Goal: Information Seeking & Learning: Compare options

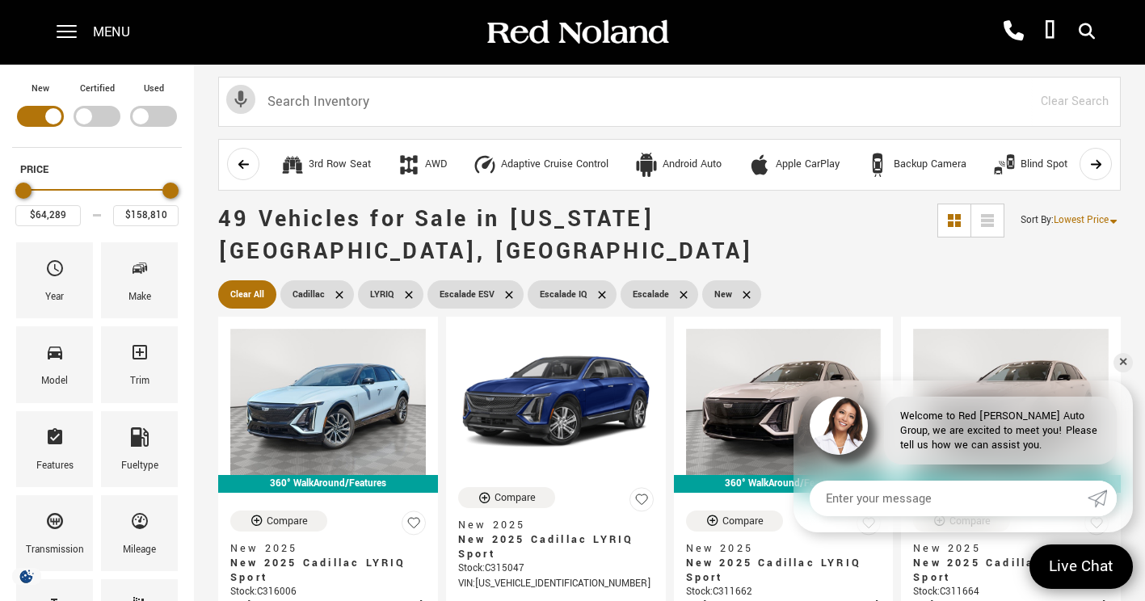
click at [158, 110] on div "Filter by Vehicle Type" at bounding box center [153, 116] width 47 height 21
type input "$30,688"
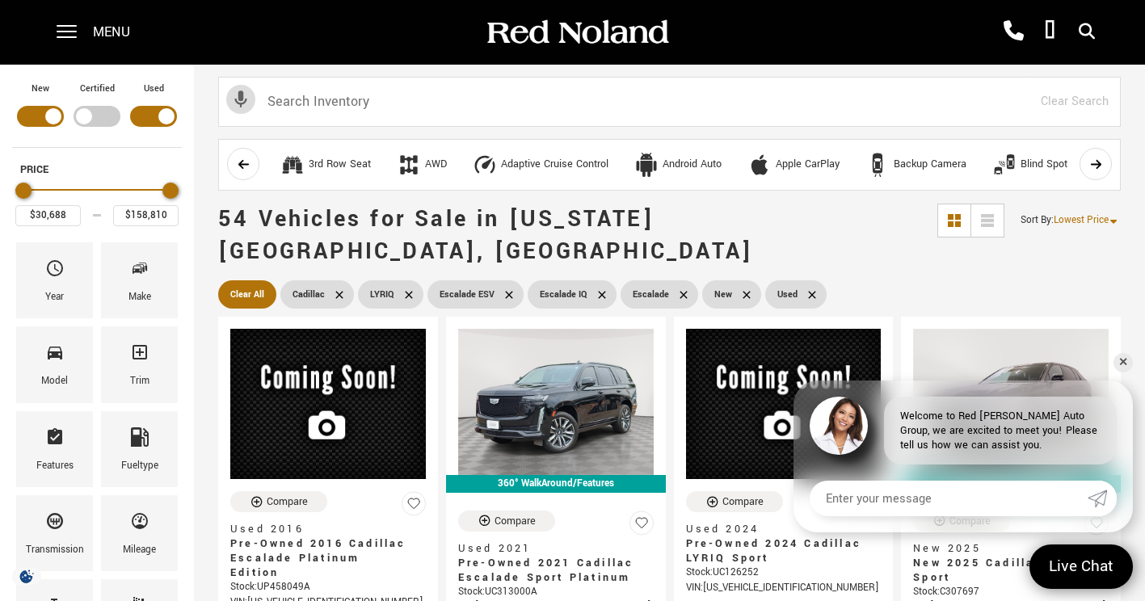
click at [94, 121] on div "Filter by Vehicle Type" at bounding box center [97, 116] width 47 height 21
click at [967, 276] on ul "Clear All Cadillac LYRIQ Escalade ESV Escalade IQ Escalade New Used Certified U…" at bounding box center [669, 294] width 903 height 36
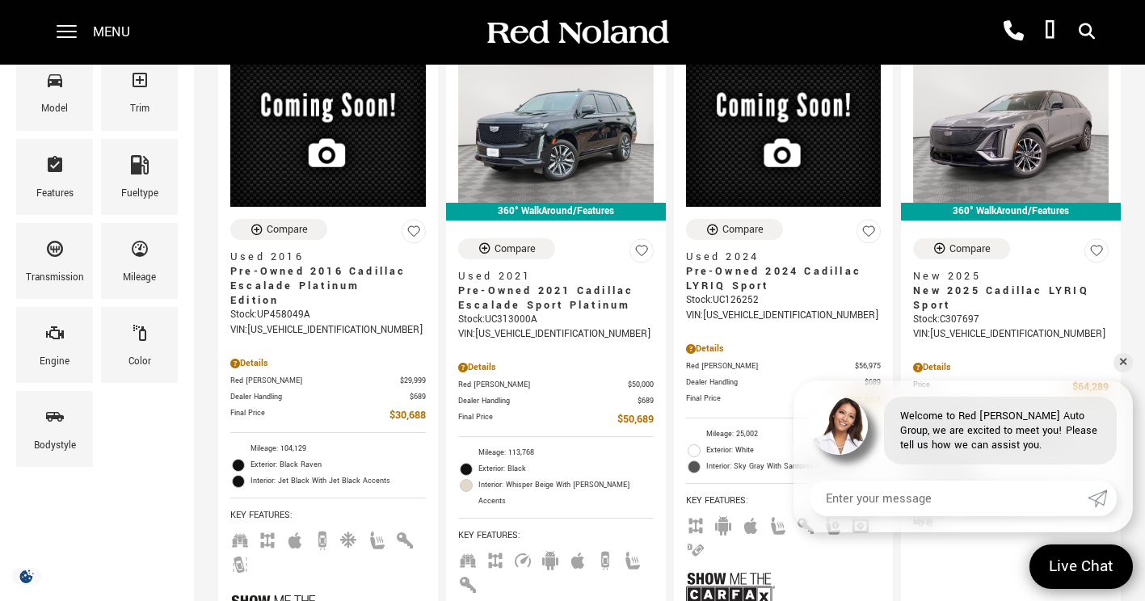
scroll to position [273, 0]
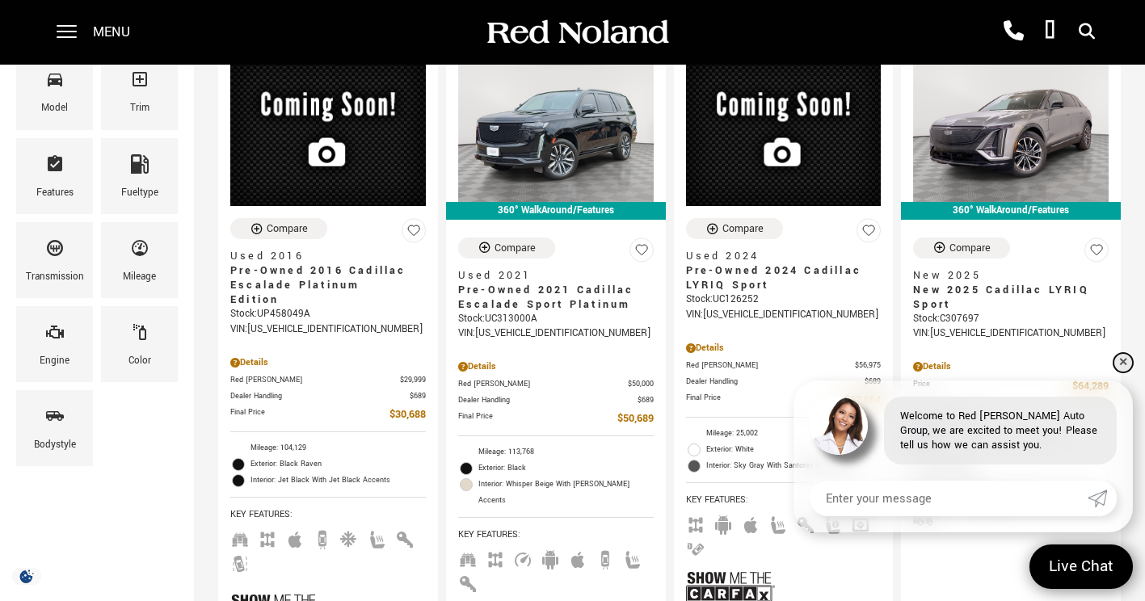
click at [1124, 363] on link "✕" at bounding box center [1123, 362] width 19 height 19
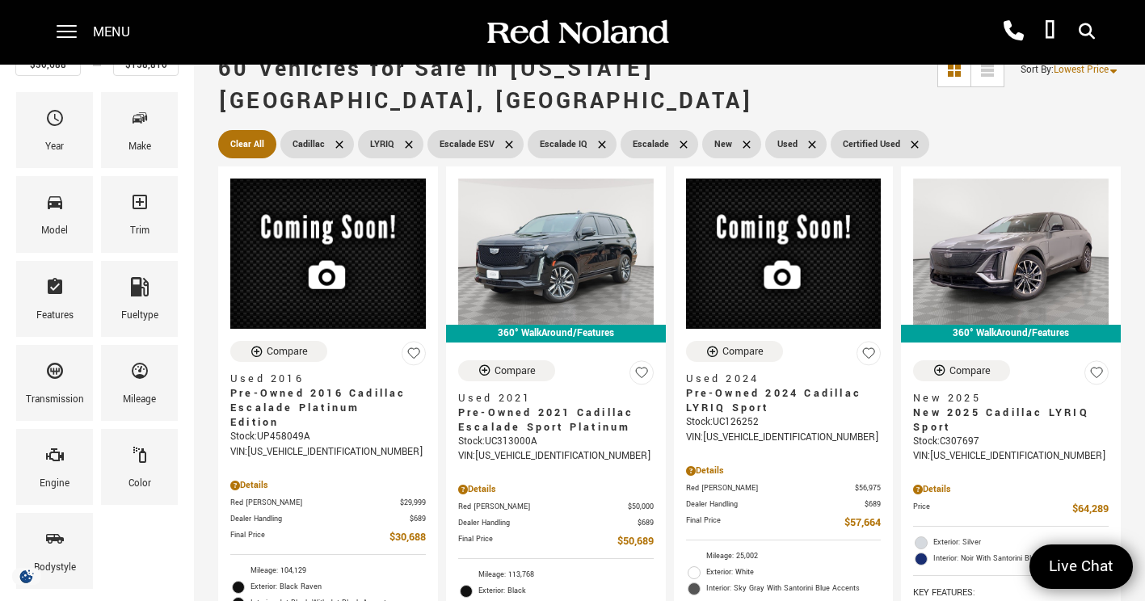
scroll to position [150, 0]
click at [34, 205] on div "Model" at bounding box center [54, 214] width 77 height 76
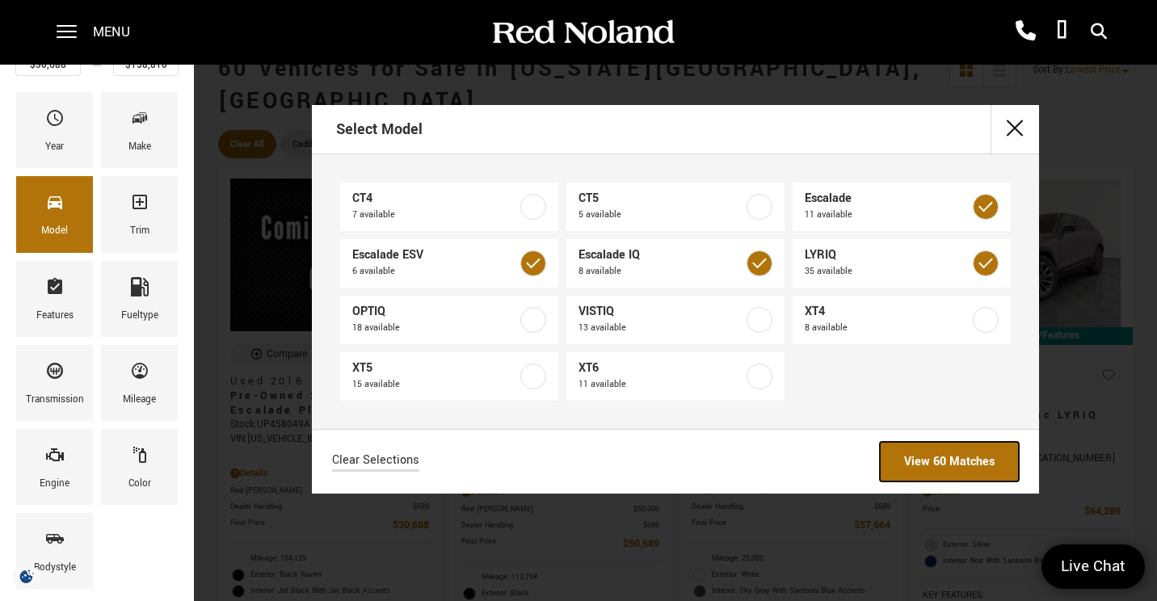
click at [891, 444] on link "View 60 Matches" at bounding box center [949, 462] width 139 height 40
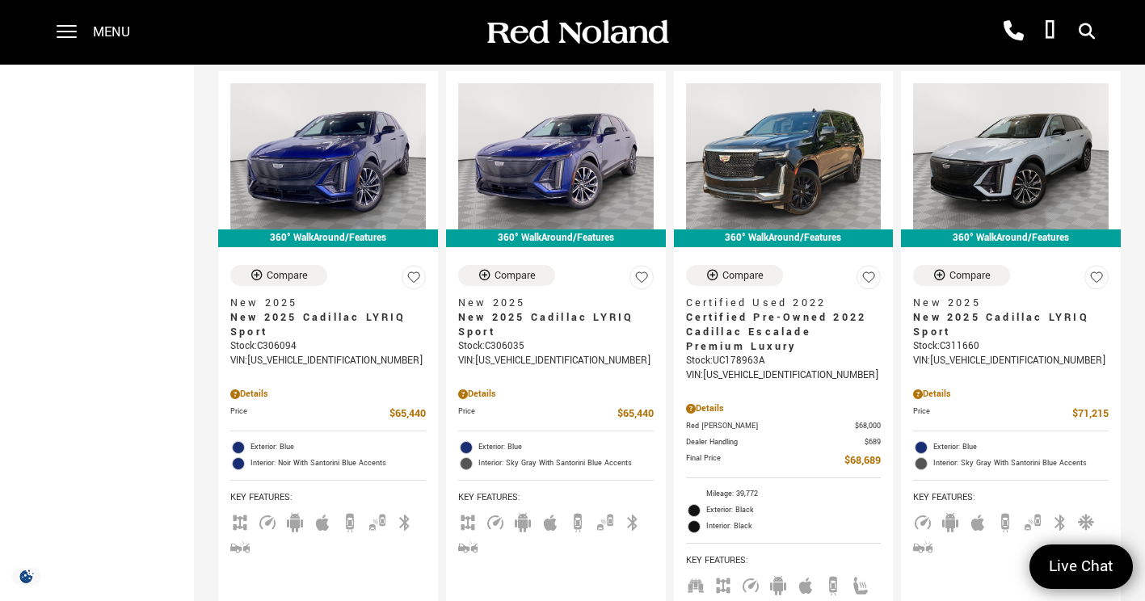
scroll to position [972, 0]
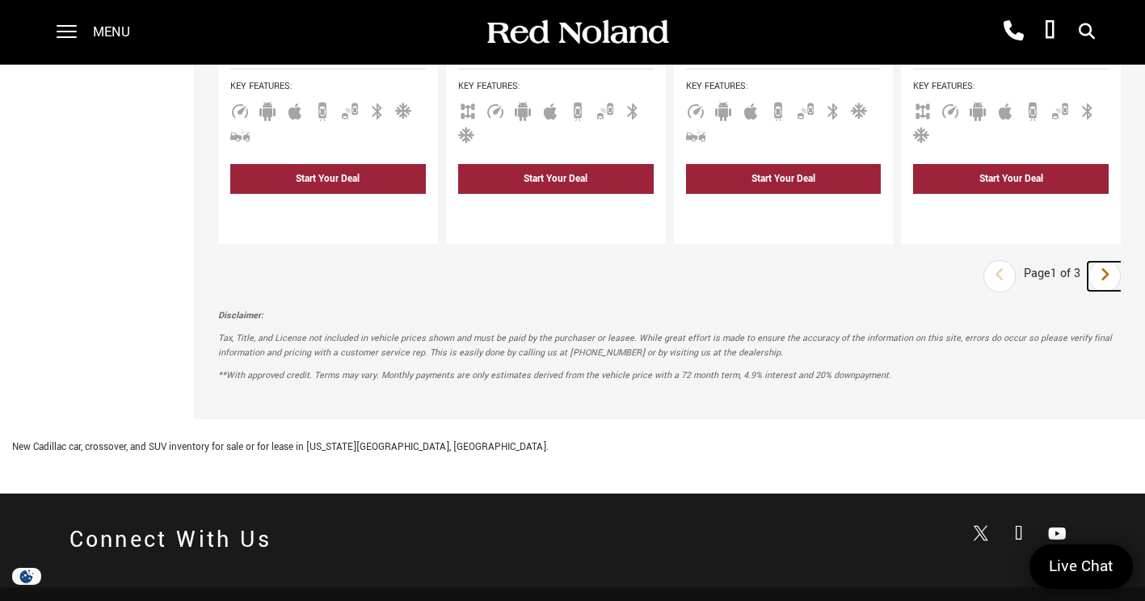
click at [1123, 262] on link "Next" at bounding box center [1105, 276] width 35 height 29
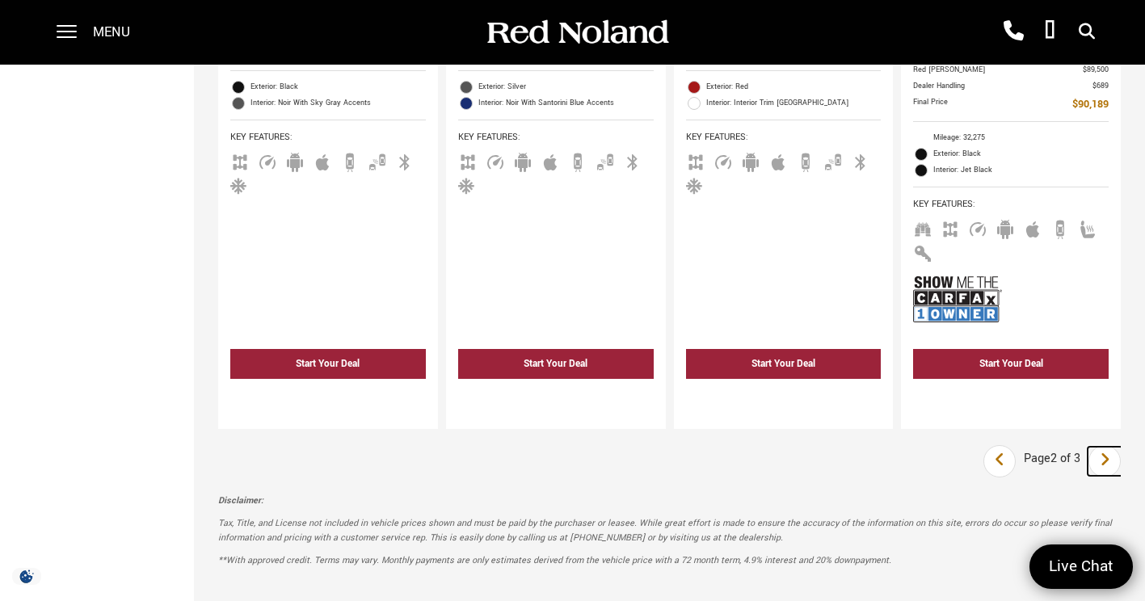
scroll to position [3161, 0]
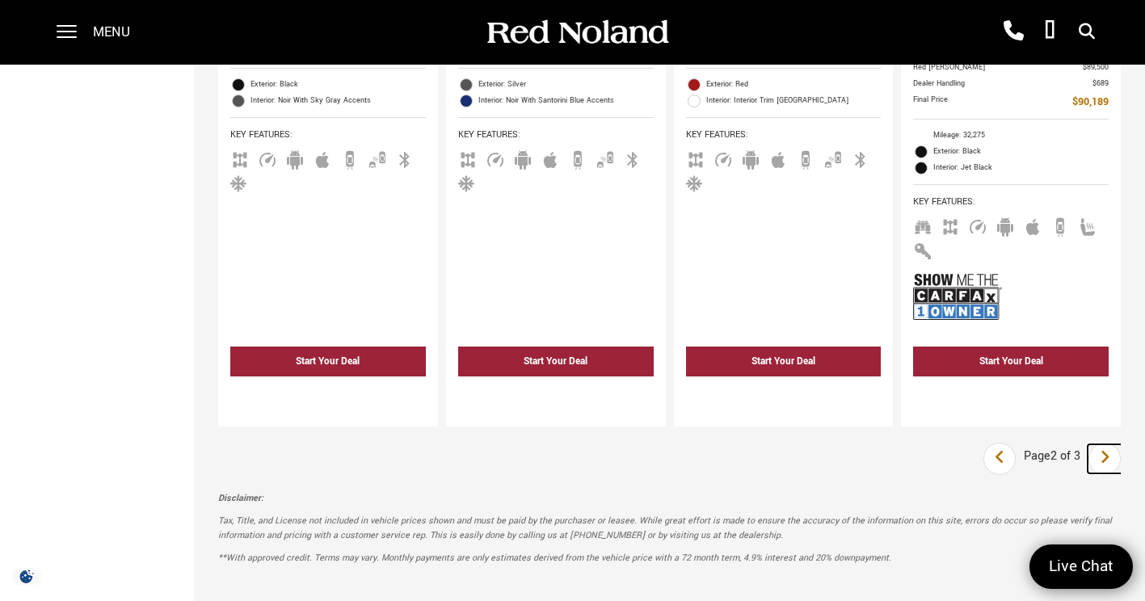
click at [1111, 445] on icon "next page" at bounding box center [1105, 458] width 11 height 26
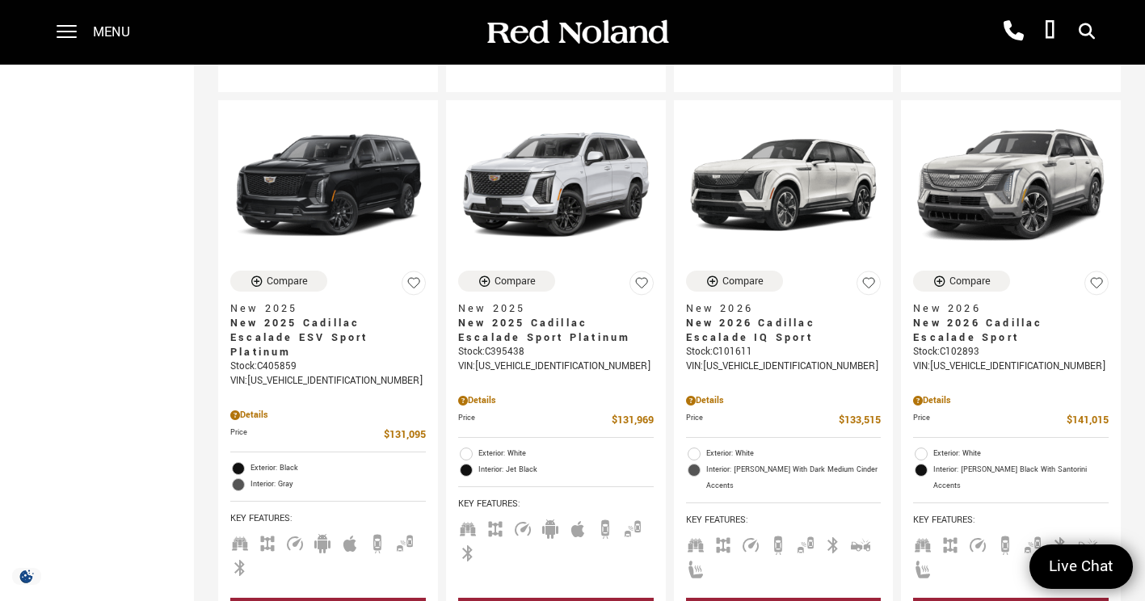
scroll to position [1647, 0]
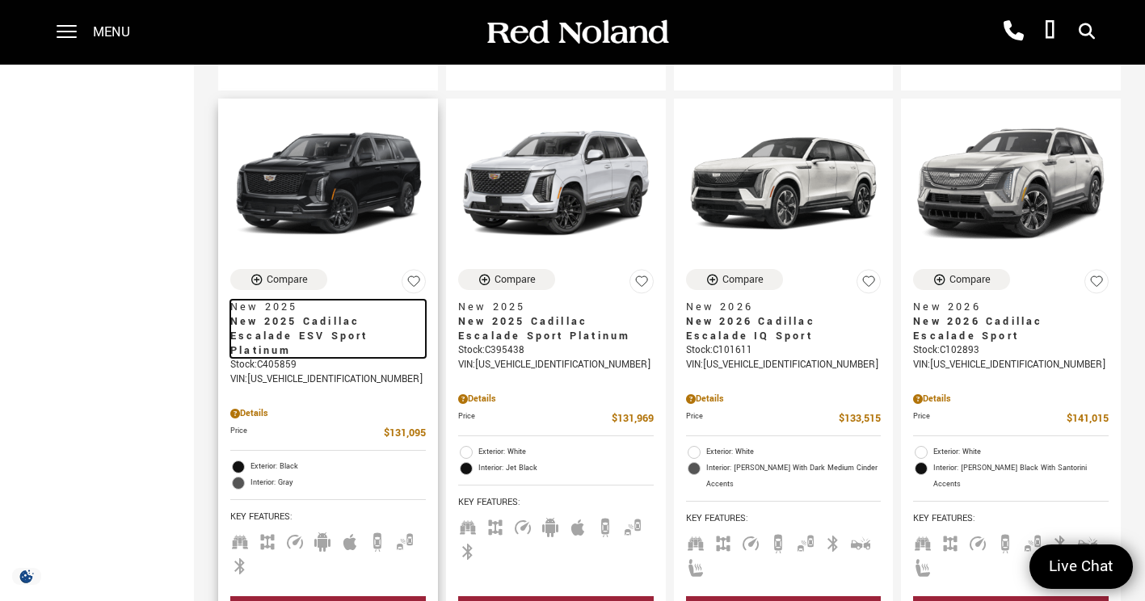
click at [324, 314] on span "New 2025 Cadillac Escalade ESV Sport Platinum" at bounding box center [321, 336] width 183 height 44
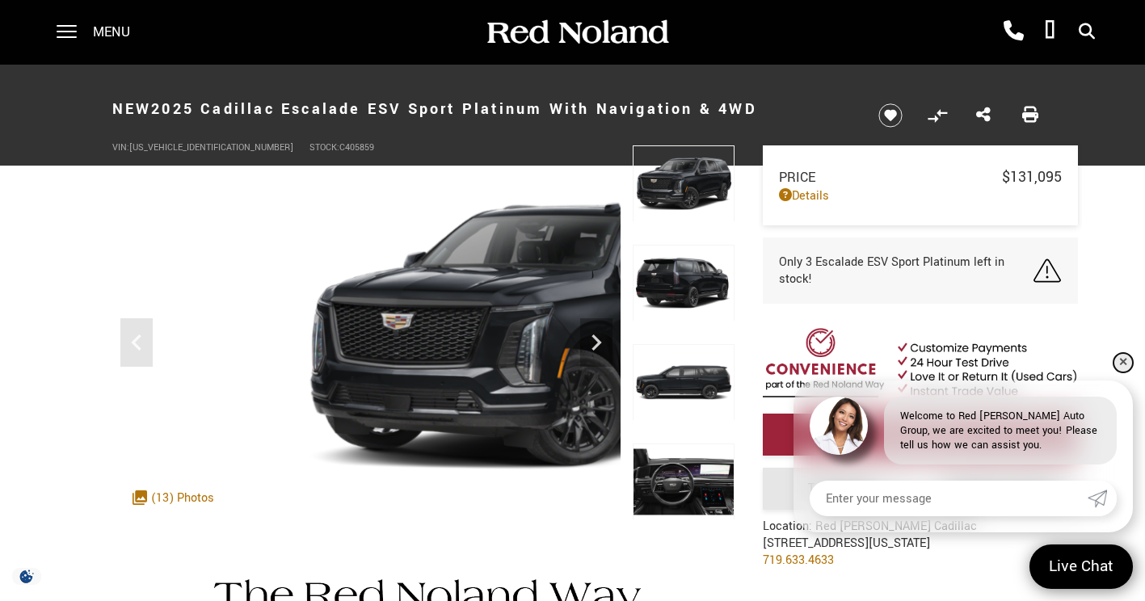
click at [1124, 363] on link "✕" at bounding box center [1123, 362] width 19 height 19
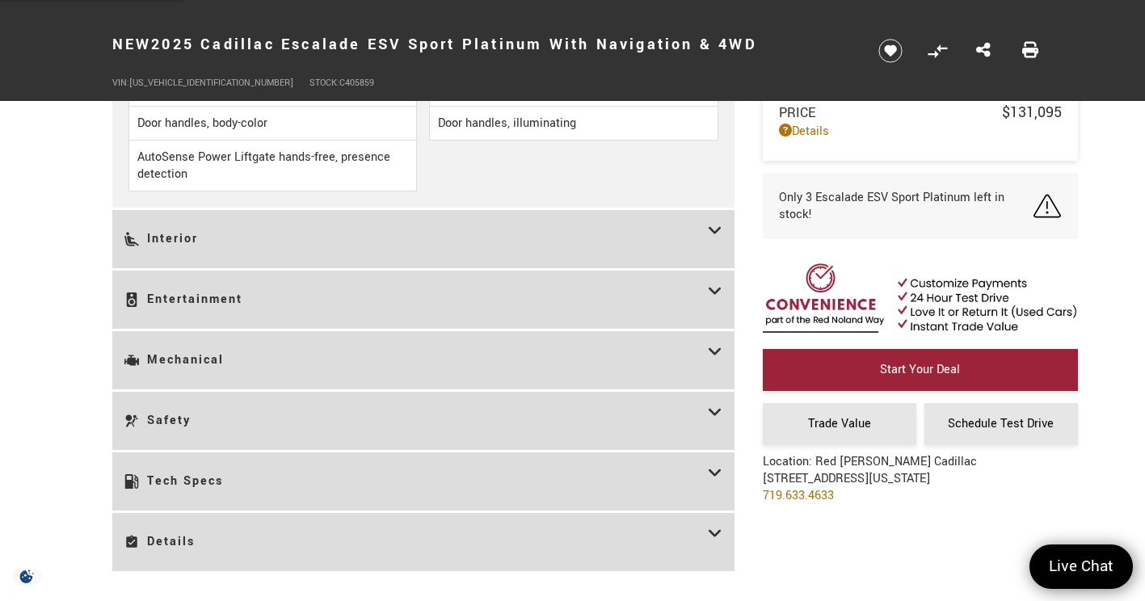
scroll to position [2597, 0]
click at [715, 477] on icon at bounding box center [715, 482] width 15 height 34
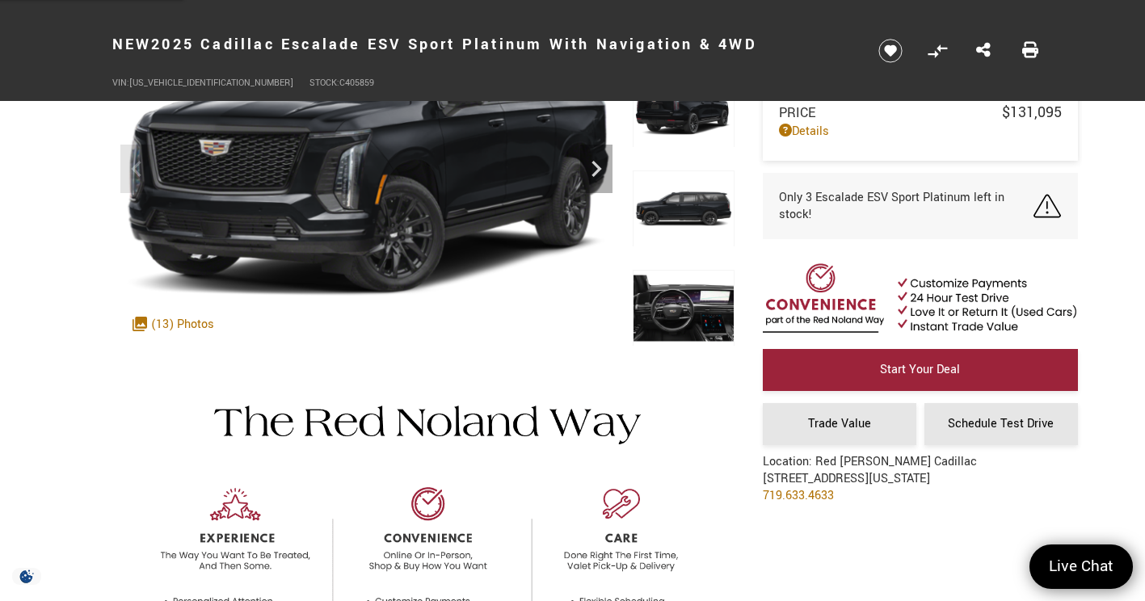
scroll to position [0, 0]
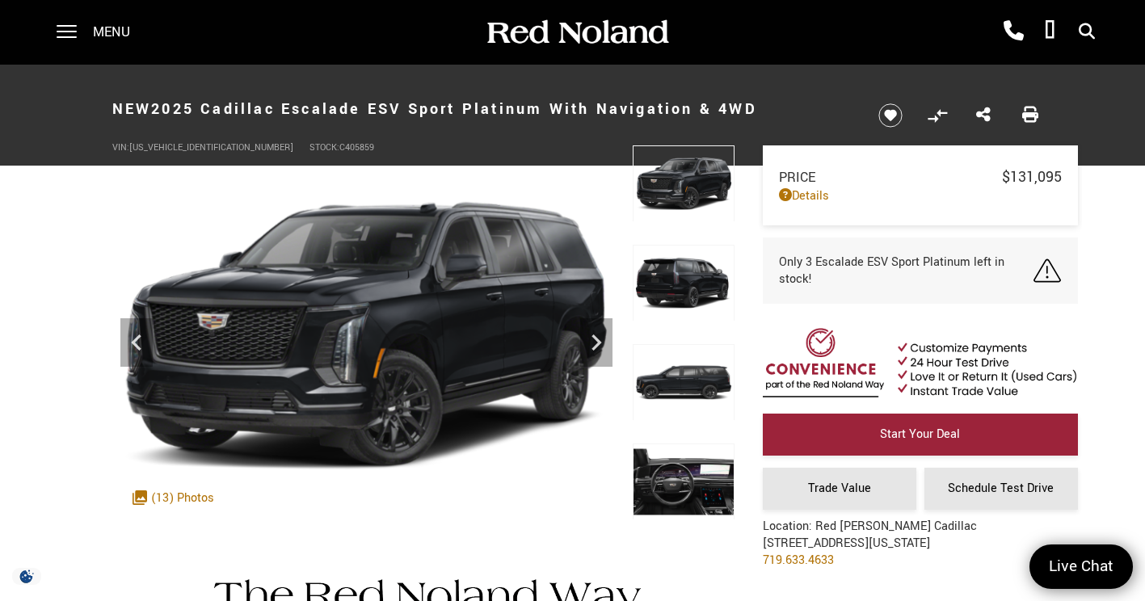
click at [159, 150] on img at bounding box center [364, 336] width 508 height 382
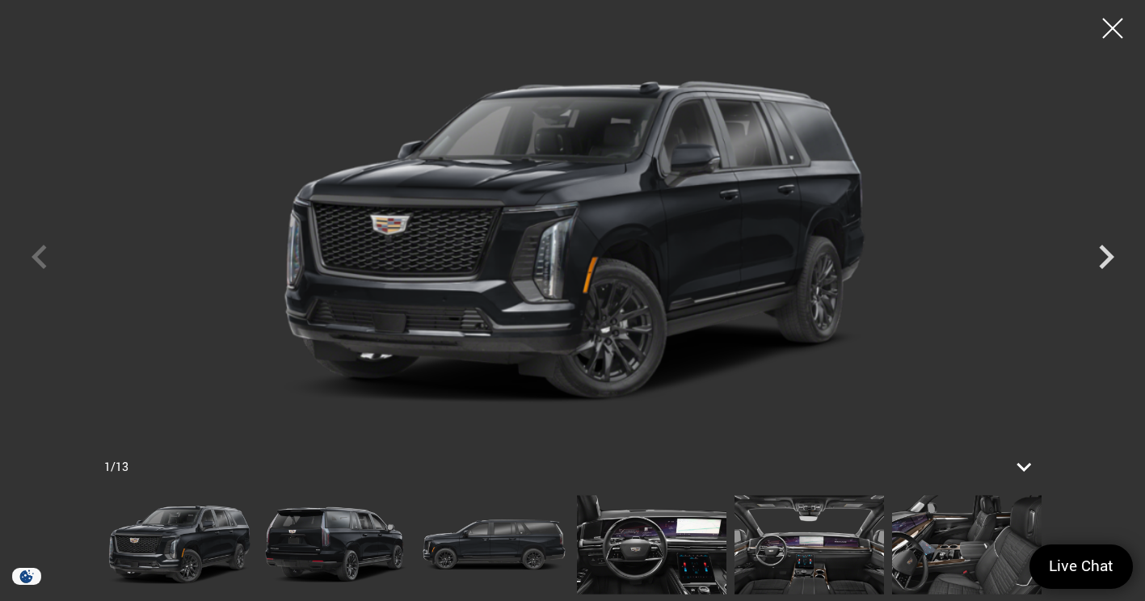
click at [1114, 274] on icon "Next" at bounding box center [1106, 257] width 48 height 48
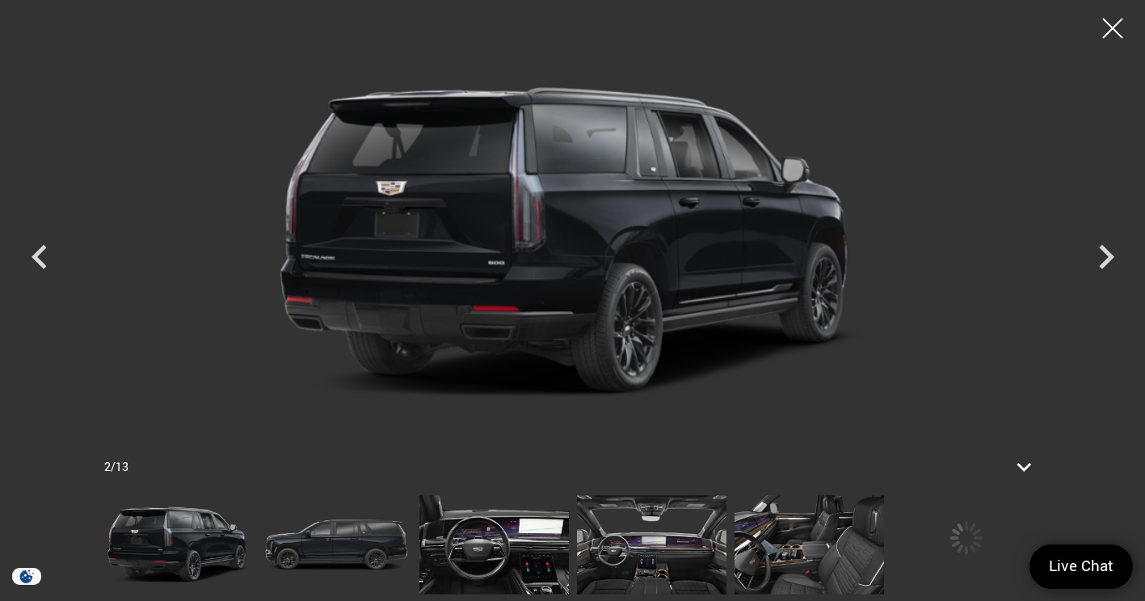
click at [1110, 286] on div "Next" at bounding box center [1106, 261] width 48 height 73
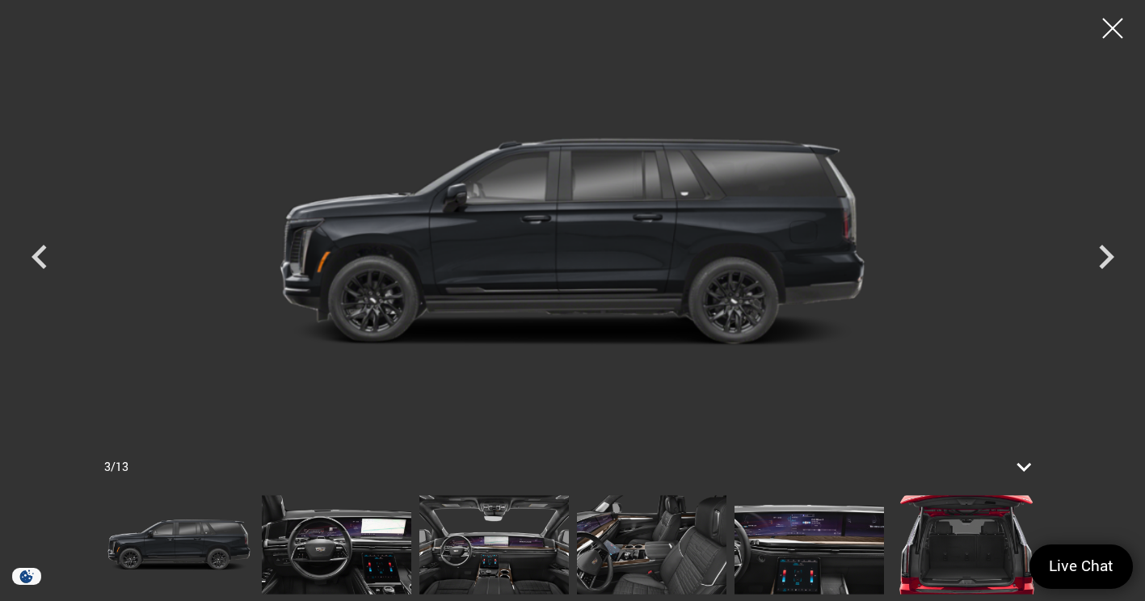
click at [1104, 293] on div "Next" at bounding box center [1106, 261] width 48 height 73
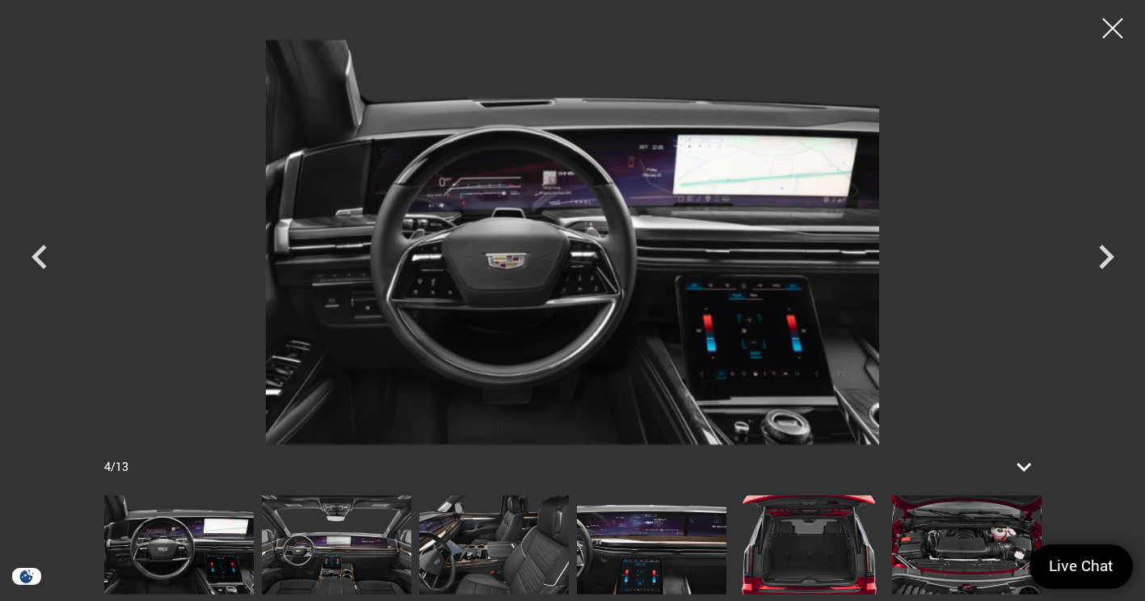
click at [1111, 271] on icon "Next" at bounding box center [1106, 257] width 48 height 48
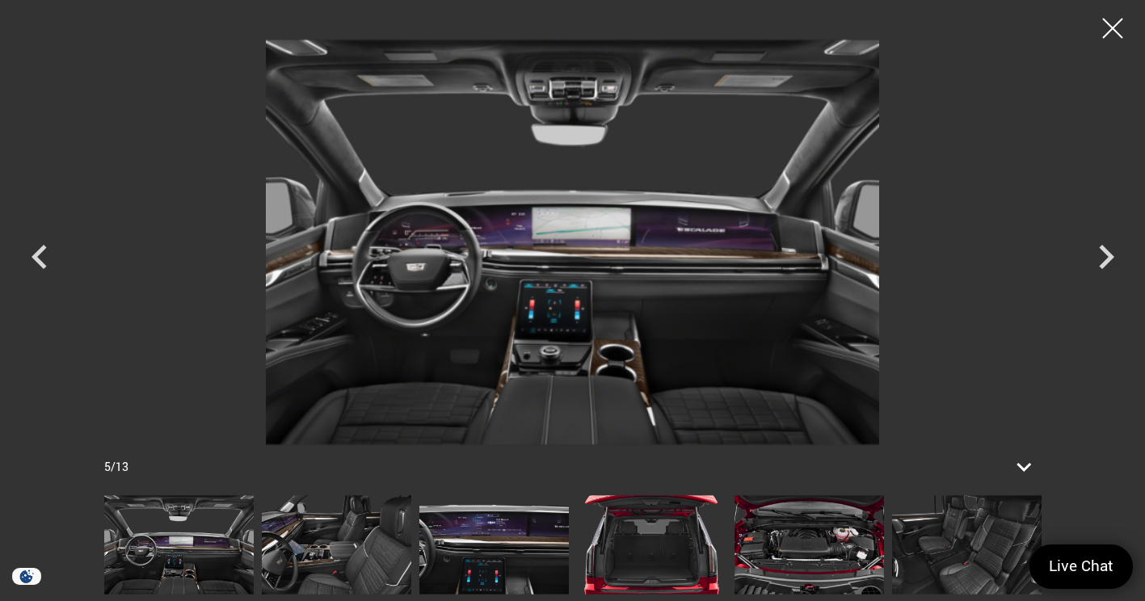
click at [1110, 276] on icon "Next" at bounding box center [1106, 257] width 48 height 48
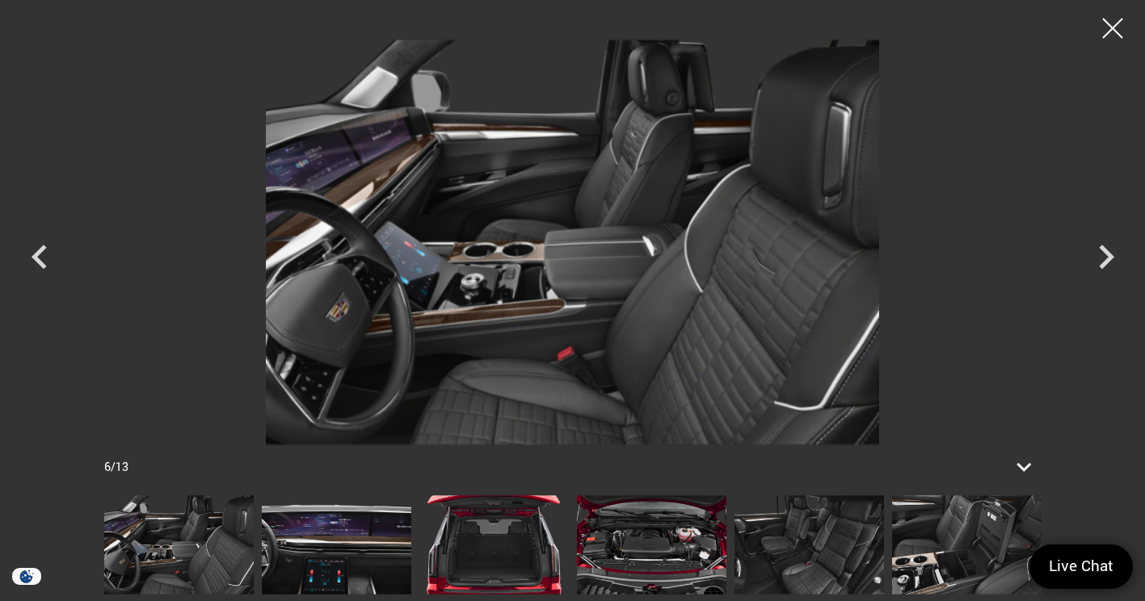
click at [1103, 274] on icon "Next" at bounding box center [1106, 257] width 48 height 48
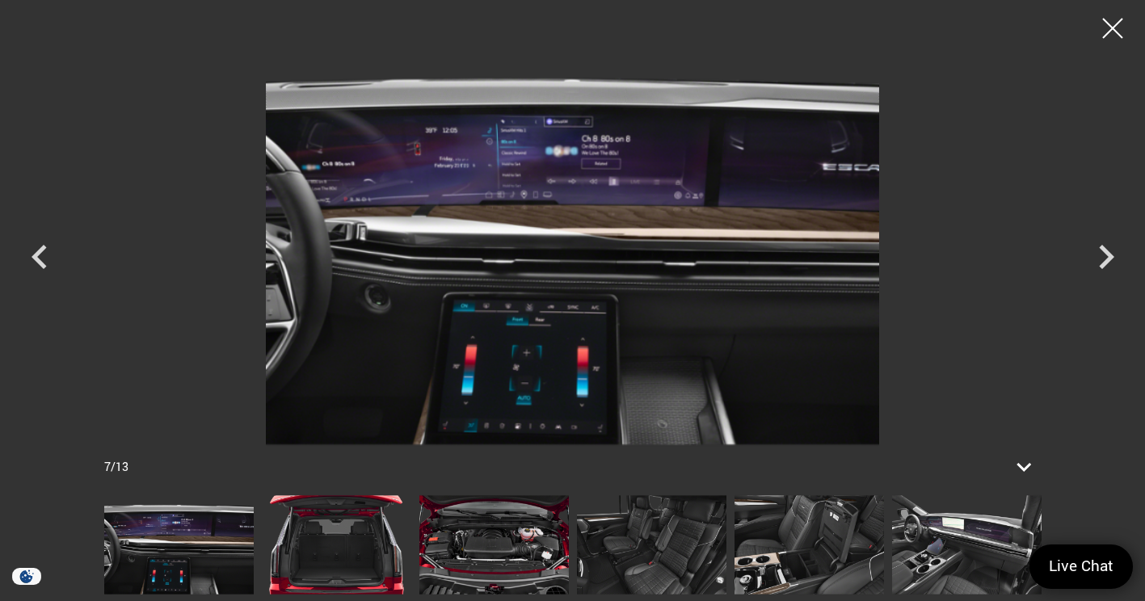
click at [1111, 264] on icon "Next" at bounding box center [1106, 257] width 48 height 48
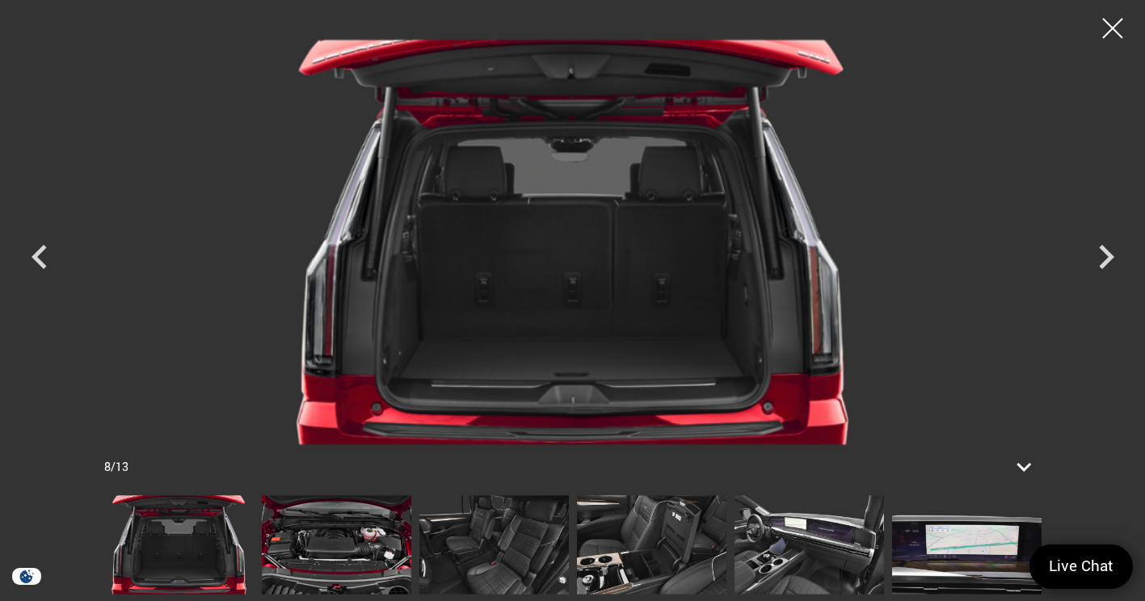
click at [1115, 270] on icon "Next" at bounding box center [1106, 257] width 48 height 48
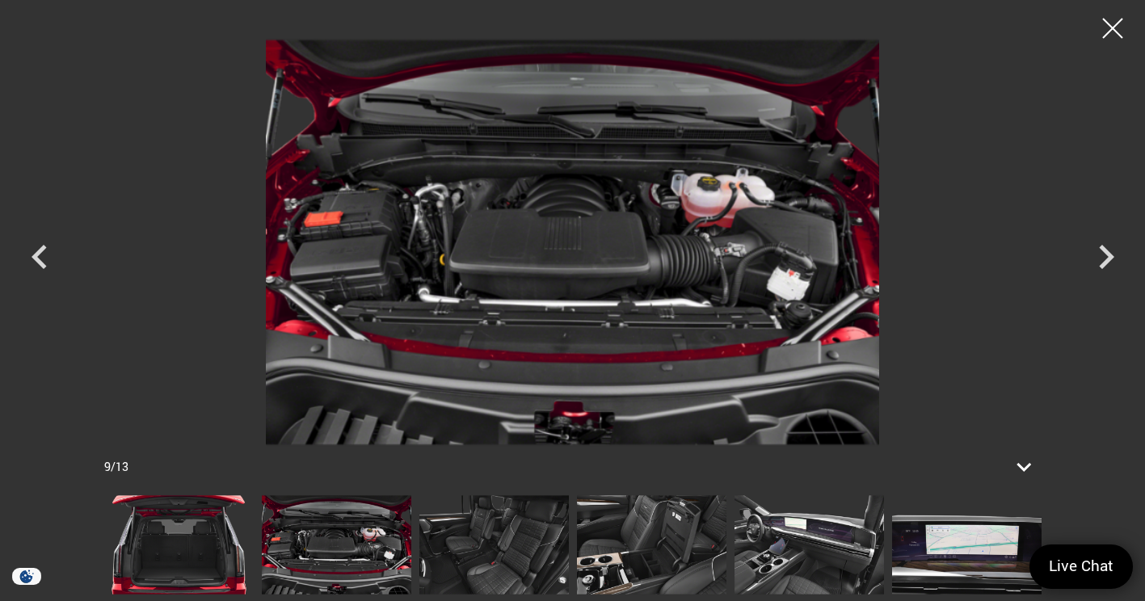
click at [1115, 265] on icon "Next" at bounding box center [1106, 257] width 48 height 48
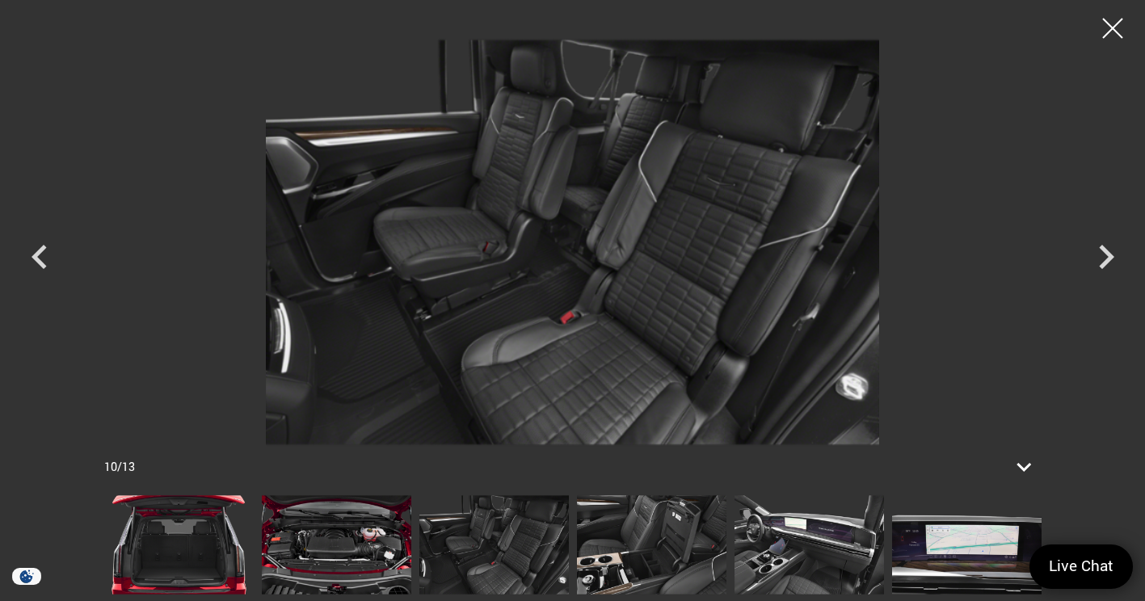
click at [1121, 263] on icon "Next" at bounding box center [1106, 257] width 48 height 48
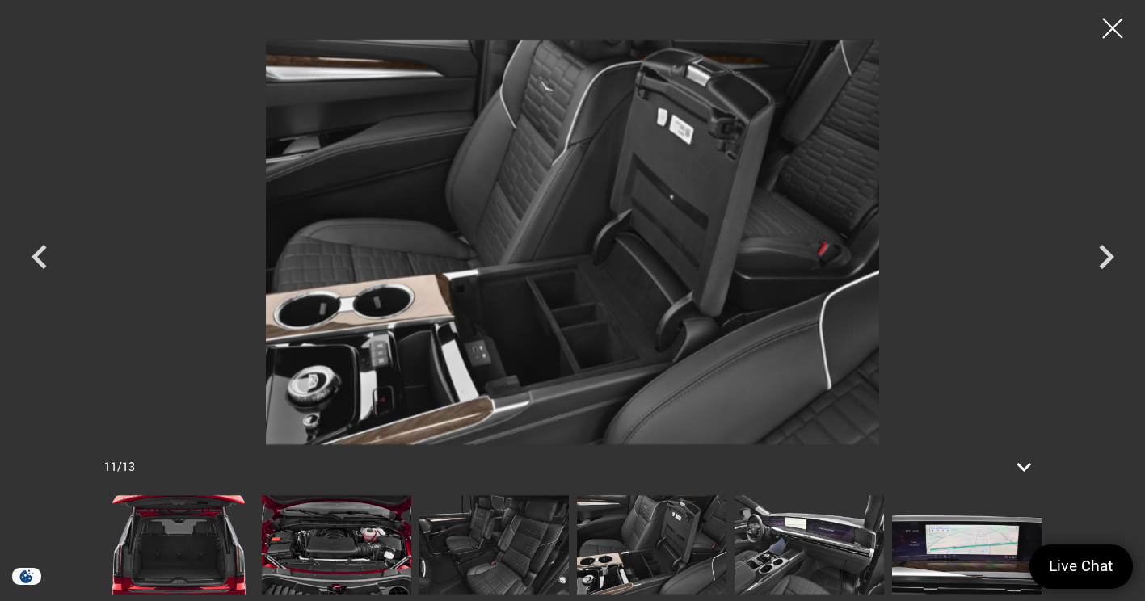
click at [1123, 264] on icon "Next" at bounding box center [1106, 257] width 48 height 48
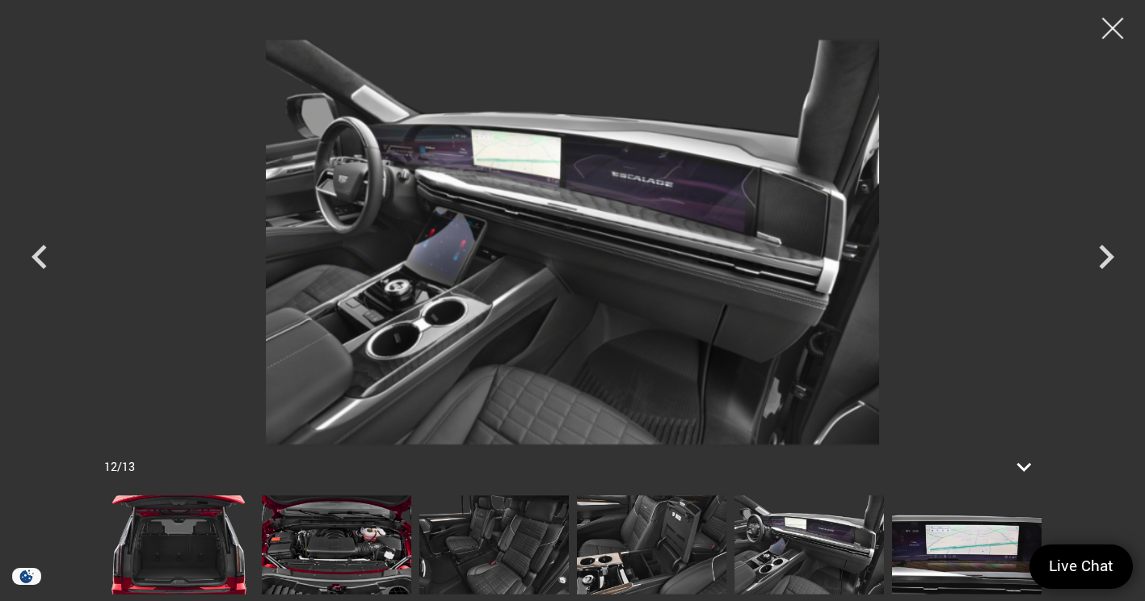
click at [1112, 36] on div at bounding box center [1113, 28] width 43 height 43
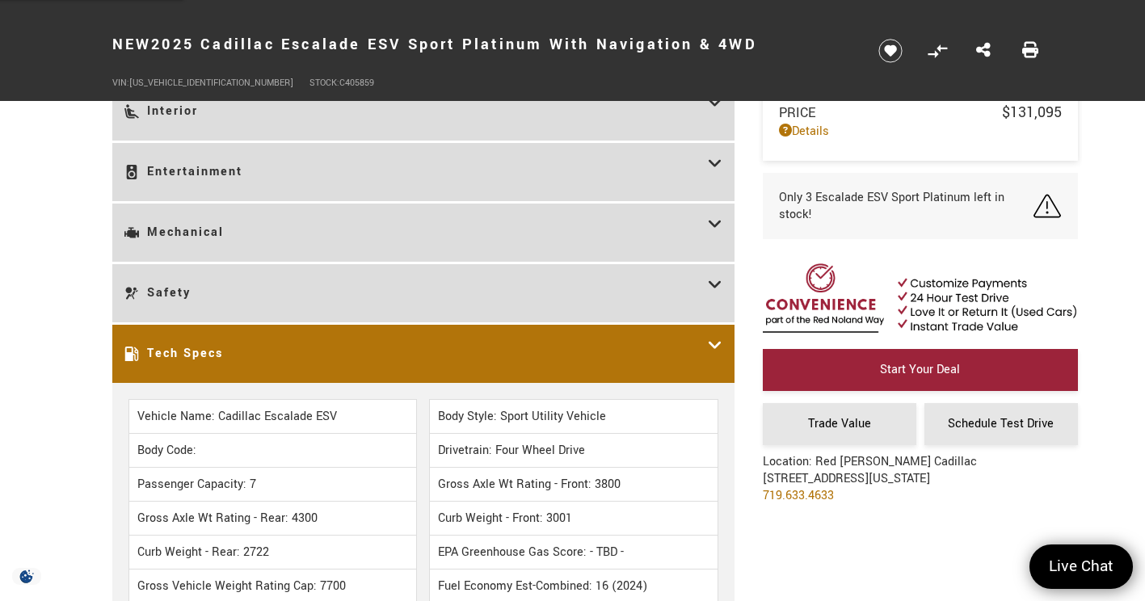
scroll to position [2166, 0]
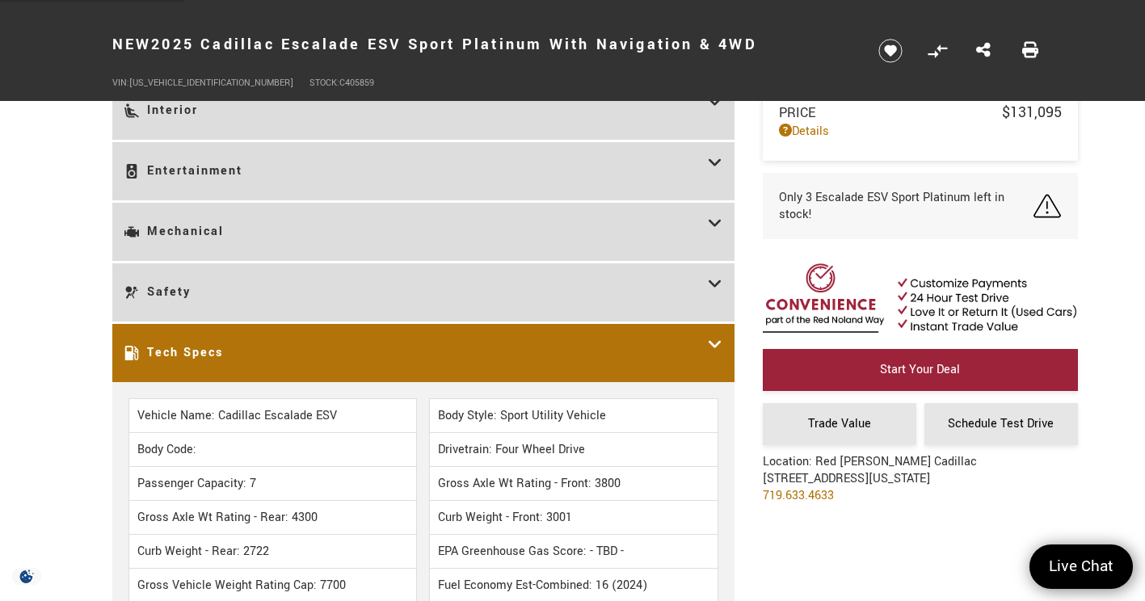
click at [122, 349] on div "Tech Specs" at bounding box center [423, 353] width 622 height 58
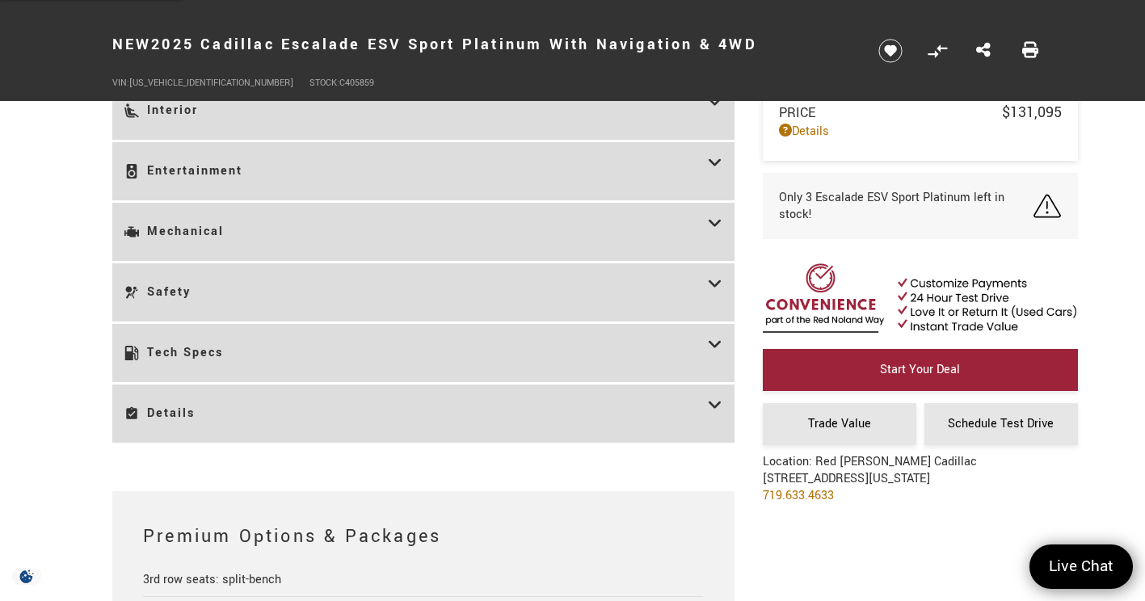
scroll to position [2168, 0]
click at [157, 407] on h3 "Details" at bounding box center [416, 412] width 584 height 34
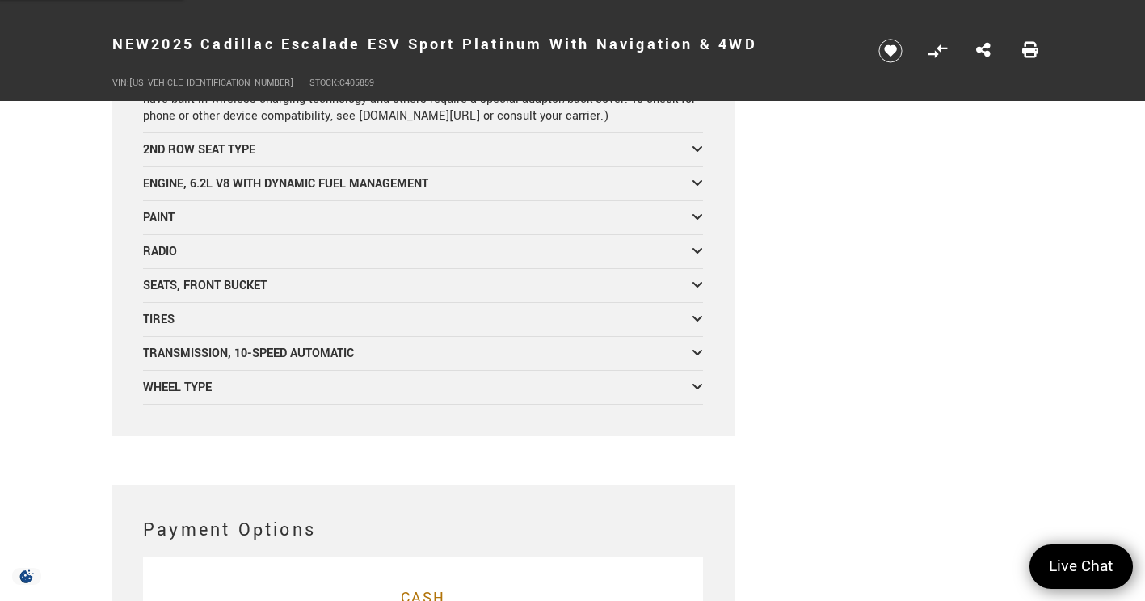
scroll to position [7756, 0]
click at [173, 141] on div "2ND ROW SEAT TYPE" at bounding box center [417, 149] width 549 height 17
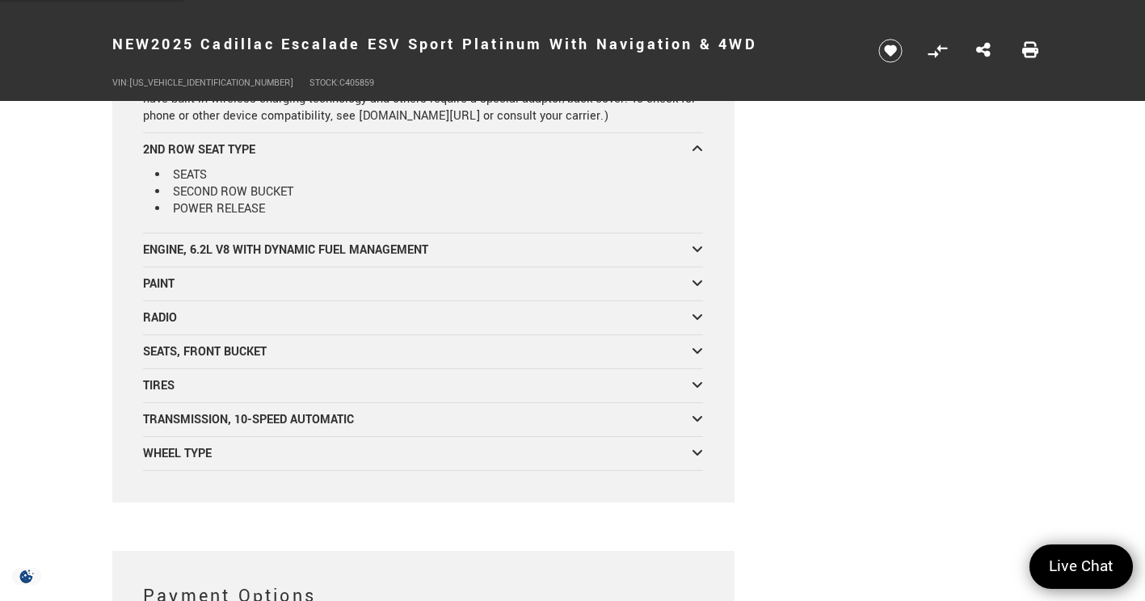
click at [173, 141] on div "2ND ROW SEAT TYPE" at bounding box center [417, 149] width 549 height 17
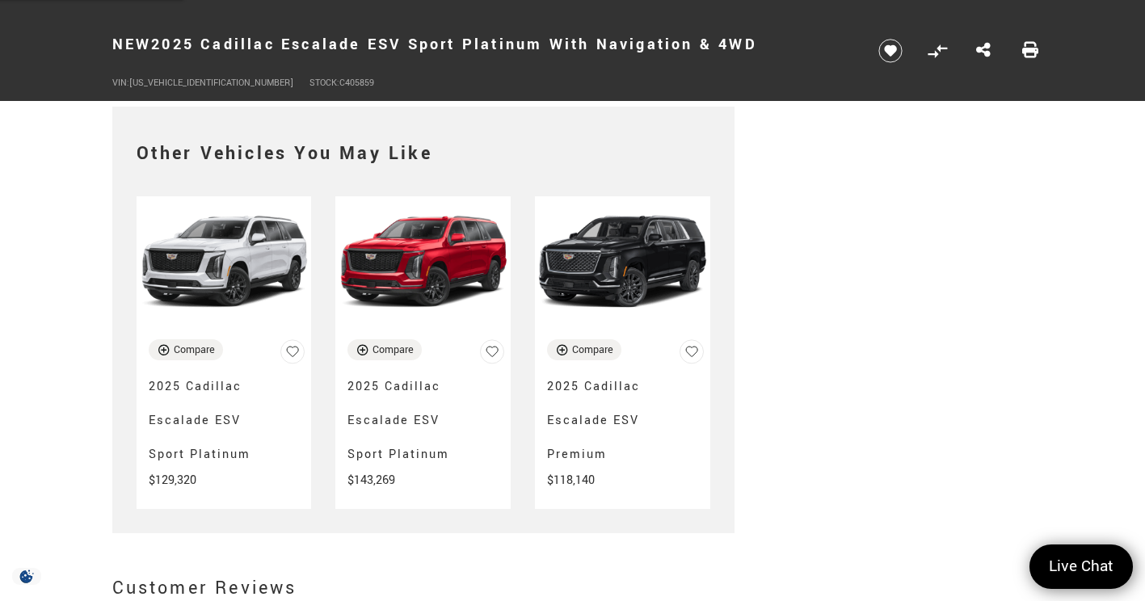
scroll to position [8487, 0]
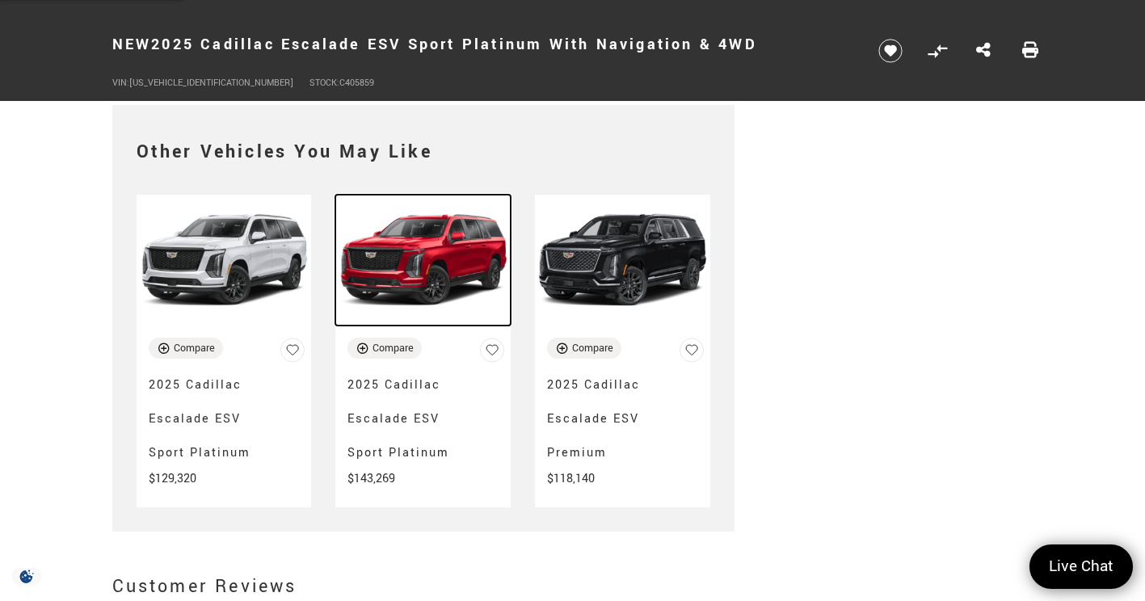
click at [398, 247] on img at bounding box center [422, 261] width 175 height 132
click at [403, 274] on img at bounding box center [422, 261] width 175 height 132
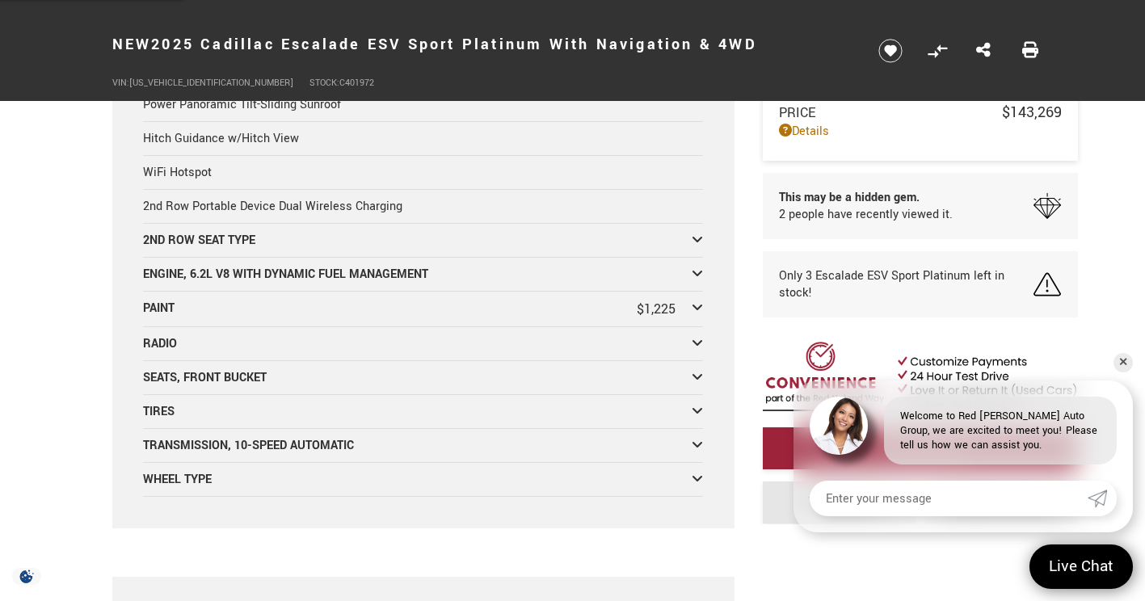
scroll to position [4065, 0]
click at [147, 234] on div "2ND ROW SEAT TYPE" at bounding box center [417, 242] width 549 height 17
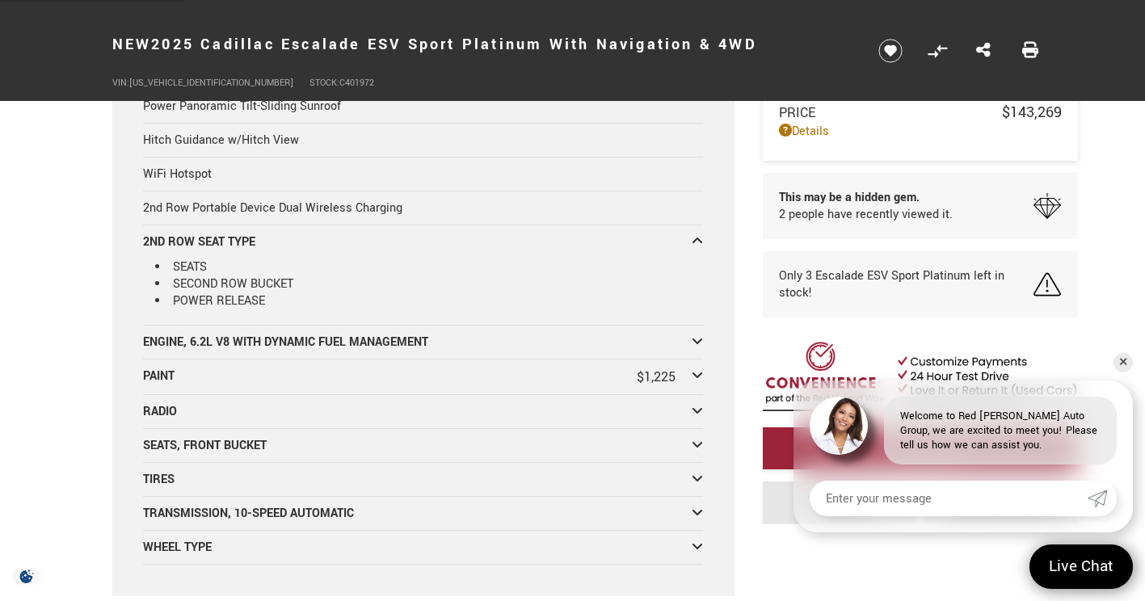
click at [162, 234] on div "2ND ROW SEAT TYPE" at bounding box center [417, 242] width 549 height 17
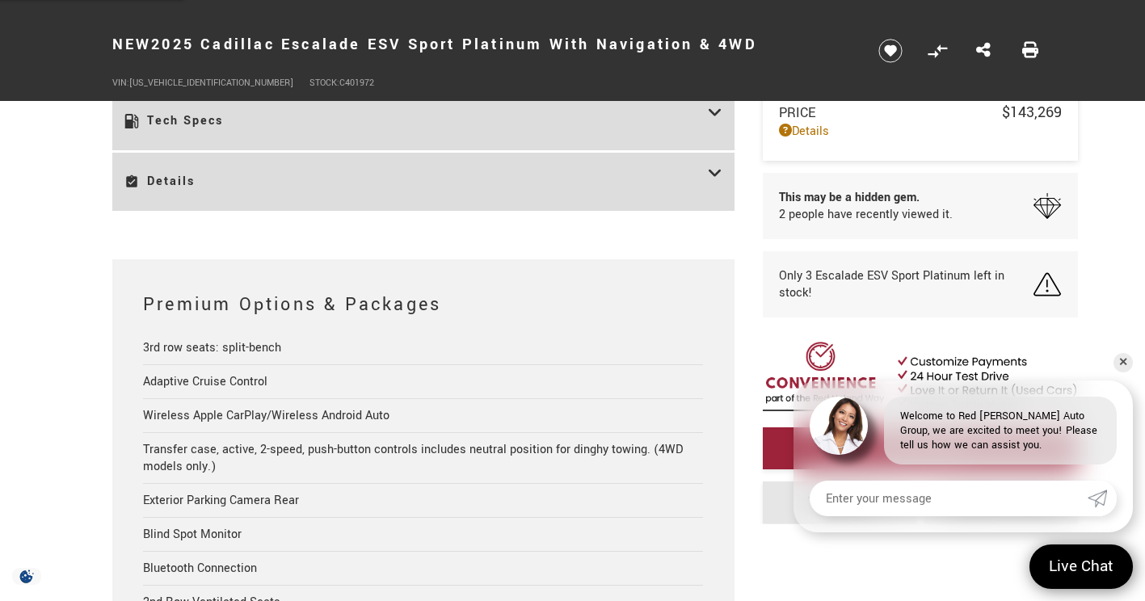
click at [150, 184] on h3 "Details" at bounding box center [416, 182] width 584 height 34
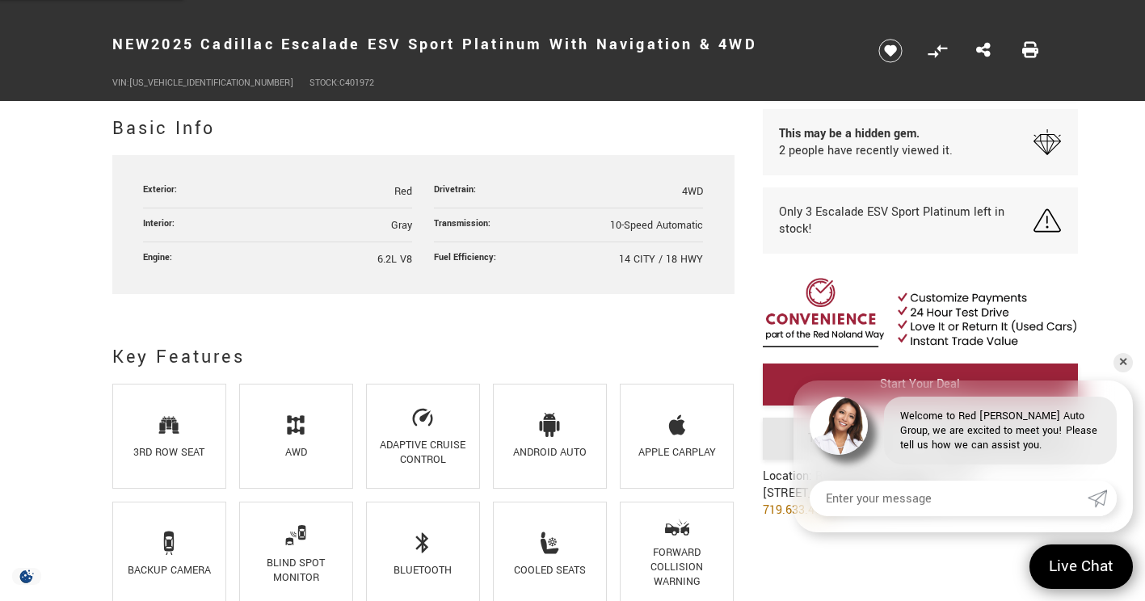
scroll to position [841, 0]
click at [707, 531] on li "Forward Collision Warning" at bounding box center [677, 552] width 115 height 105
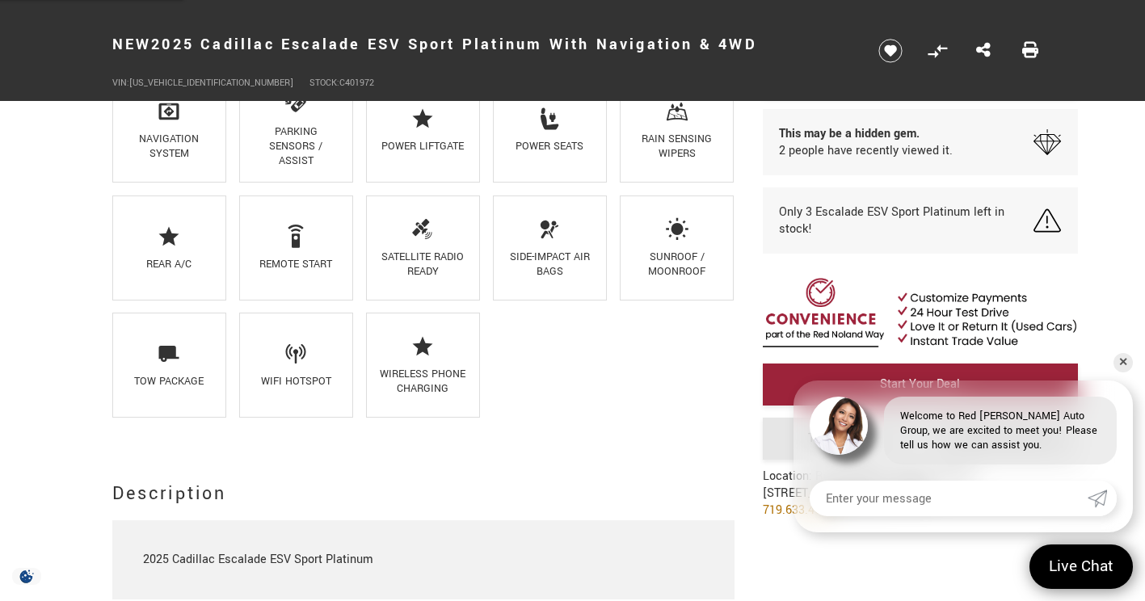
scroll to position [1498, 0]
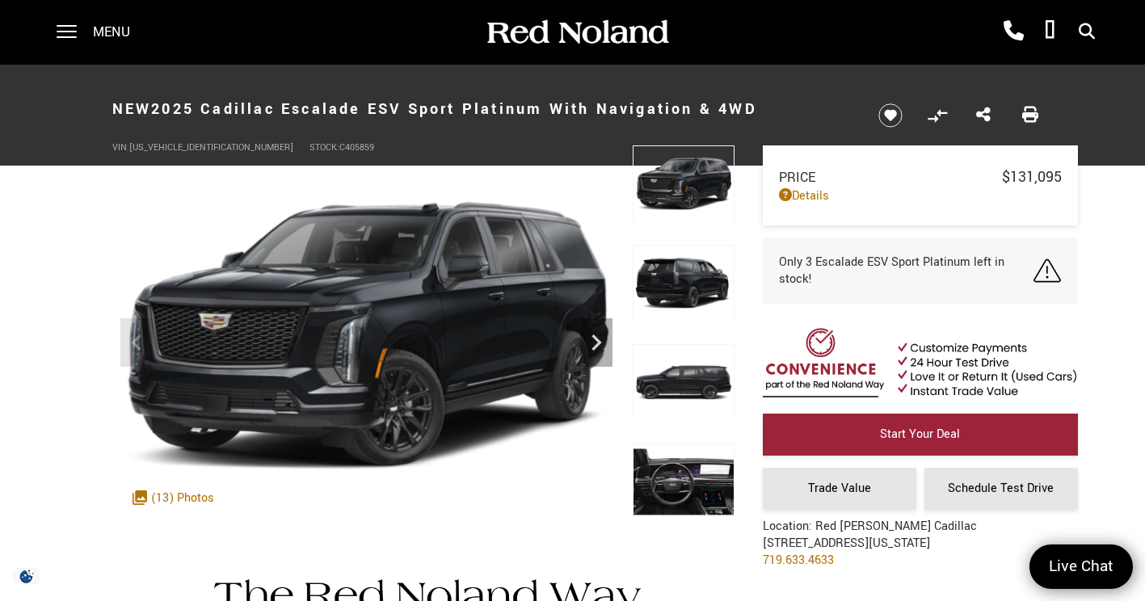
scroll to position [4897, 0]
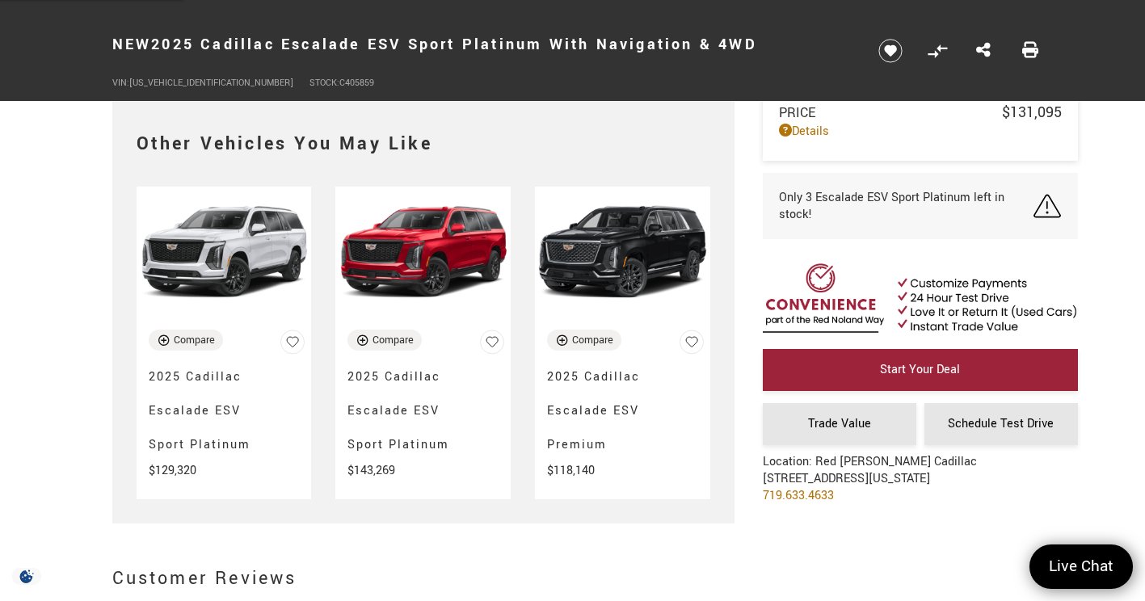
click at [385, 266] on img at bounding box center [422, 253] width 175 height 132
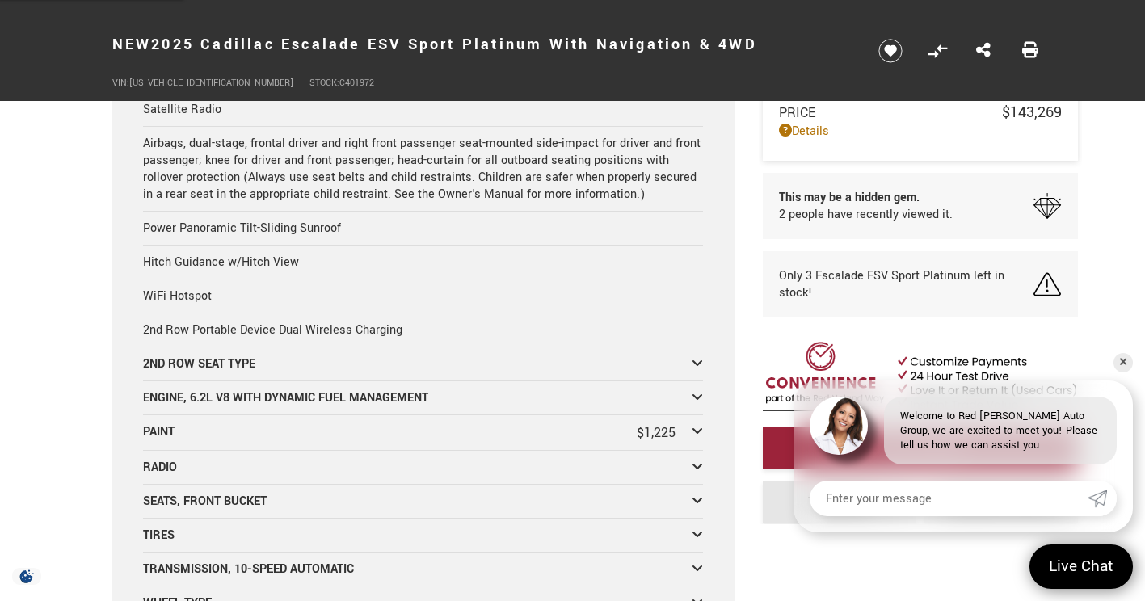
scroll to position [3949, 0]
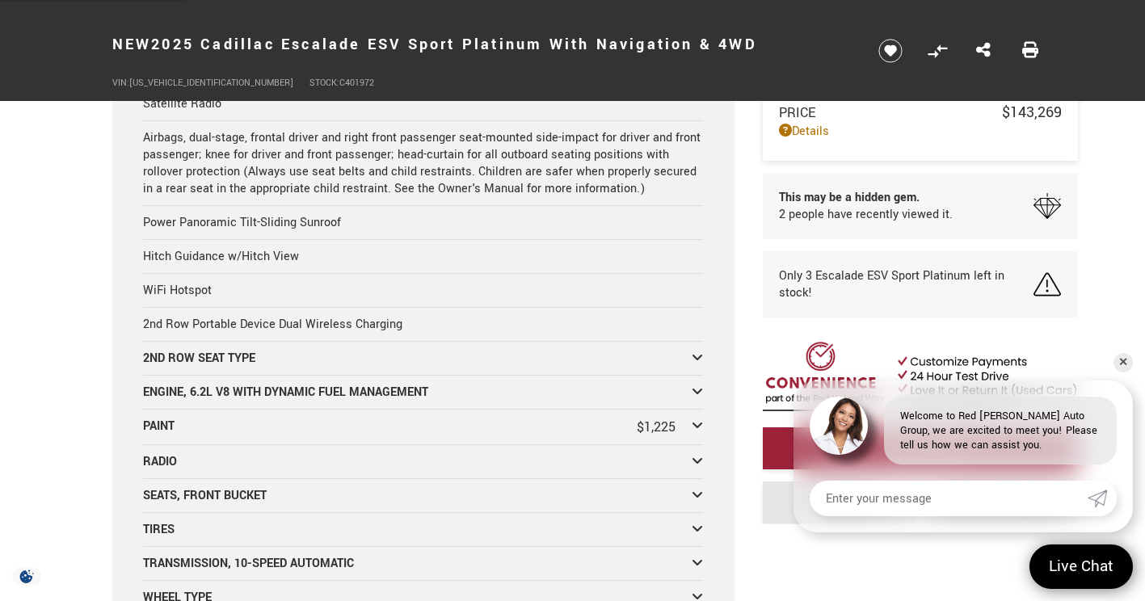
click at [150, 350] on div "2ND ROW SEAT TYPE" at bounding box center [417, 358] width 549 height 17
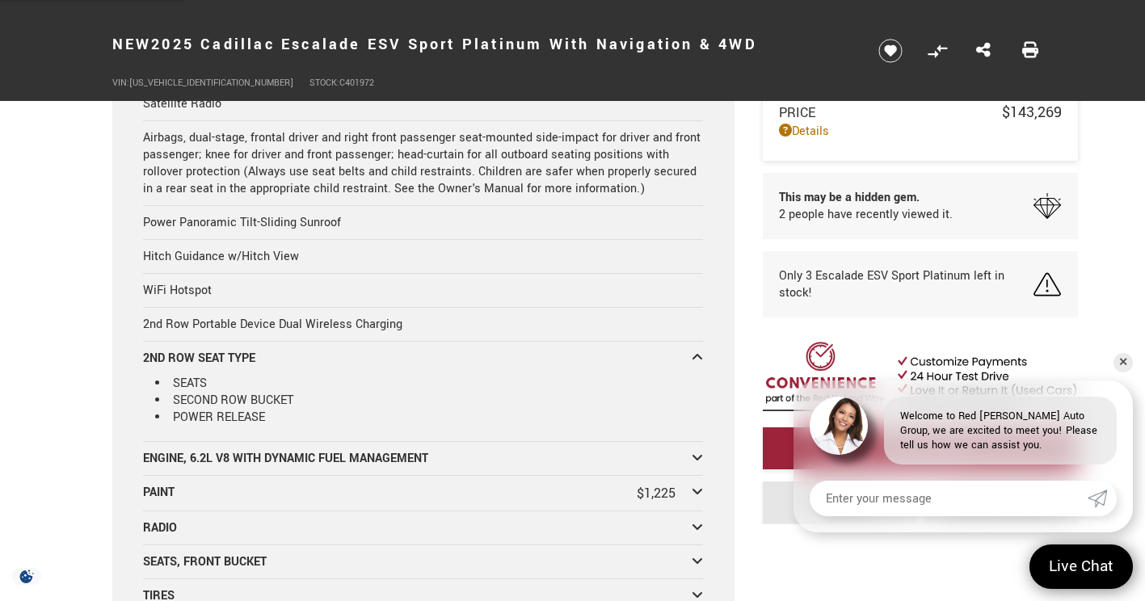
click at [164, 350] on div "2ND ROW SEAT TYPE" at bounding box center [417, 358] width 549 height 17
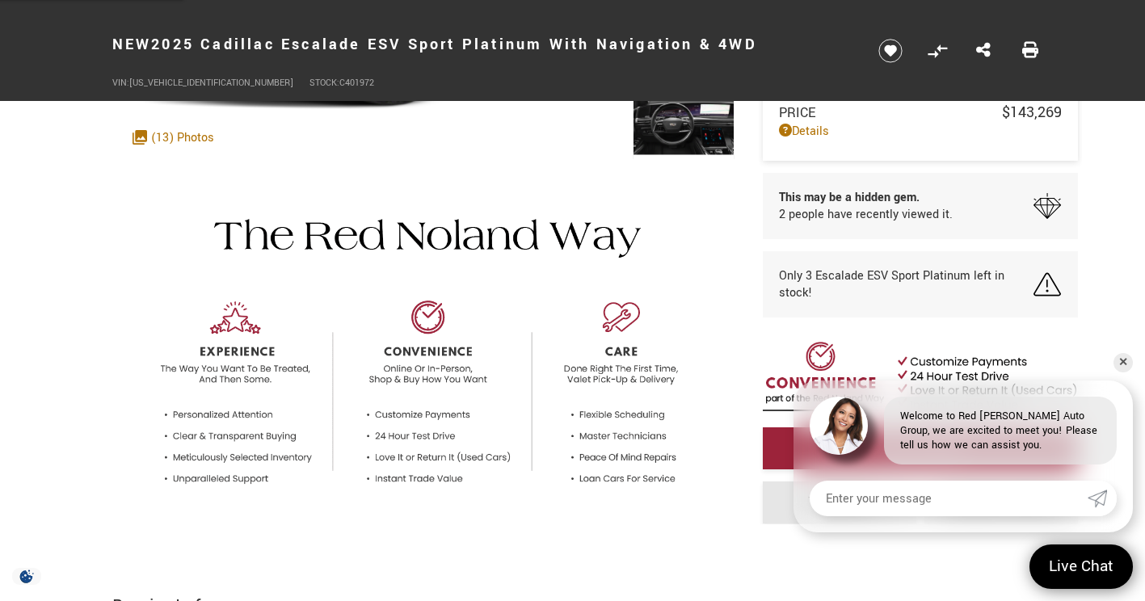
scroll to position [361, 0]
click at [1128, 358] on link "✕" at bounding box center [1123, 362] width 19 height 19
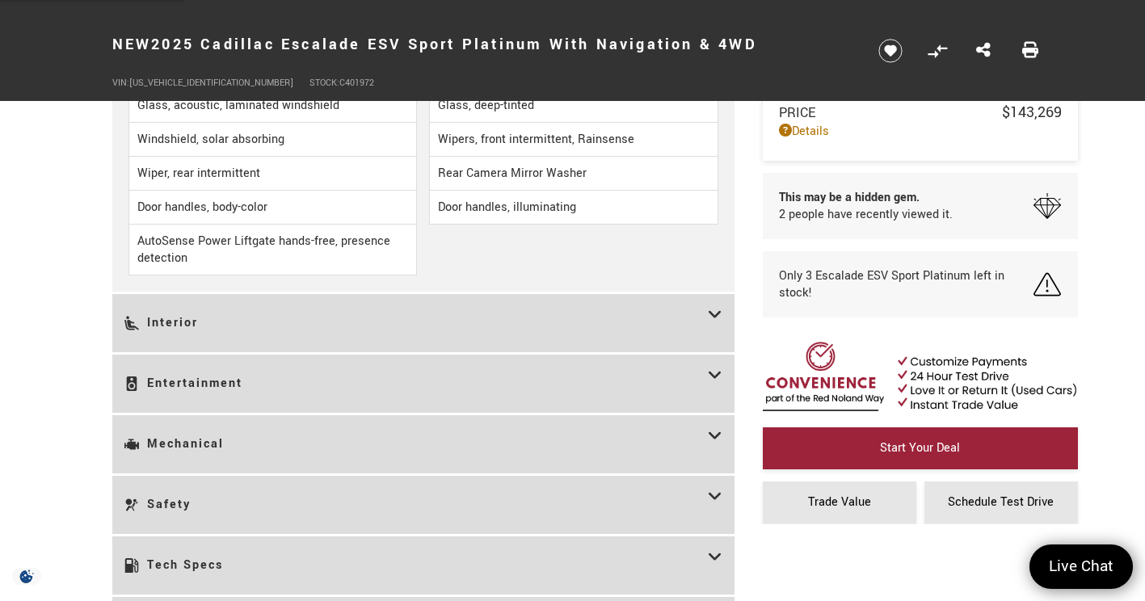
scroll to position [2514, 0]
click at [149, 313] on h3 "Interior" at bounding box center [416, 323] width 584 height 34
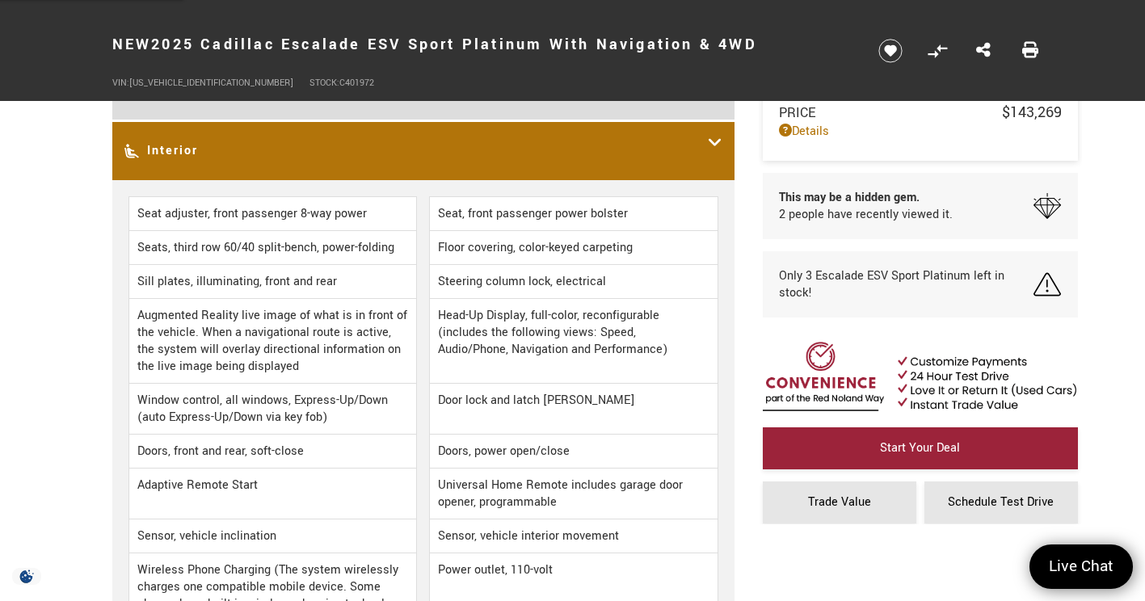
scroll to position [2123, 0]
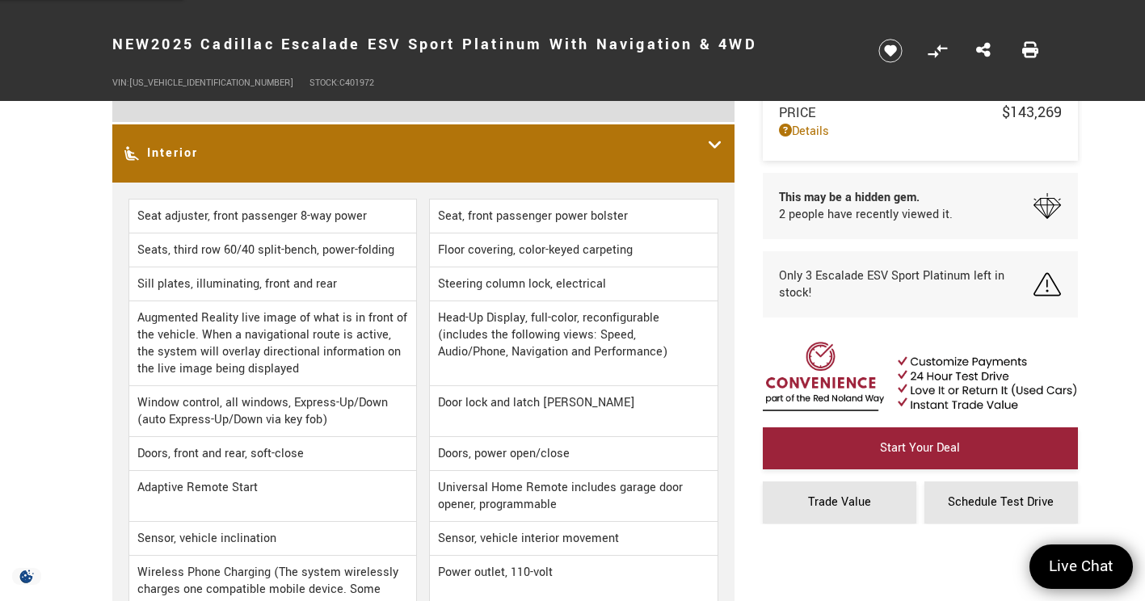
click at [159, 150] on h3 "Interior" at bounding box center [416, 154] width 584 height 34
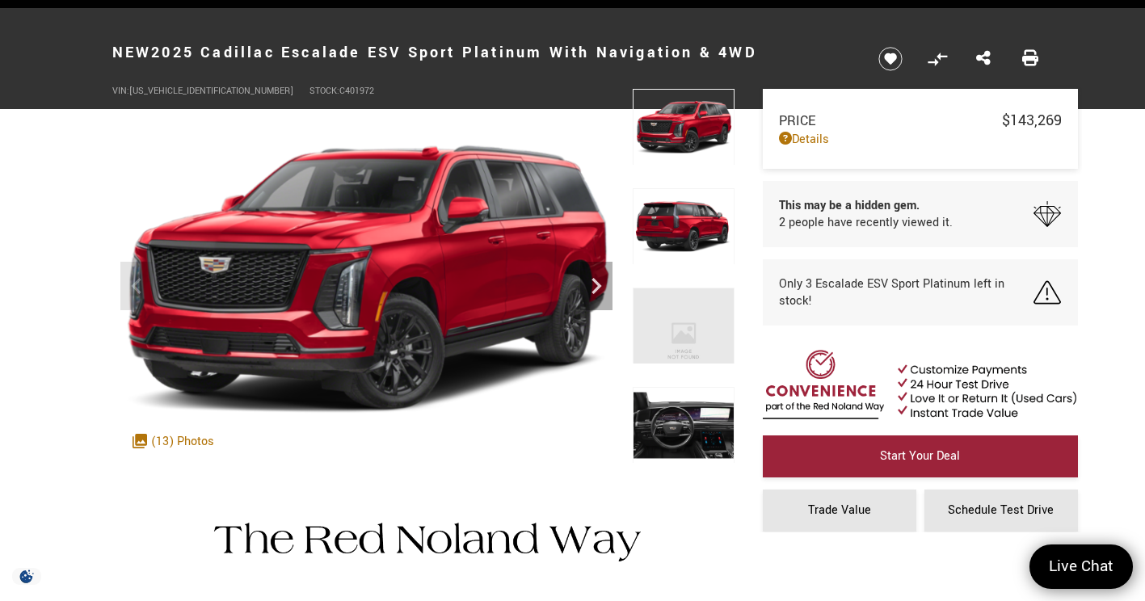
scroll to position [59, 0]
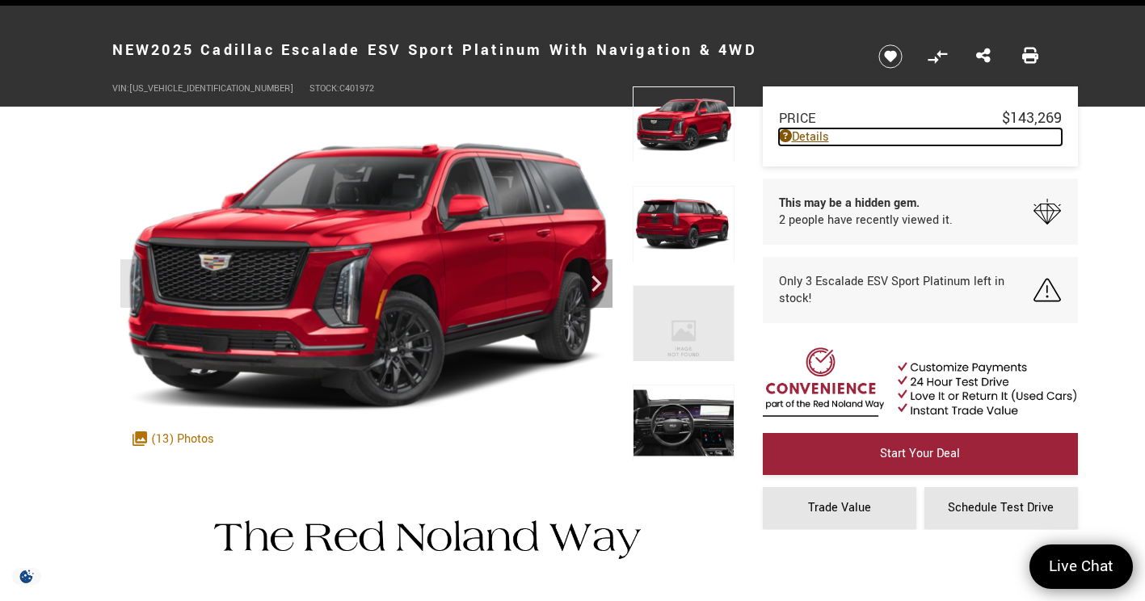
click at [813, 139] on link "Details" at bounding box center [920, 137] width 283 height 17
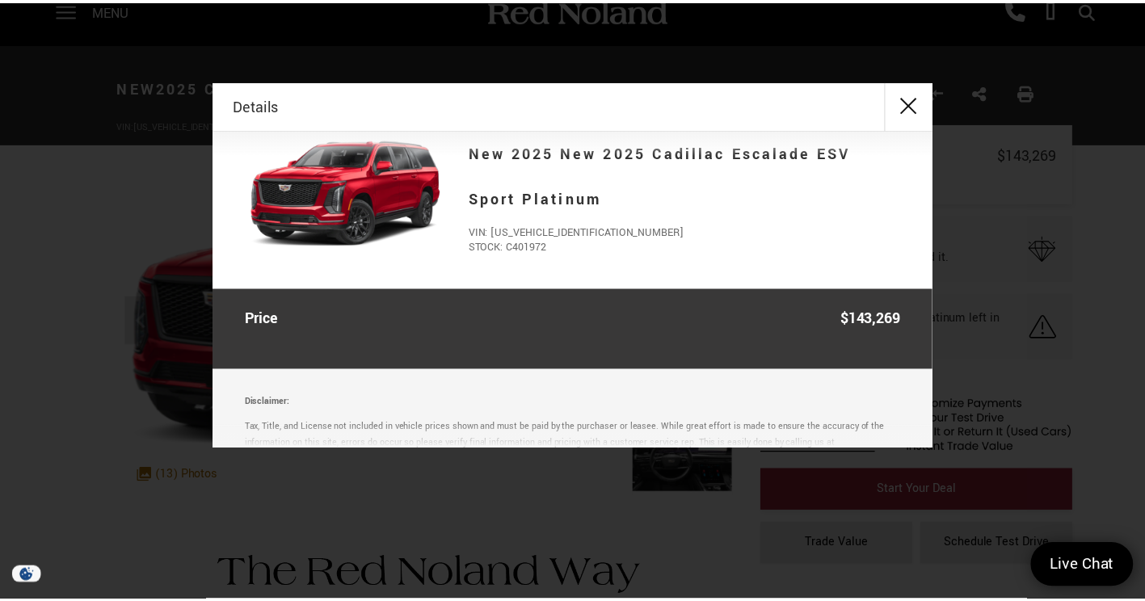
scroll to position [0, 0]
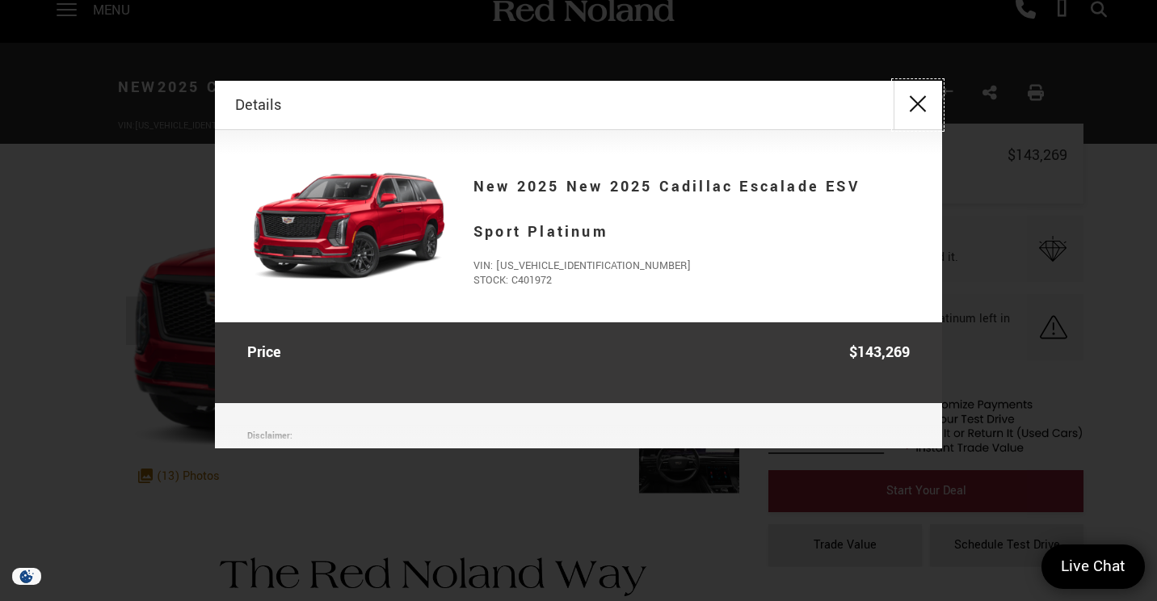
click at [918, 110] on button "close" at bounding box center [918, 105] width 48 height 48
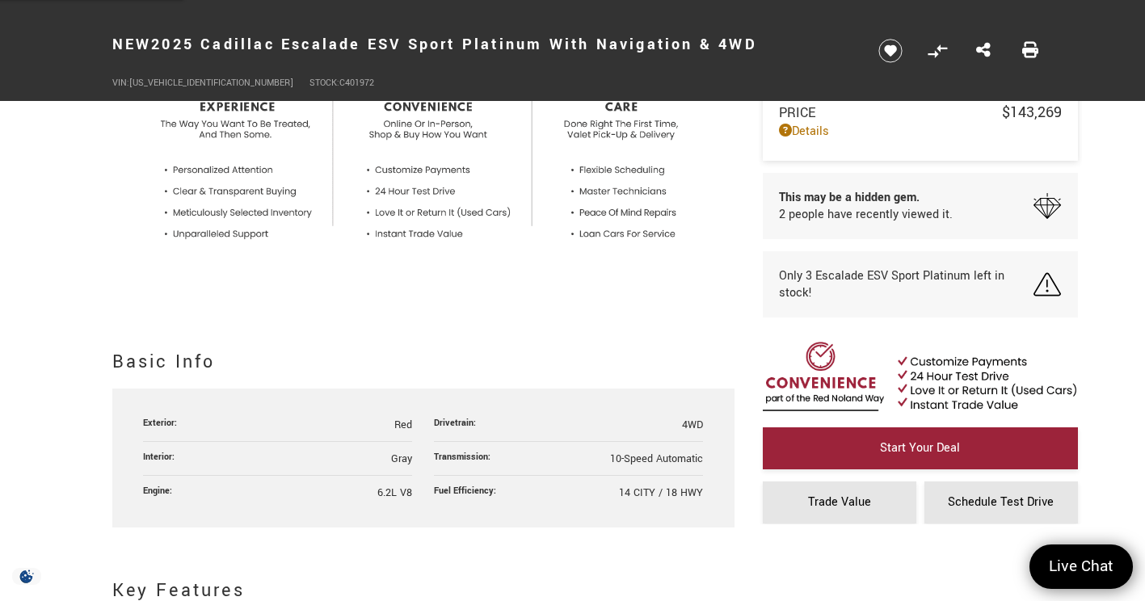
scroll to position [604, 0]
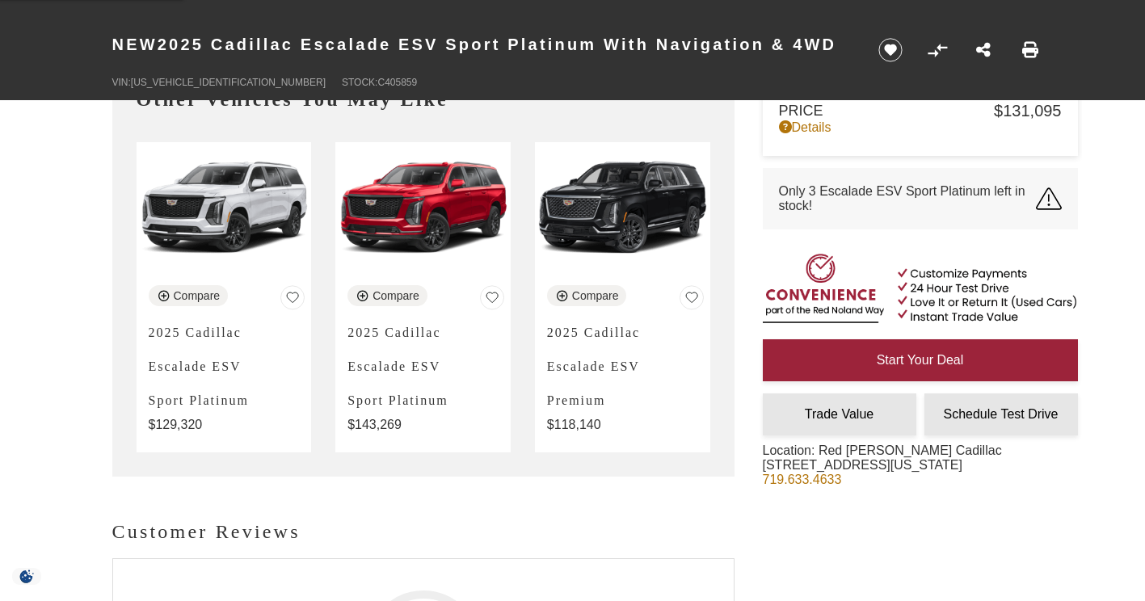
scroll to position [4897, 0]
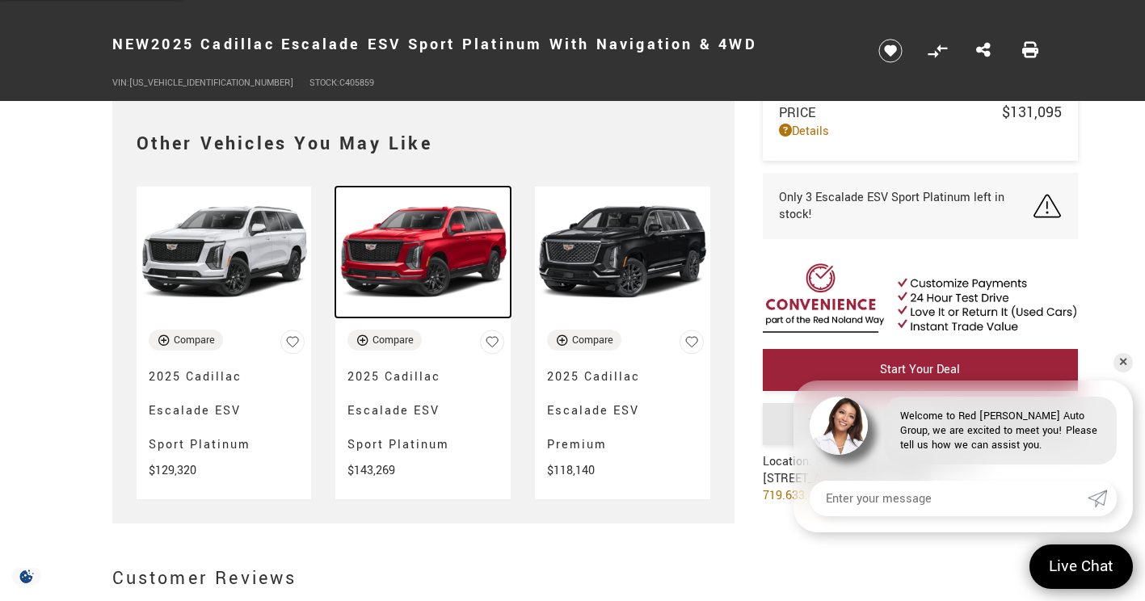
click at [455, 240] on img at bounding box center [422, 253] width 175 height 132
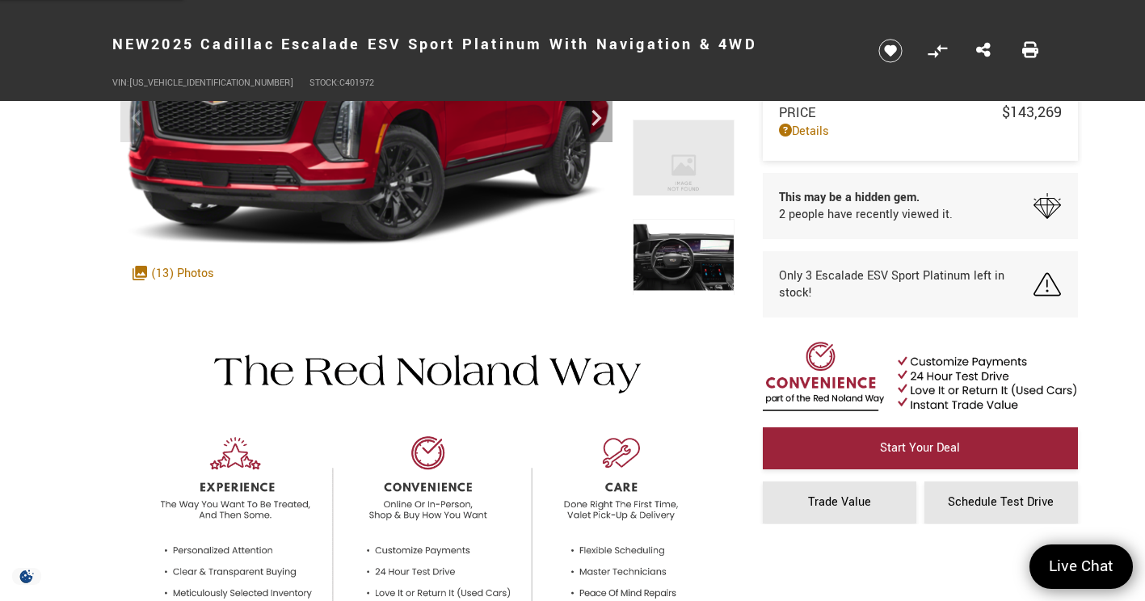
scroll to position [225, 0]
click at [171, 269] on div ".cls-1, .cls-3 { fill: #c50033; } .cls-1 { clip-rule: evenodd; } .cls-2 { clip-…" at bounding box center [173, 273] width 98 height 33
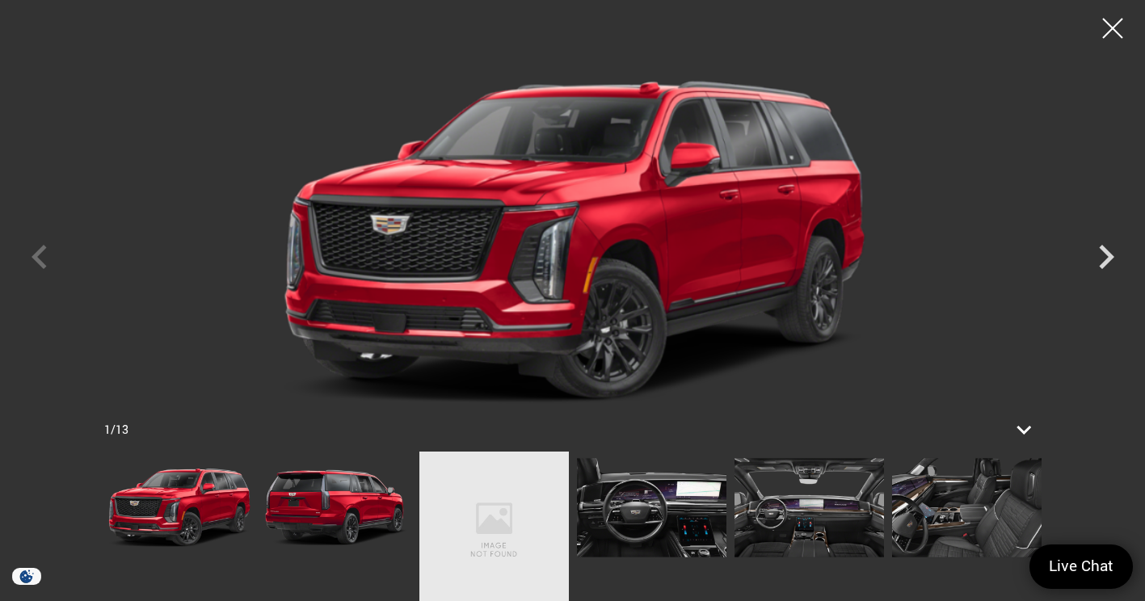
click at [666, 489] on img at bounding box center [652, 508] width 150 height 112
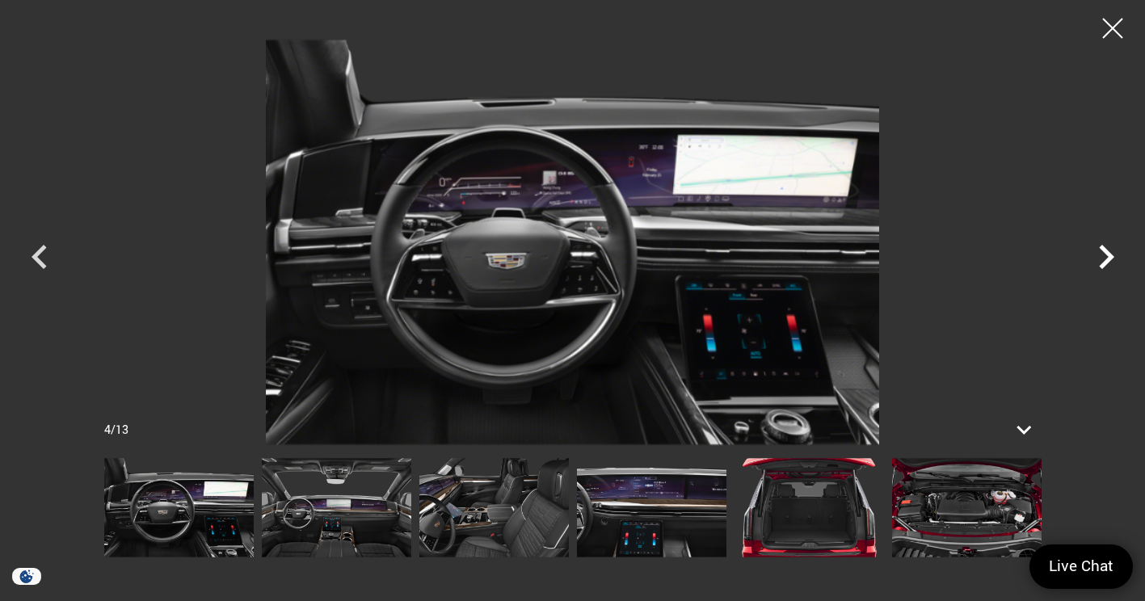
click at [1093, 256] on icon "Next" at bounding box center [1106, 257] width 48 height 48
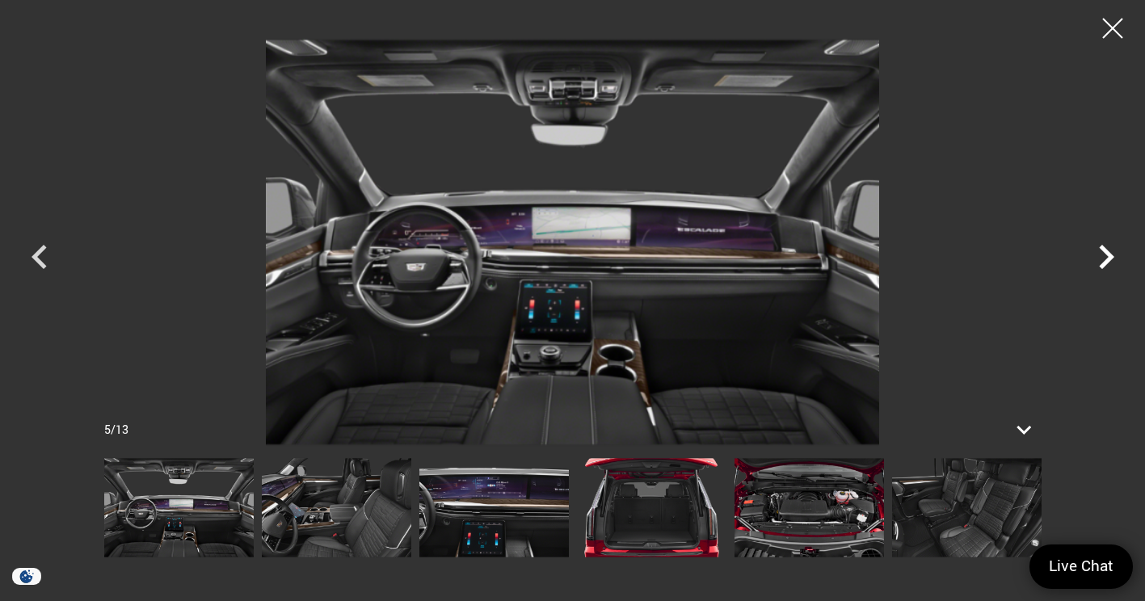
click at [1093, 256] on icon "Next" at bounding box center [1106, 257] width 48 height 48
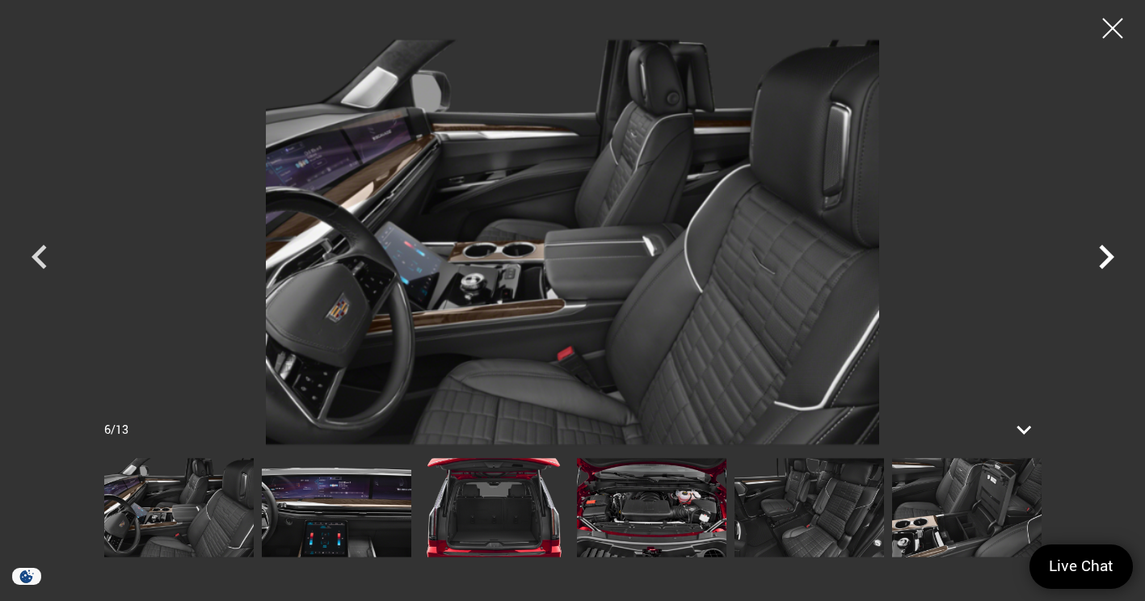
click at [1093, 256] on icon "Next" at bounding box center [1106, 257] width 48 height 48
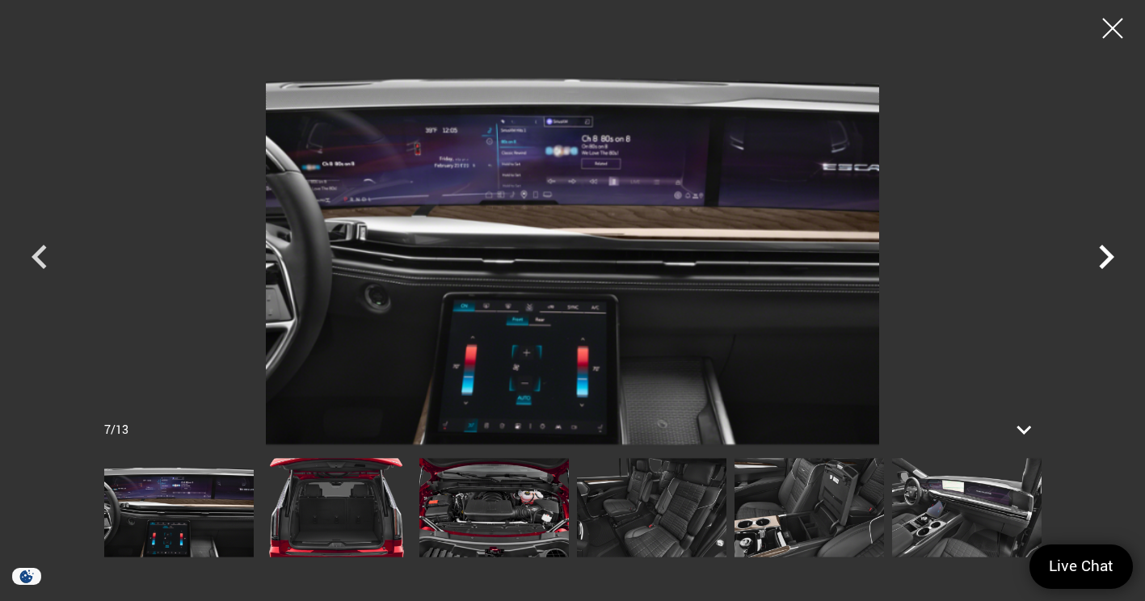
click at [1093, 256] on icon "Next" at bounding box center [1106, 257] width 48 height 48
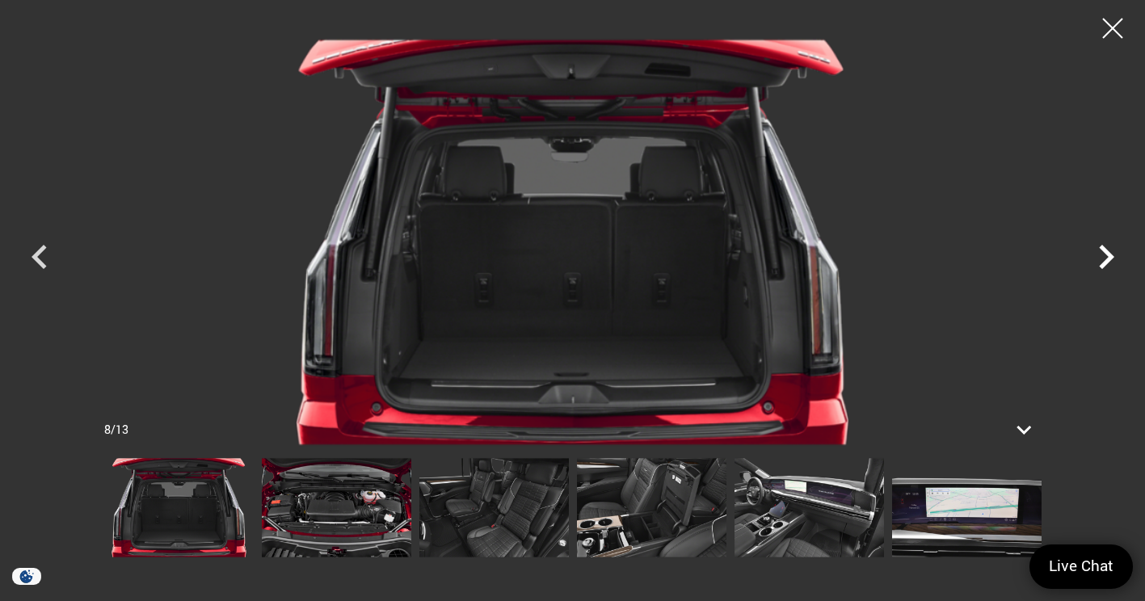
click at [1093, 256] on icon "Next" at bounding box center [1106, 257] width 48 height 48
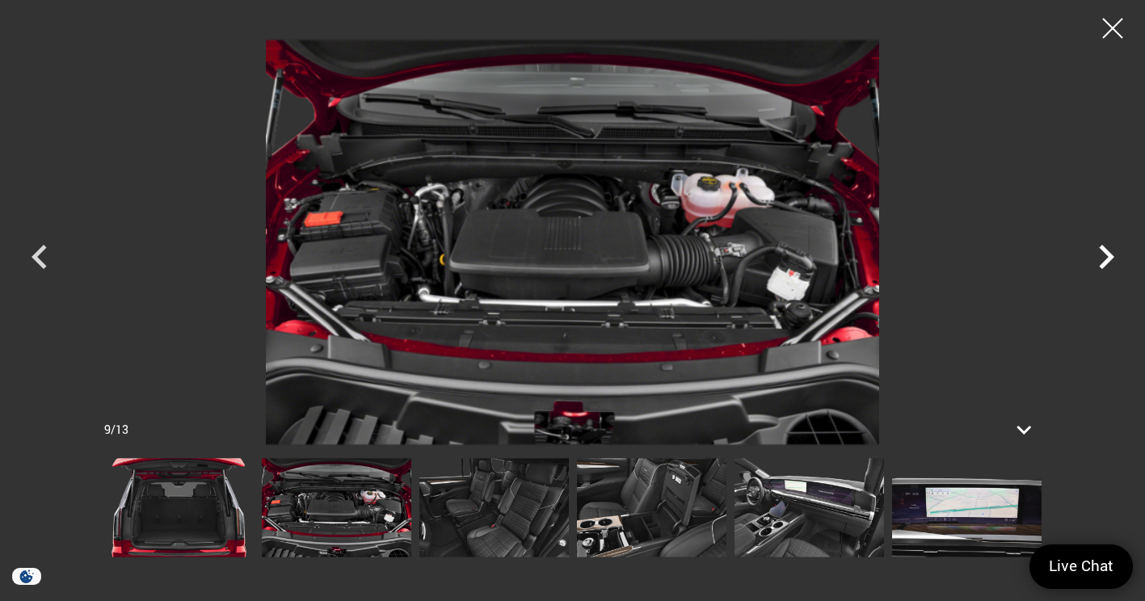
click at [1093, 256] on icon "Next" at bounding box center [1106, 257] width 48 height 48
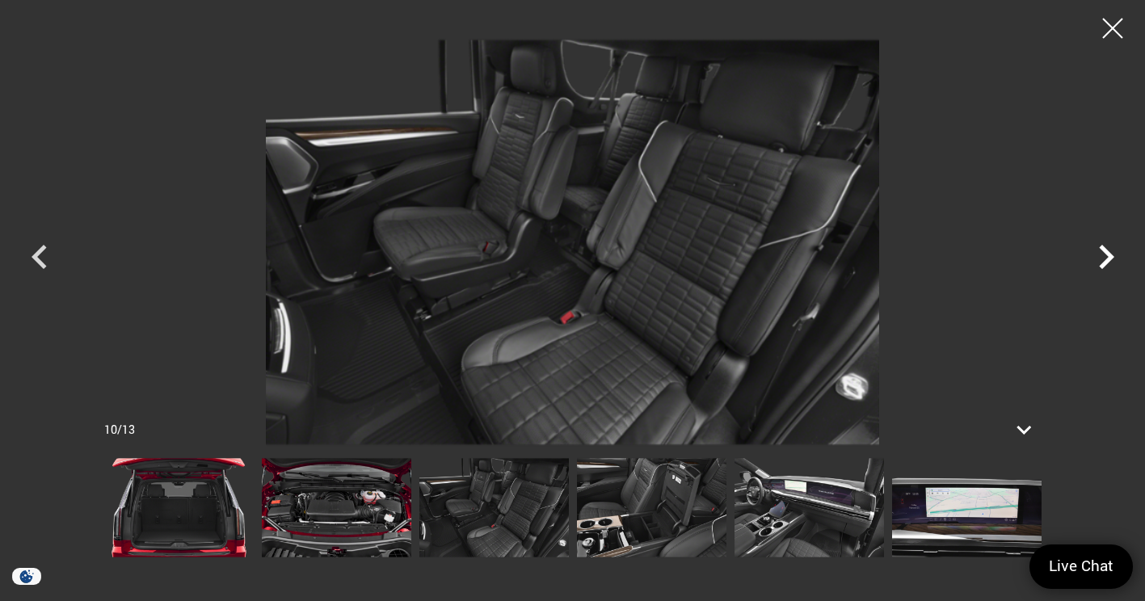
click at [1093, 256] on icon "Next" at bounding box center [1106, 257] width 48 height 48
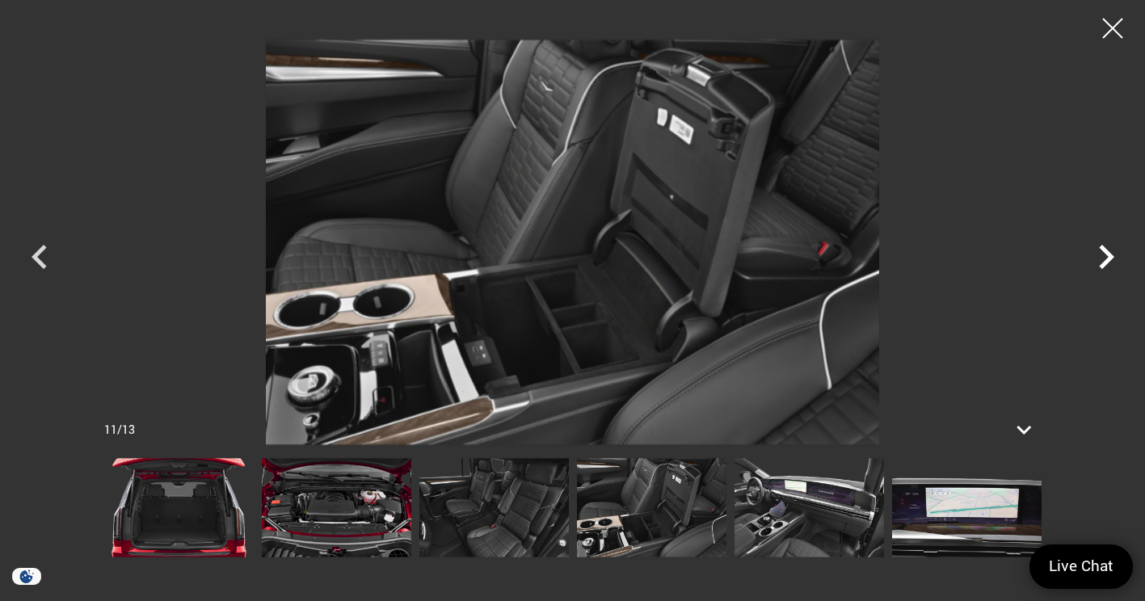
click at [1093, 256] on icon "Next" at bounding box center [1106, 257] width 48 height 48
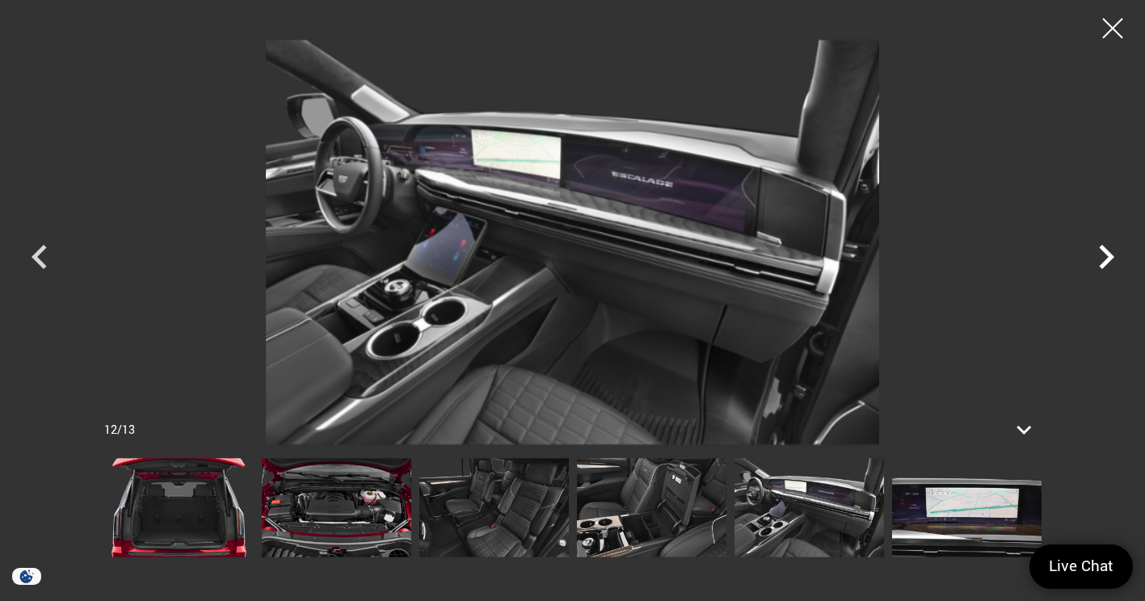
click at [1093, 256] on icon "Next" at bounding box center [1106, 257] width 48 height 48
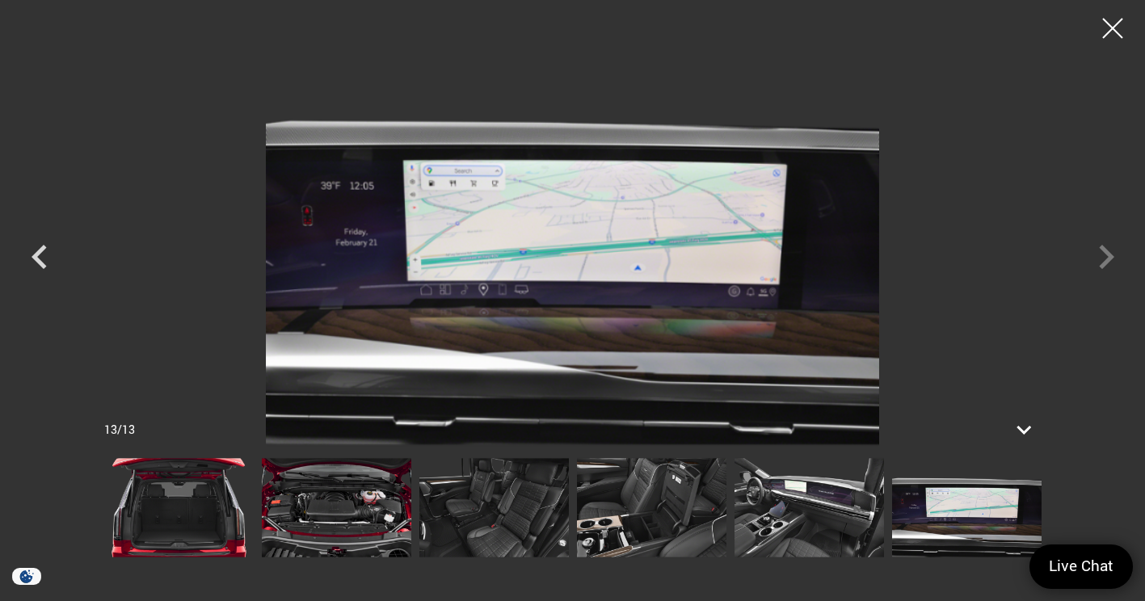
click at [1093, 256] on div at bounding box center [573, 242] width 1132 height 460
click at [1114, 21] on div at bounding box center [1113, 28] width 43 height 43
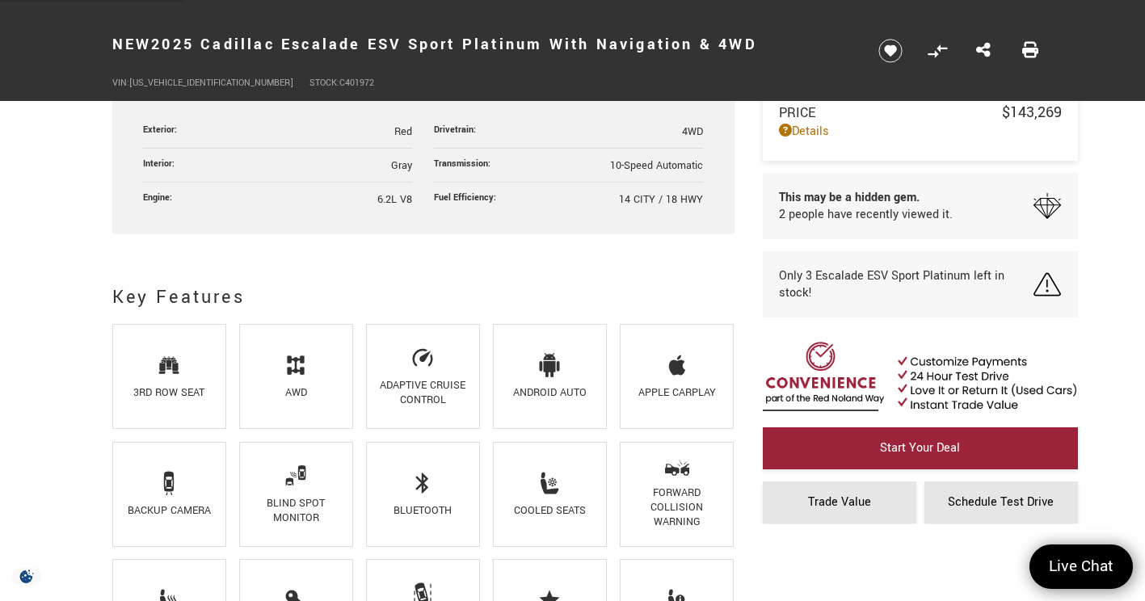
scroll to position [0, 0]
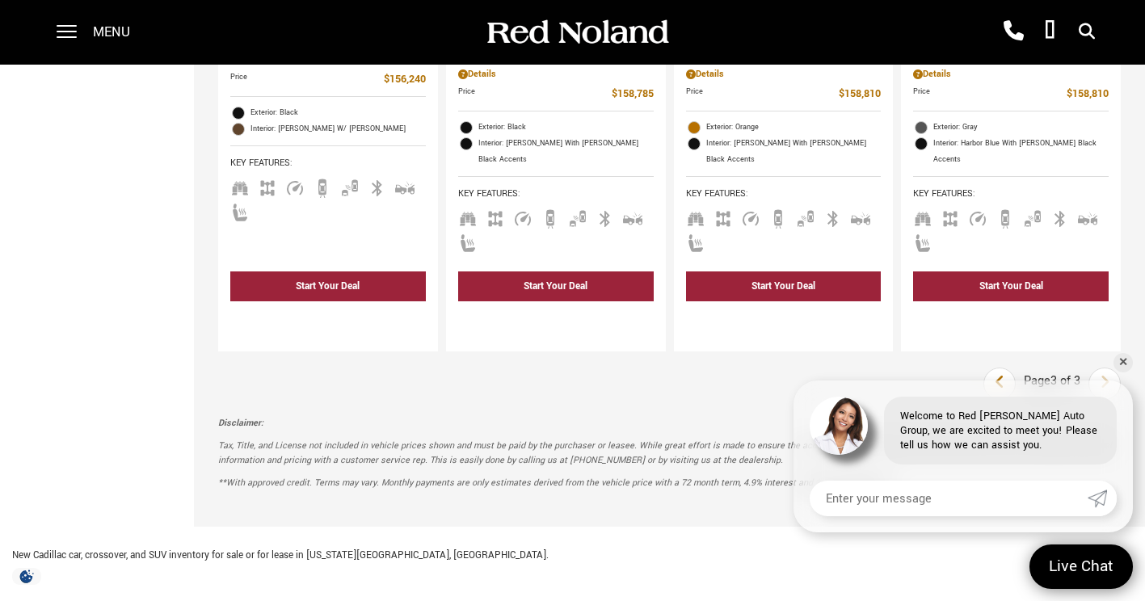
scroll to position [3181, 0]
click at [1121, 368] on div "Last Page 3 of 3 Next" at bounding box center [1052, 384] width 137 height 32
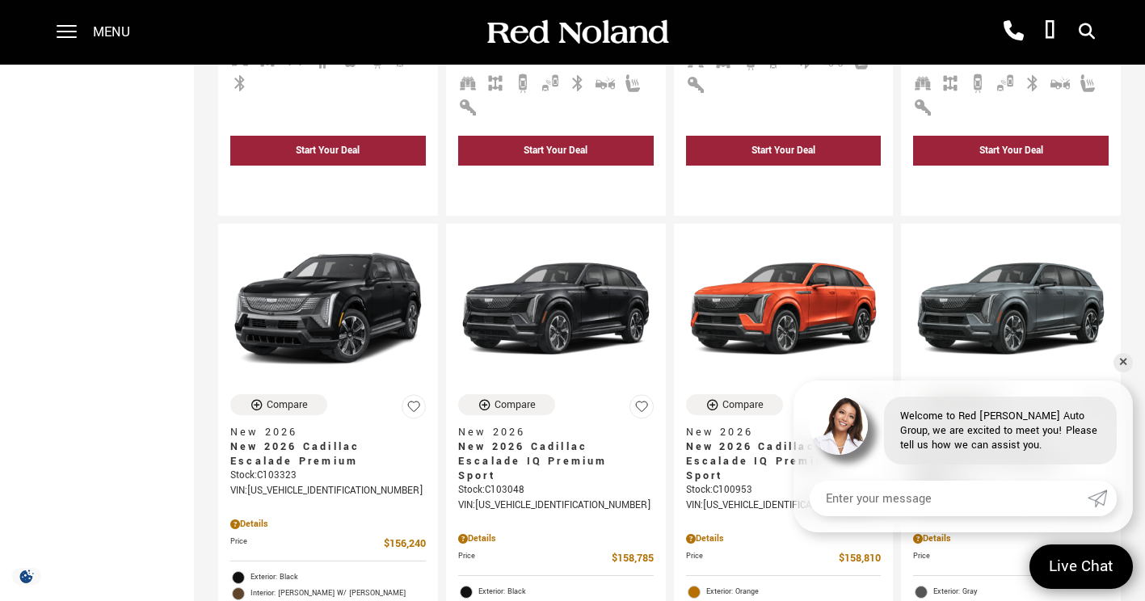
scroll to position [2708, 0]
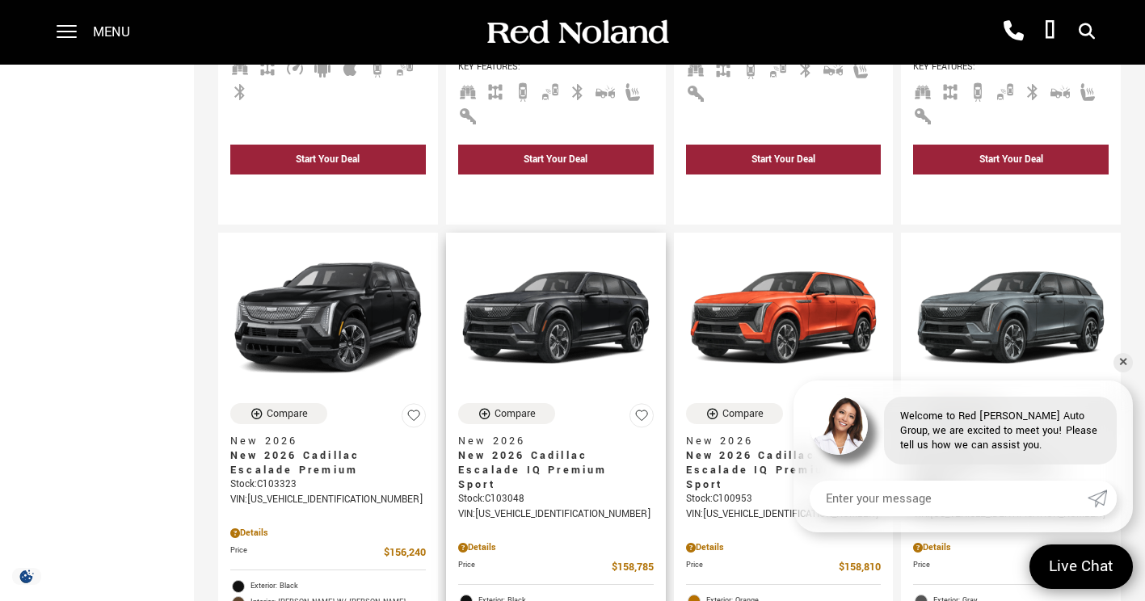
click at [582, 449] on span "New 2026 Cadillac Escalade IQ Premium Sport" at bounding box center [549, 471] width 183 height 44
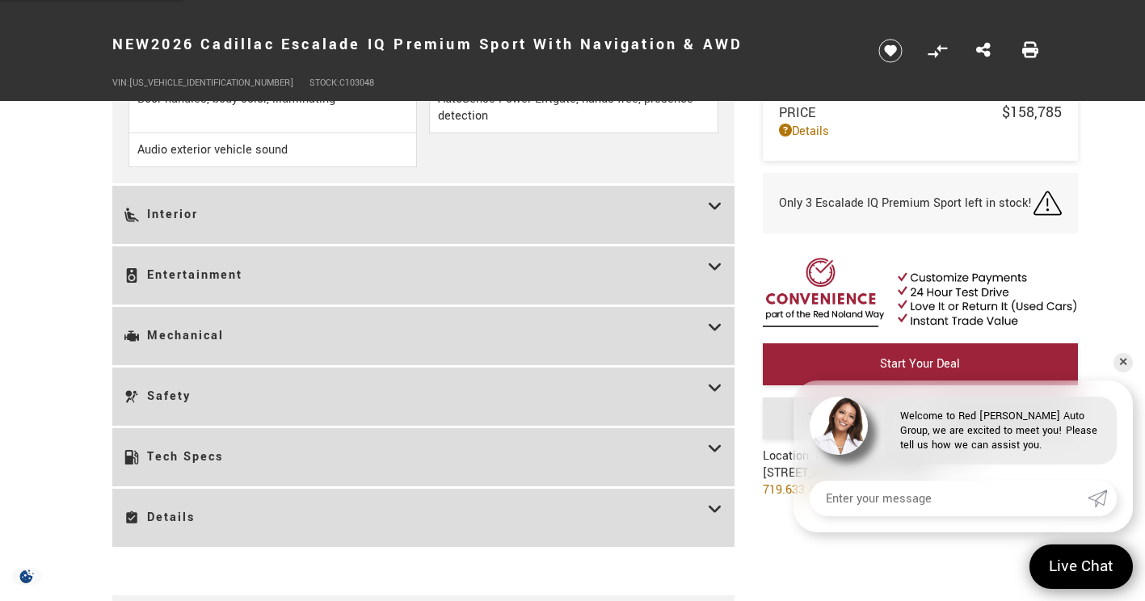
scroll to position [2557, 0]
click at [550, 504] on h3 "Details" at bounding box center [416, 516] width 584 height 34
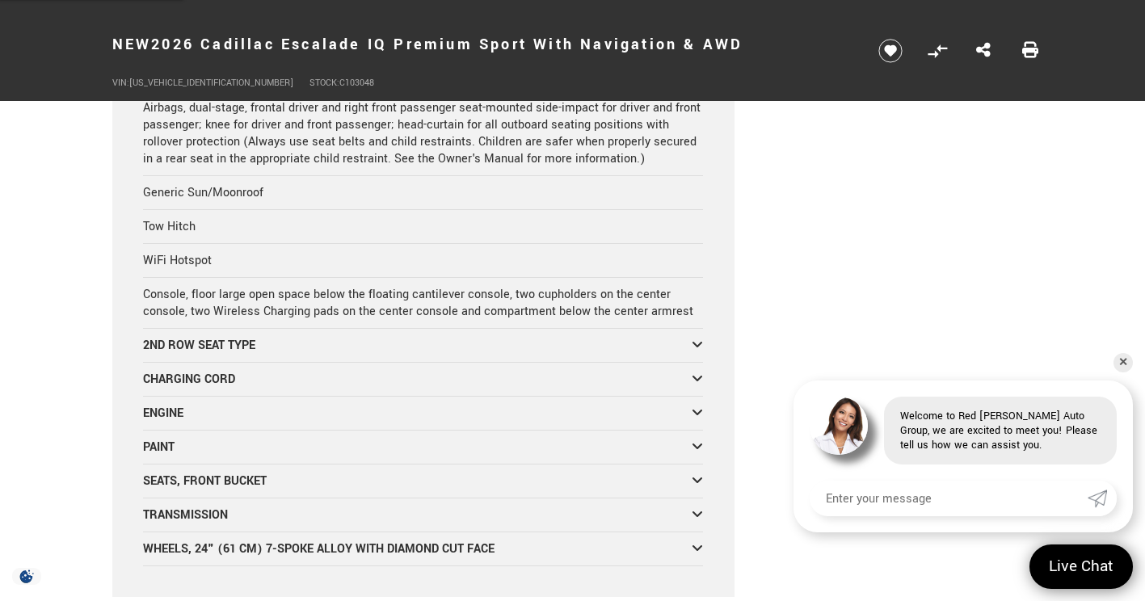
scroll to position [6677, 0]
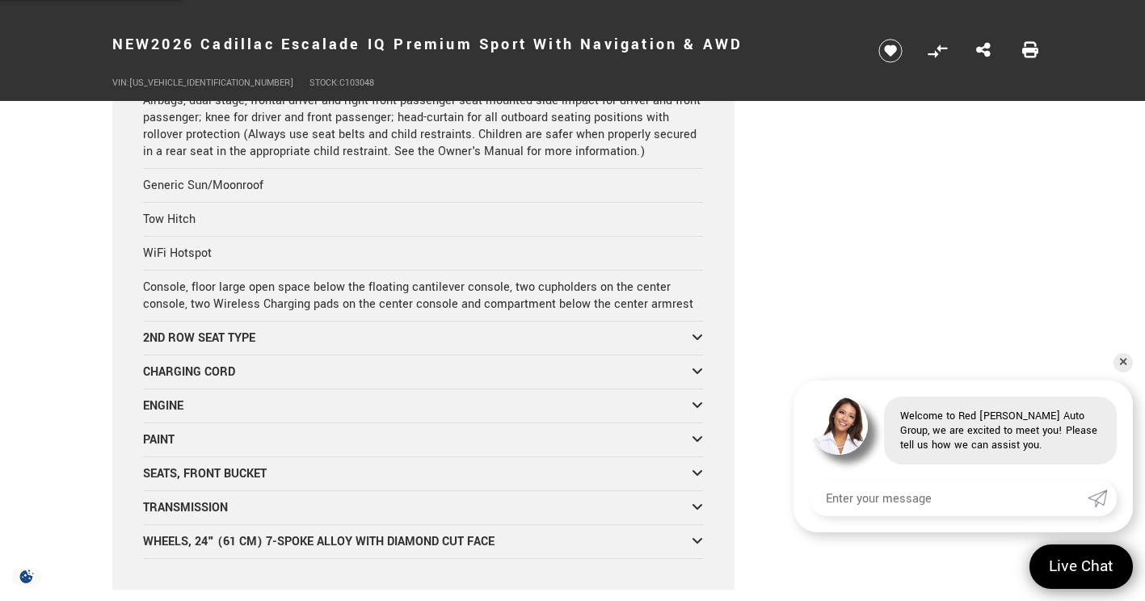
click at [200, 330] on div "2ND ROW SEAT TYPE" at bounding box center [417, 338] width 549 height 17
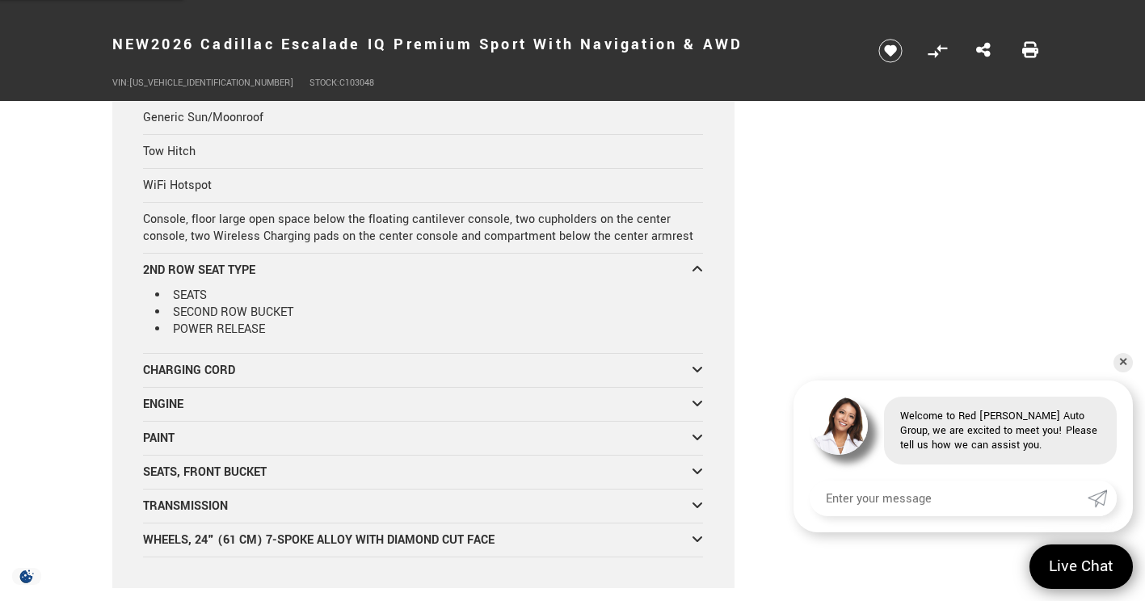
scroll to position [6745, 0]
click at [167, 362] on div "CHARGING CORD" at bounding box center [417, 370] width 549 height 17
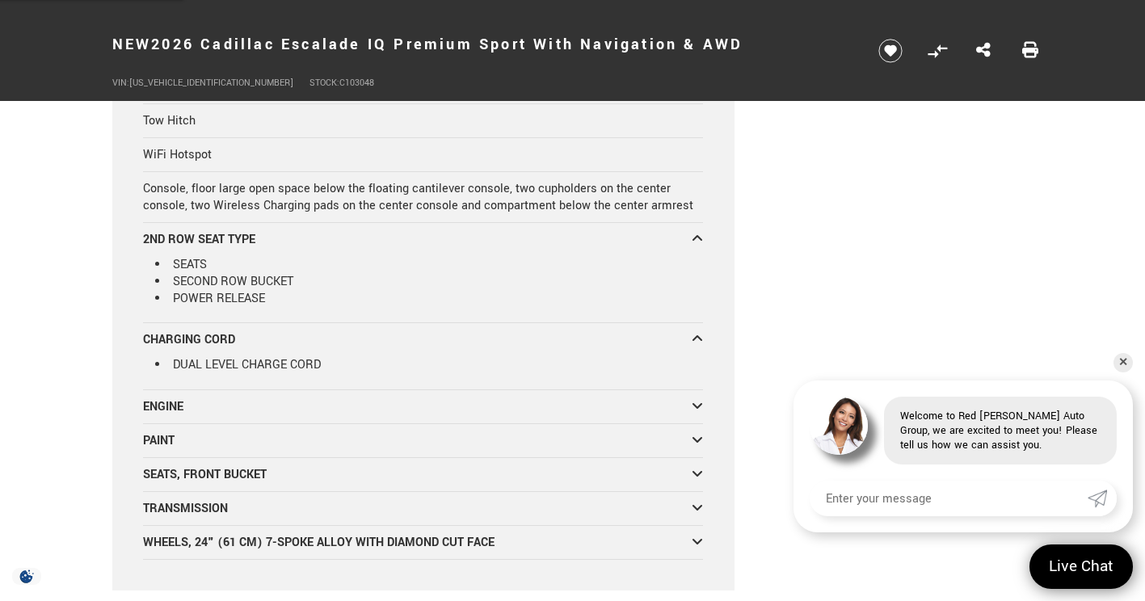
scroll to position [6816, 0]
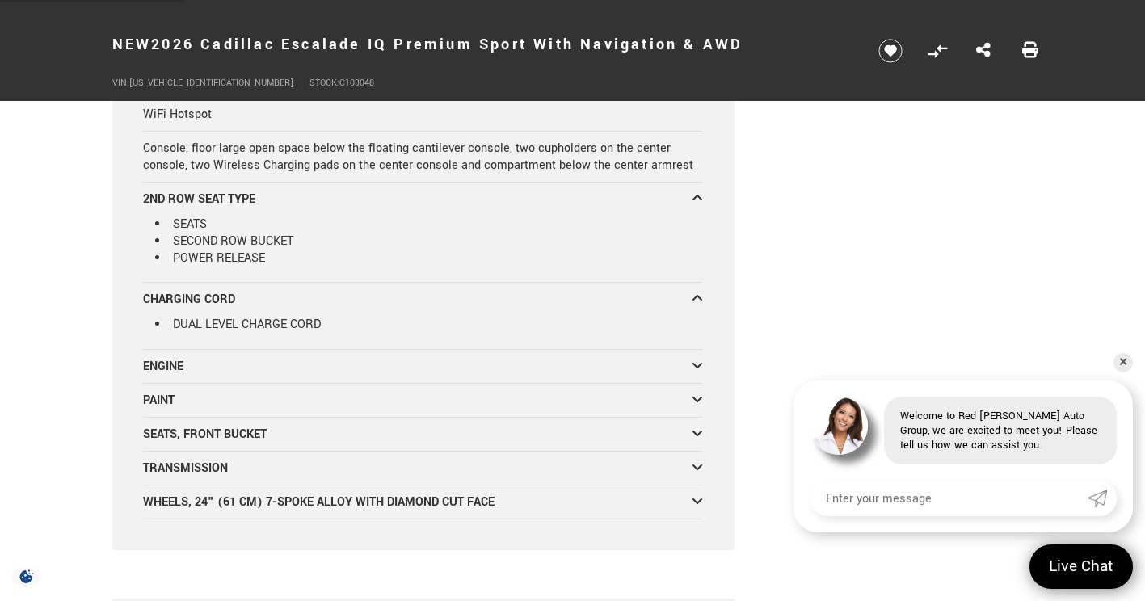
click at [144, 358] on div "ENGINE" at bounding box center [417, 366] width 549 height 17
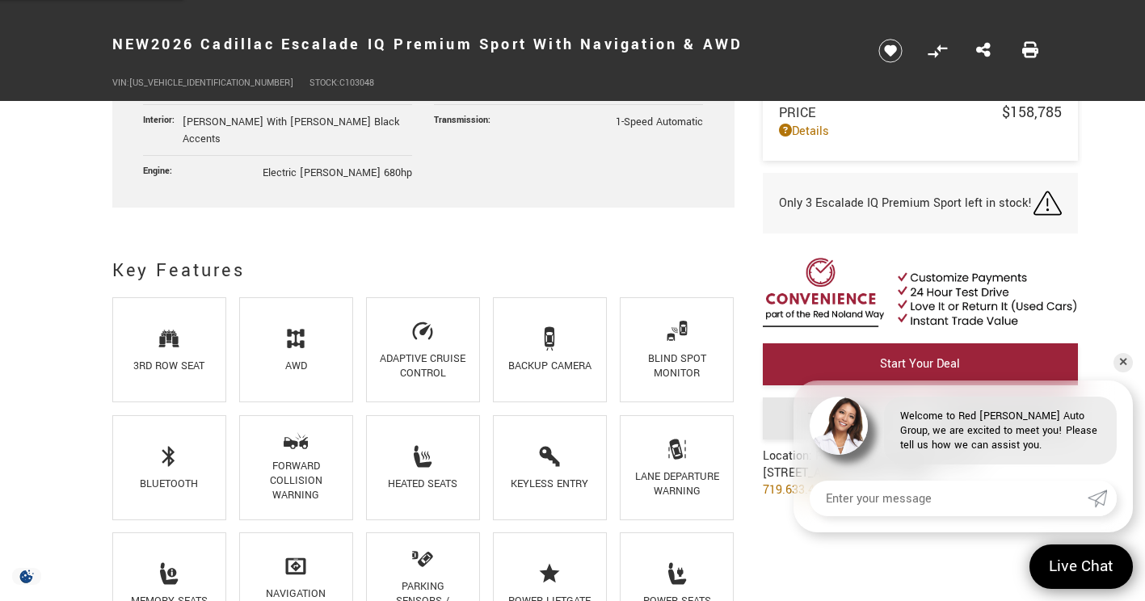
scroll to position [891, 0]
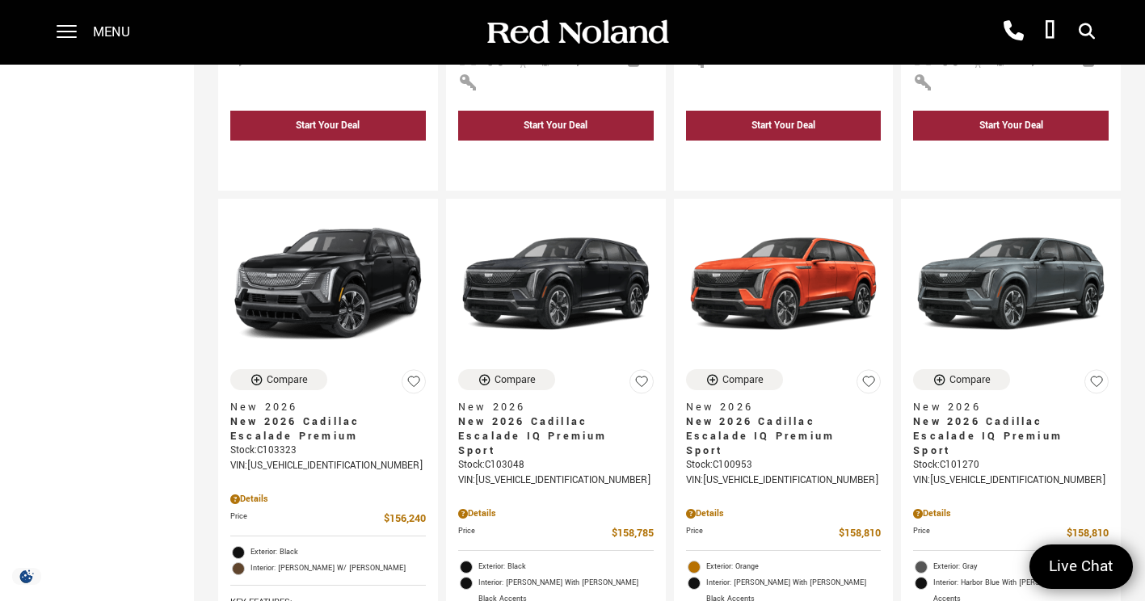
scroll to position [2744, 0]
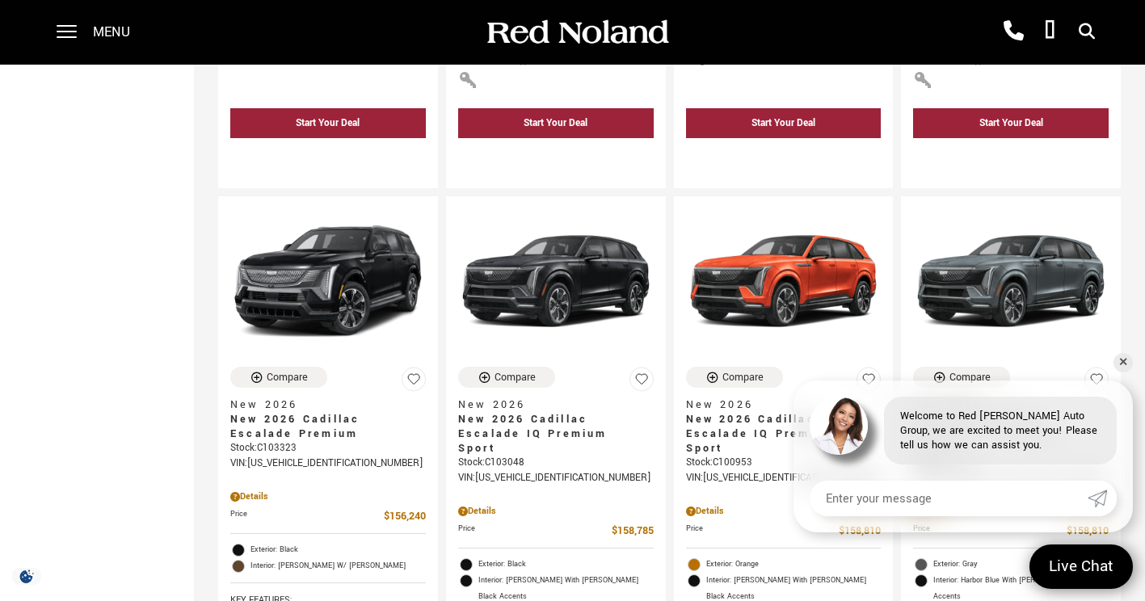
click at [1121, 357] on link "✕" at bounding box center [1123, 362] width 19 height 19
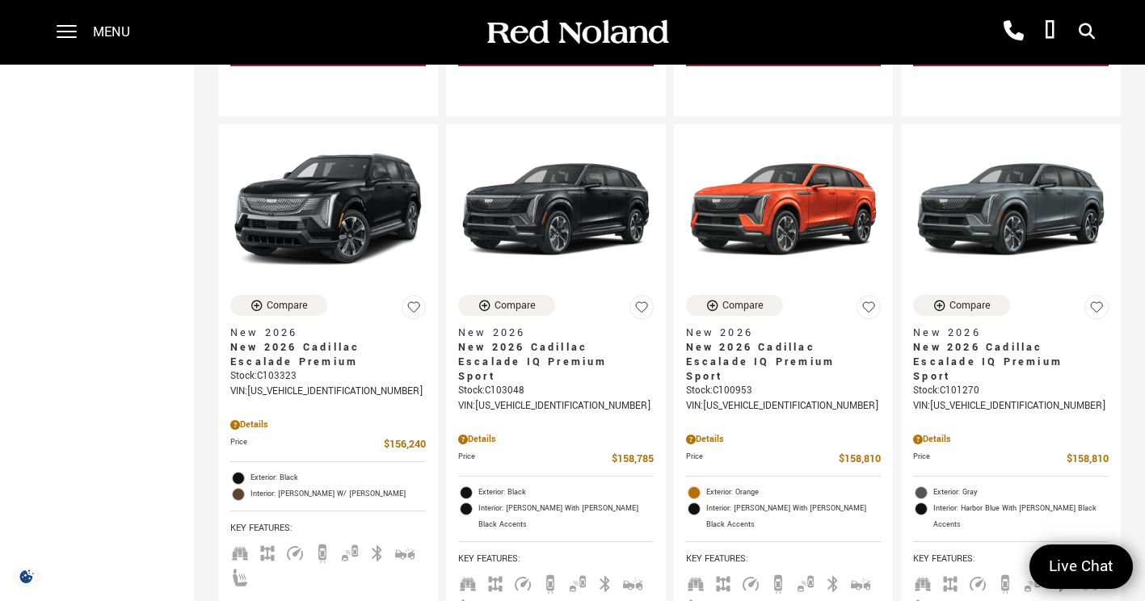
scroll to position [2821, 0]
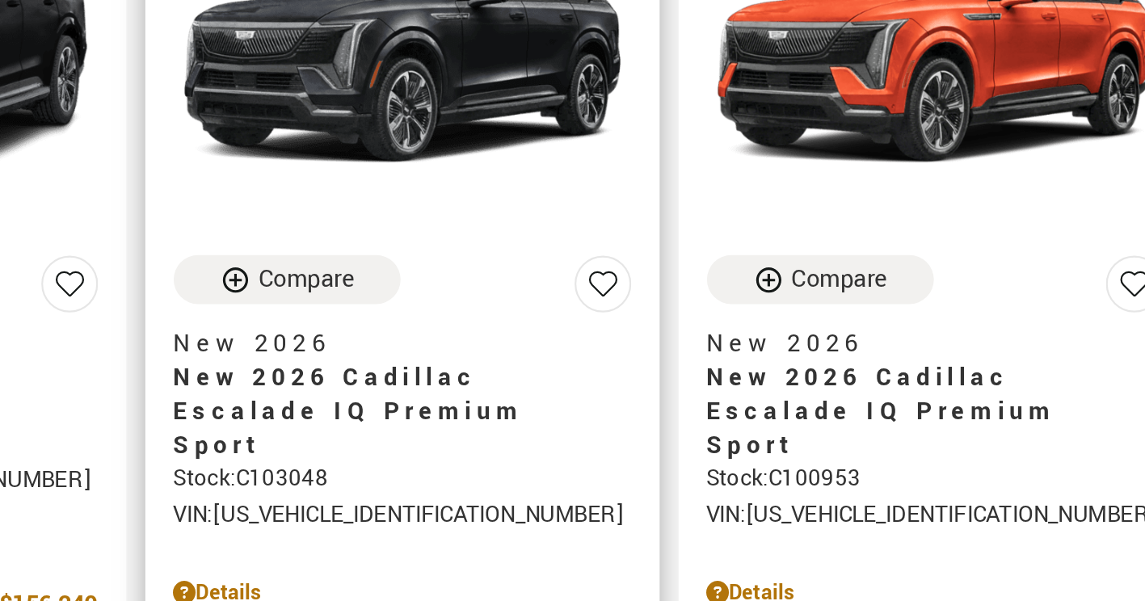
click at [483, 335] on span "New 2026 Cadillac Escalade IQ Premium Sport" at bounding box center [549, 357] width 183 height 44
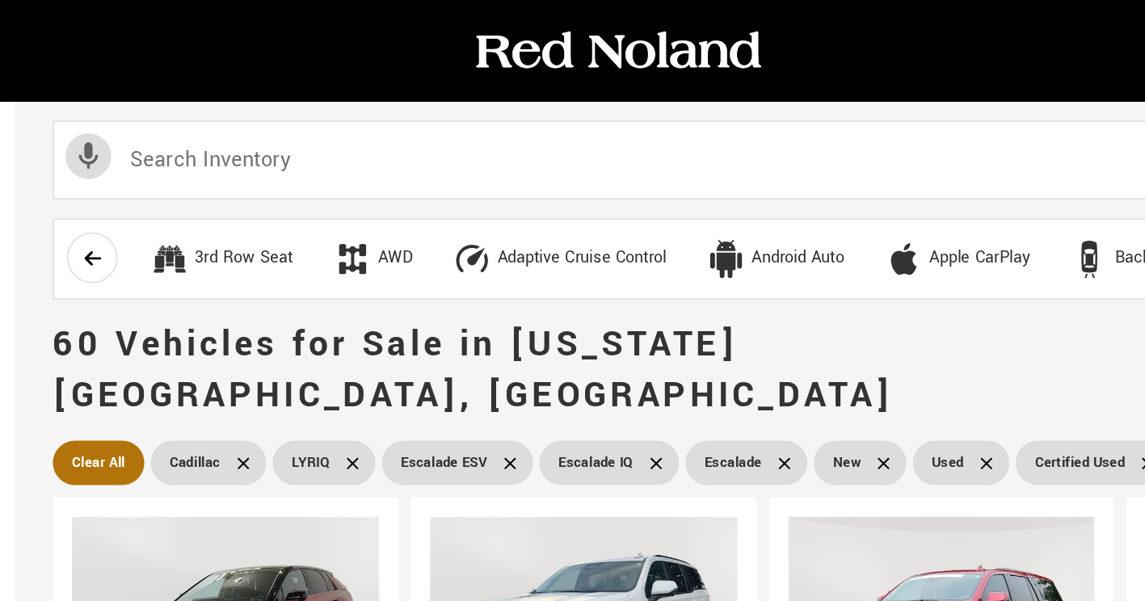
click at [677, 289] on icon at bounding box center [683, 295] width 13 height 13
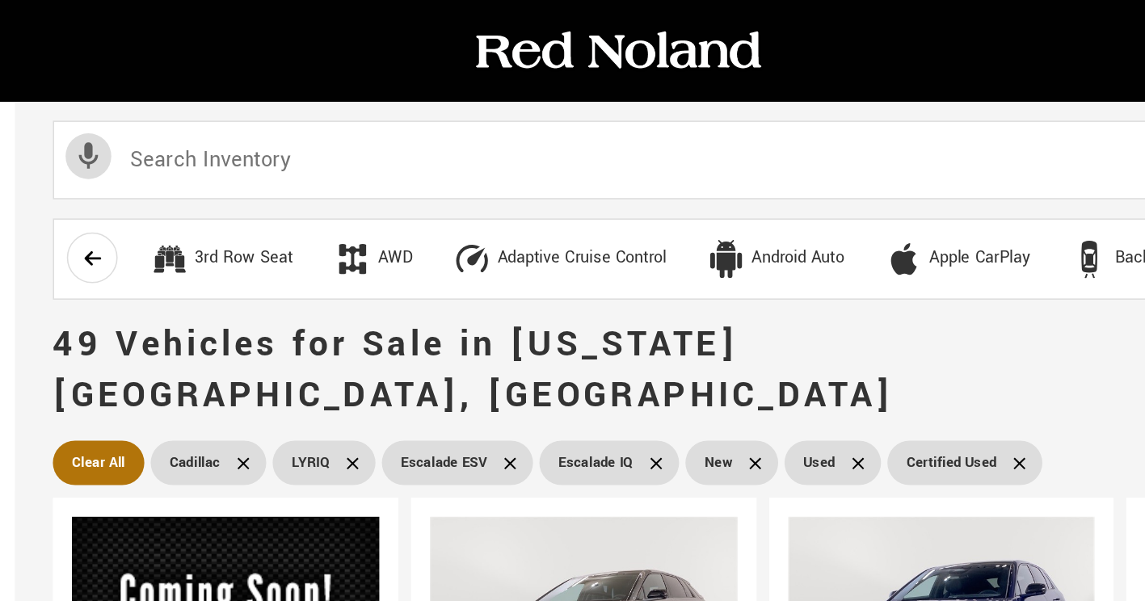
click at [728, 289] on icon at bounding box center [730, 295] width 13 height 13
type input "$64,289"
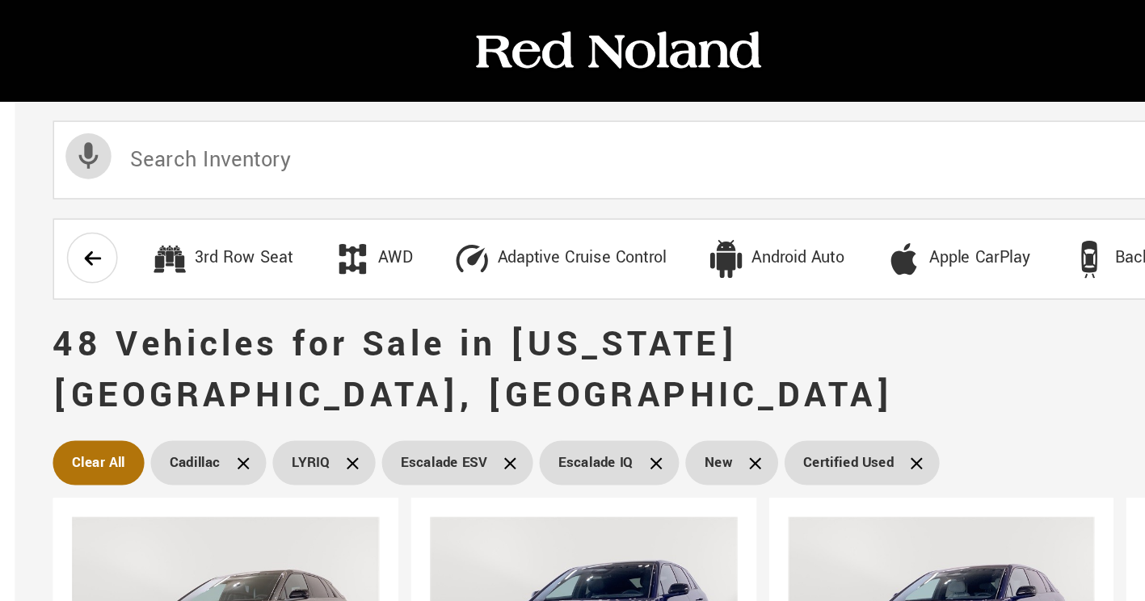
click at [761, 289] on icon at bounding box center [767, 295] width 13 height 13
click at [608, 280] on link "Escalade IQ" at bounding box center [572, 294] width 89 height 28
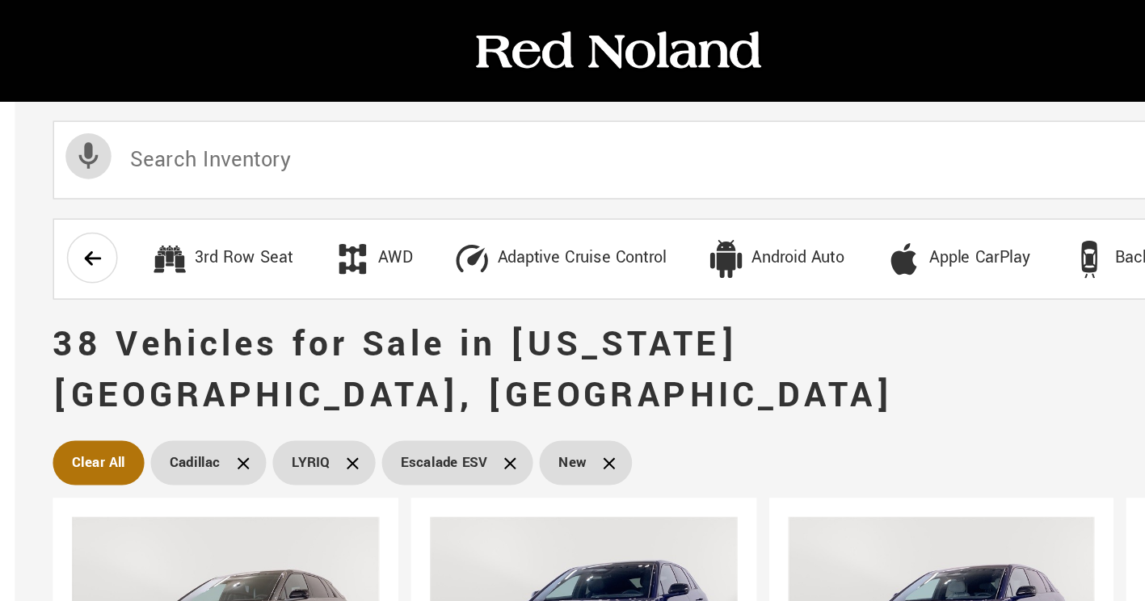
click at [513, 280] on link "Escalade ESV" at bounding box center [476, 294] width 96 height 28
type input "$91,110"
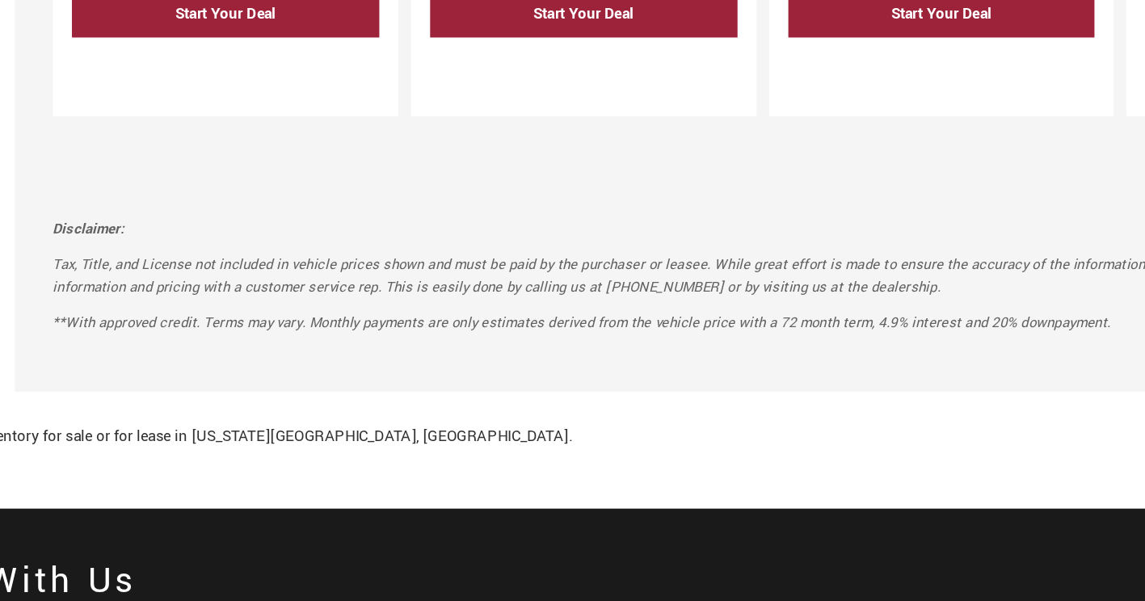
scroll to position [2991, 0]
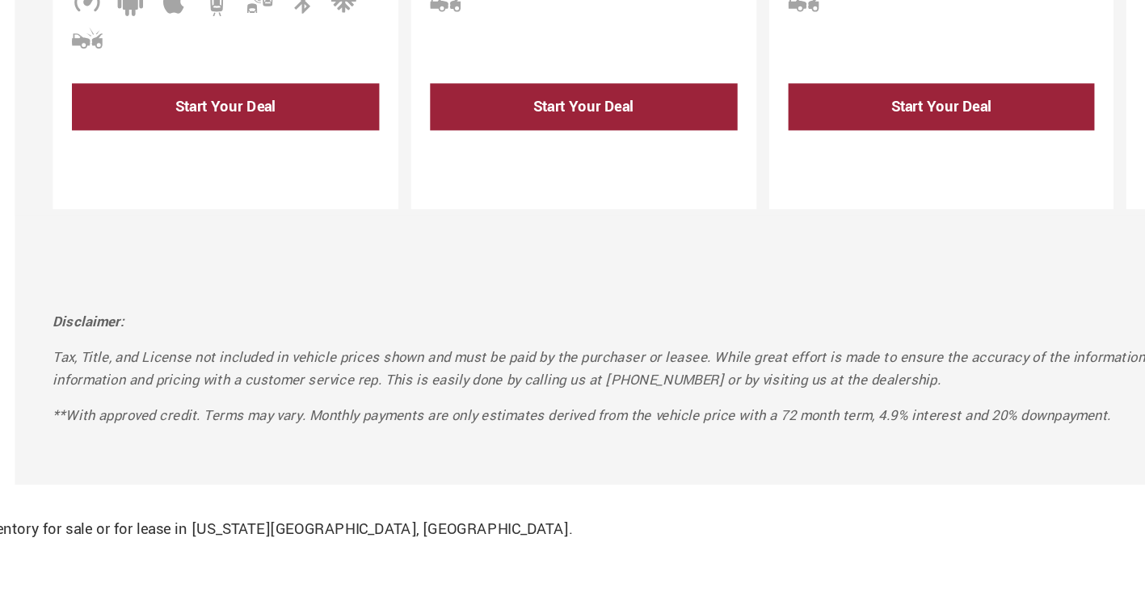
click at [797, 376] on div "Disclaimer: Tax, Title, and License not included in vehicle prices shown and mu…" at bounding box center [669, 387] width 903 height 115
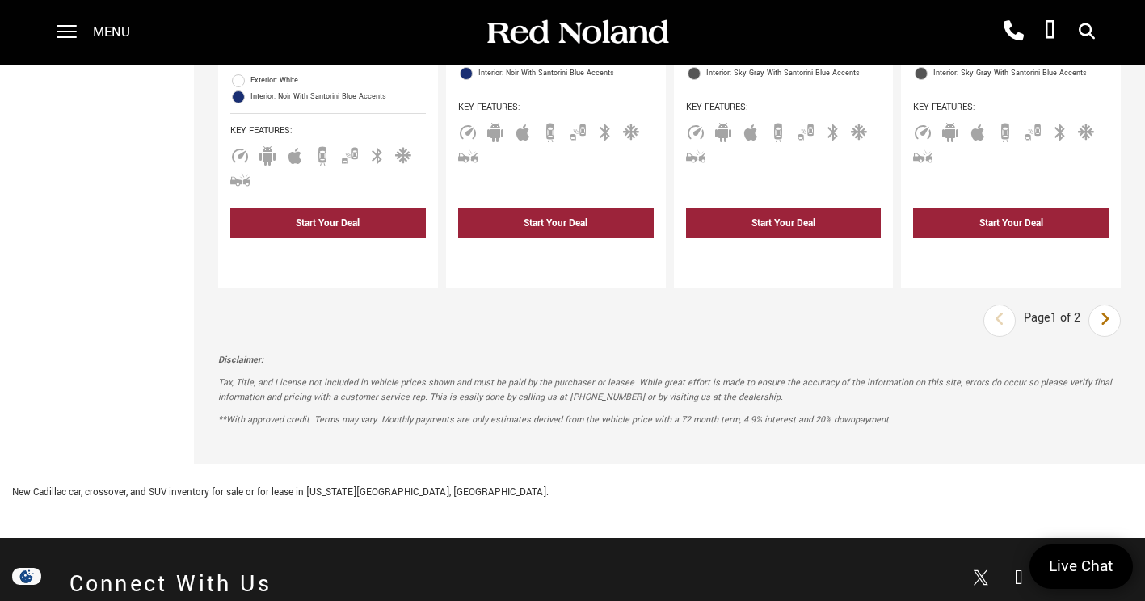
scroll to position [2984, 0]
click at [1111, 306] on icon "next page" at bounding box center [1105, 319] width 11 height 26
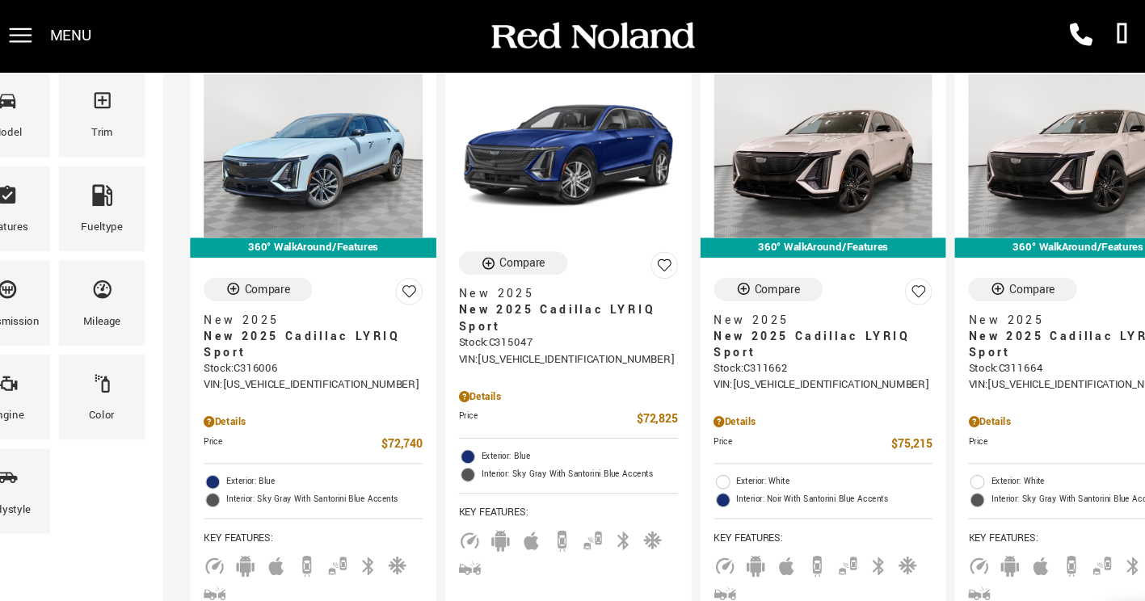
scroll to position [263, 0]
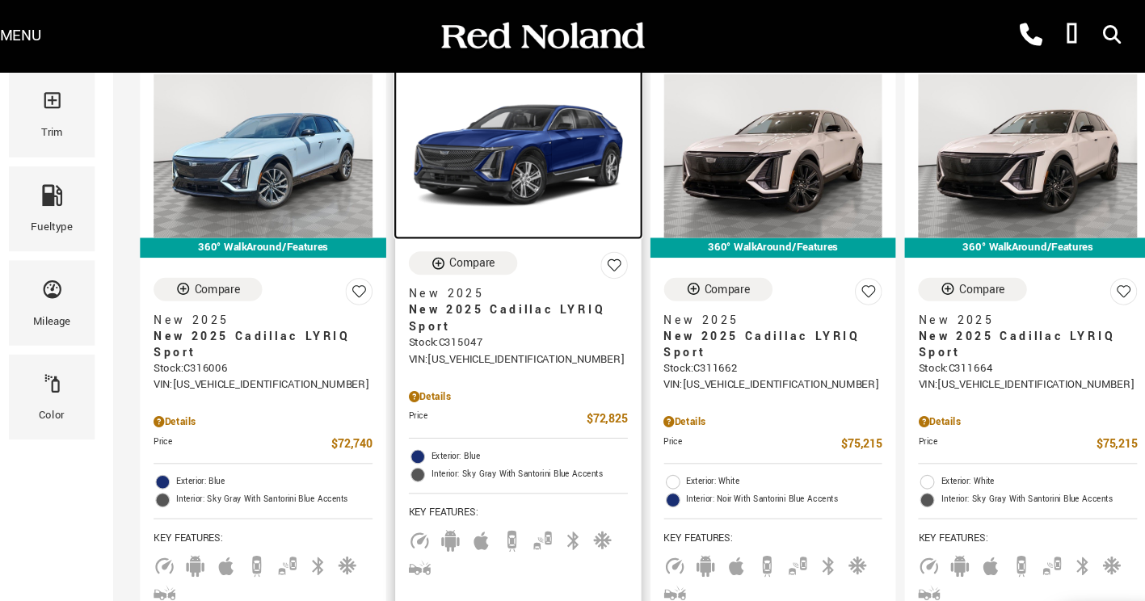
click at [511, 166] on img at bounding box center [556, 139] width 196 height 146
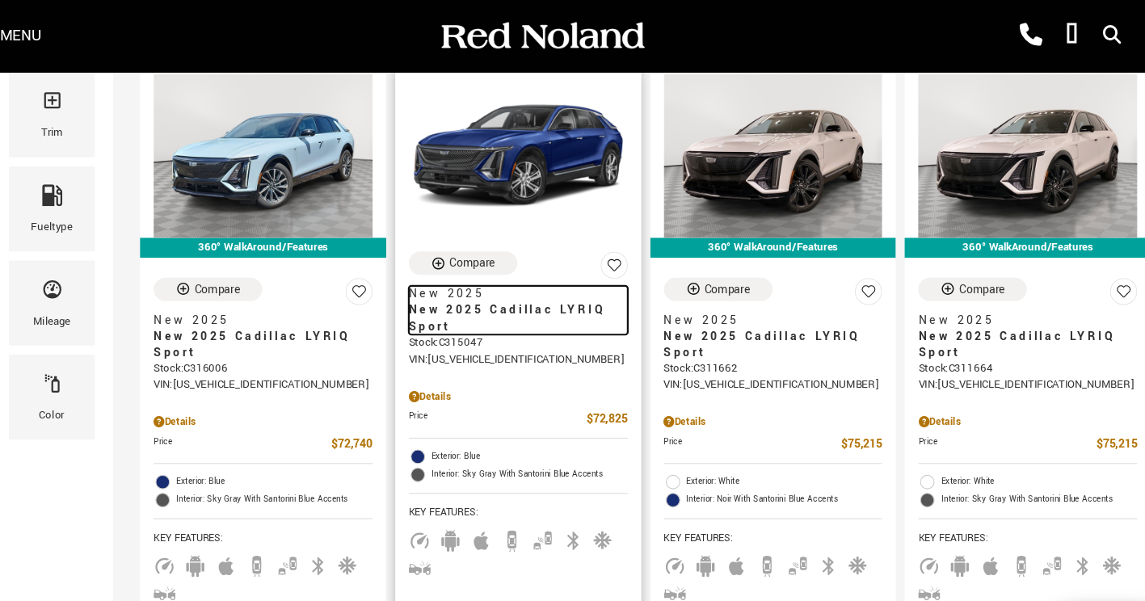
click at [554, 270] on span "New 2025 Cadillac LYRIQ Sport" at bounding box center [549, 284] width 183 height 29
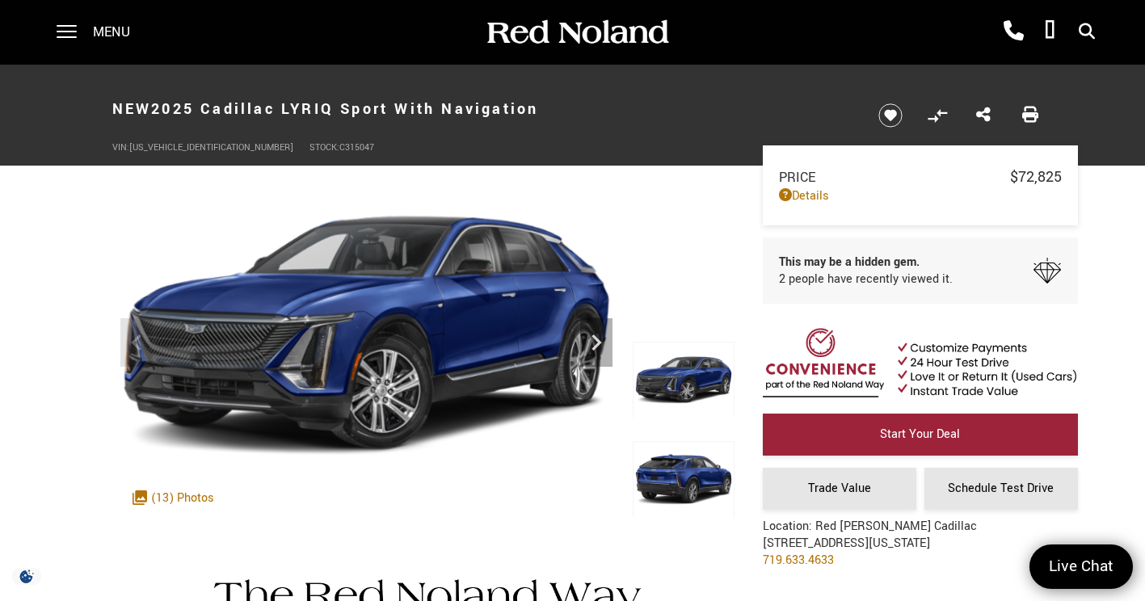
click at [154, 504] on div ".cls-1, .cls-3 { fill: #c50033; } .cls-1 { clip-rule: evenodd; } .cls-2 { clip-…" at bounding box center [173, 498] width 98 height 33
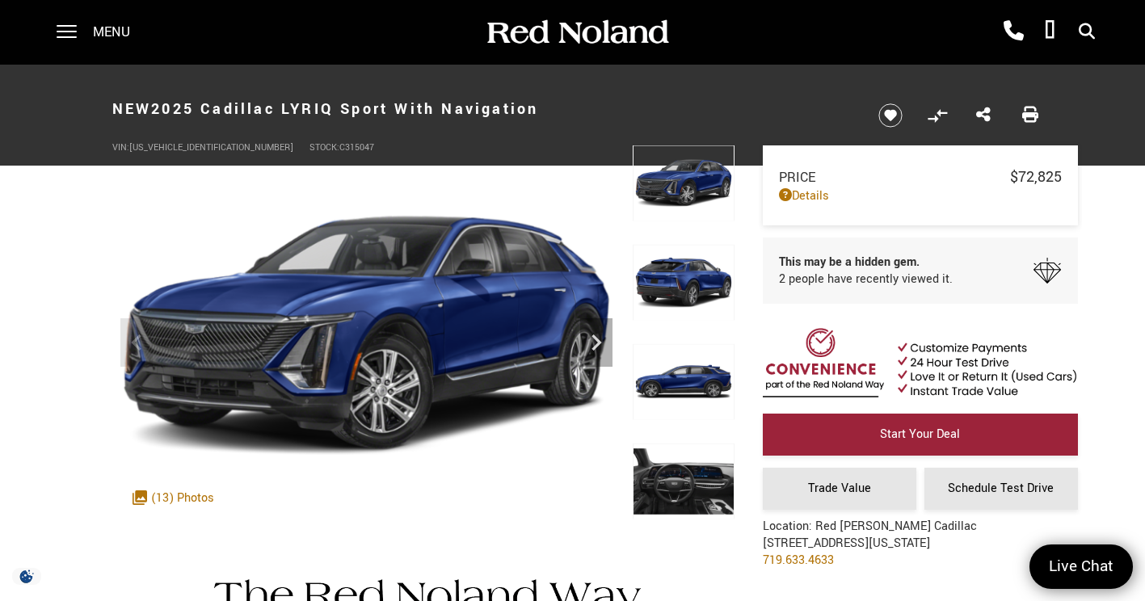
click at [674, 497] on img at bounding box center [684, 481] width 102 height 77
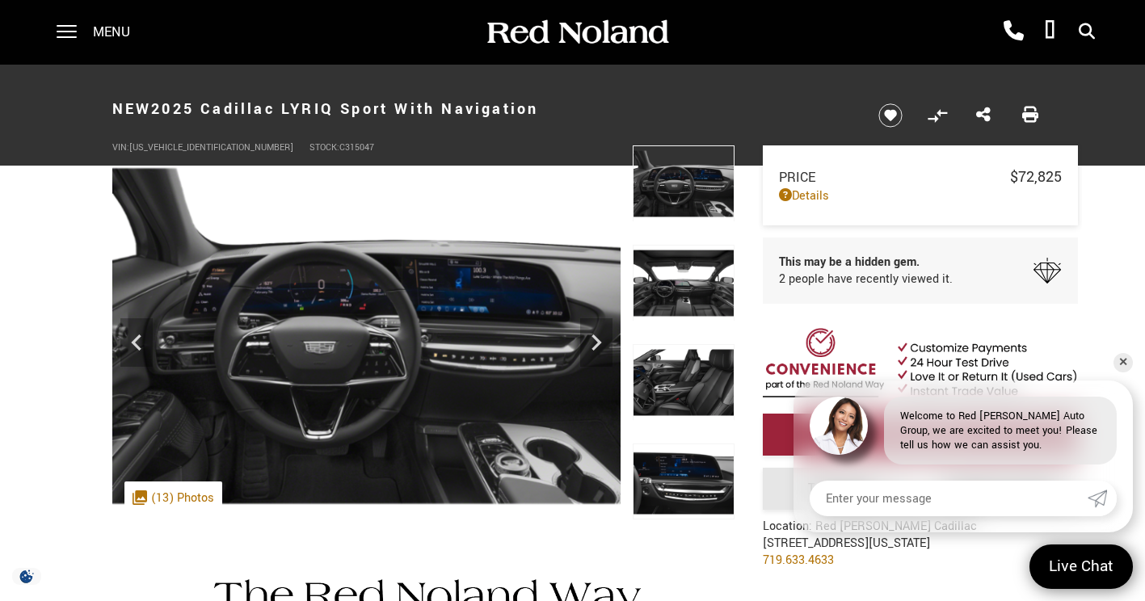
click at [569, 345] on img at bounding box center [366, 336] width 508 height 382
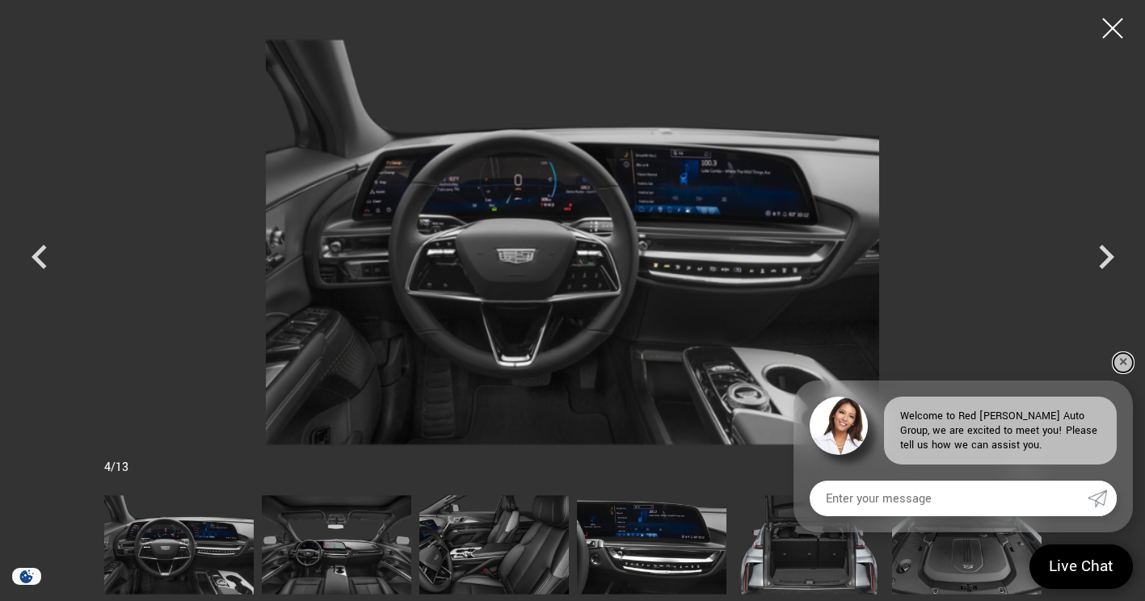
click at [1131, 365] on link "✕" at bounding box center [1123, 362] width 19 height 19
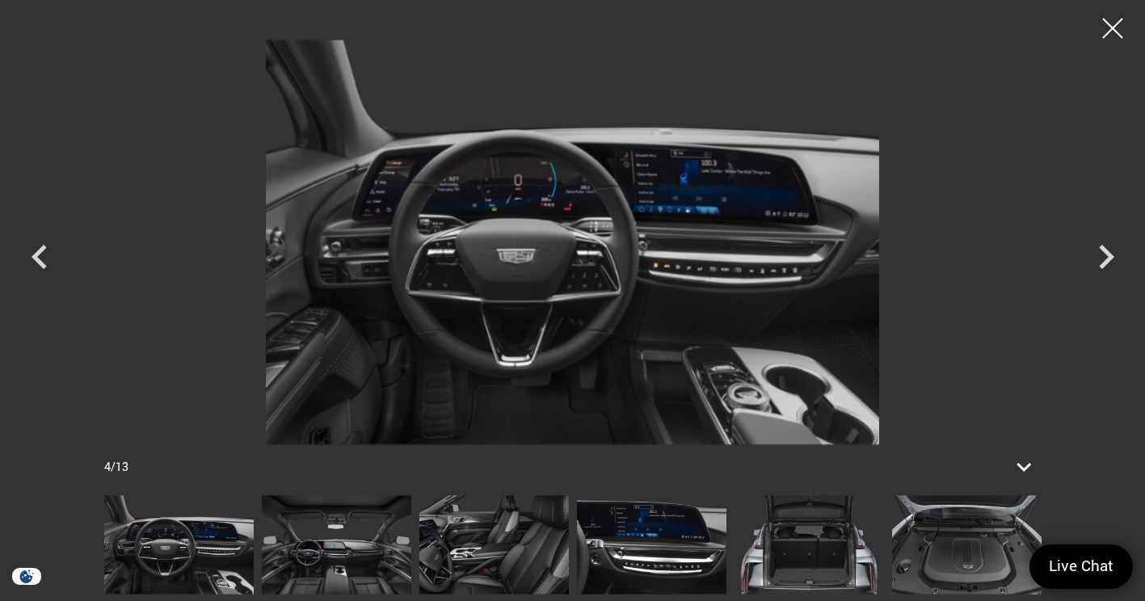
click at [1102, 262] on icon "Next" at bounding box center [1106, 257] width 48 height 48
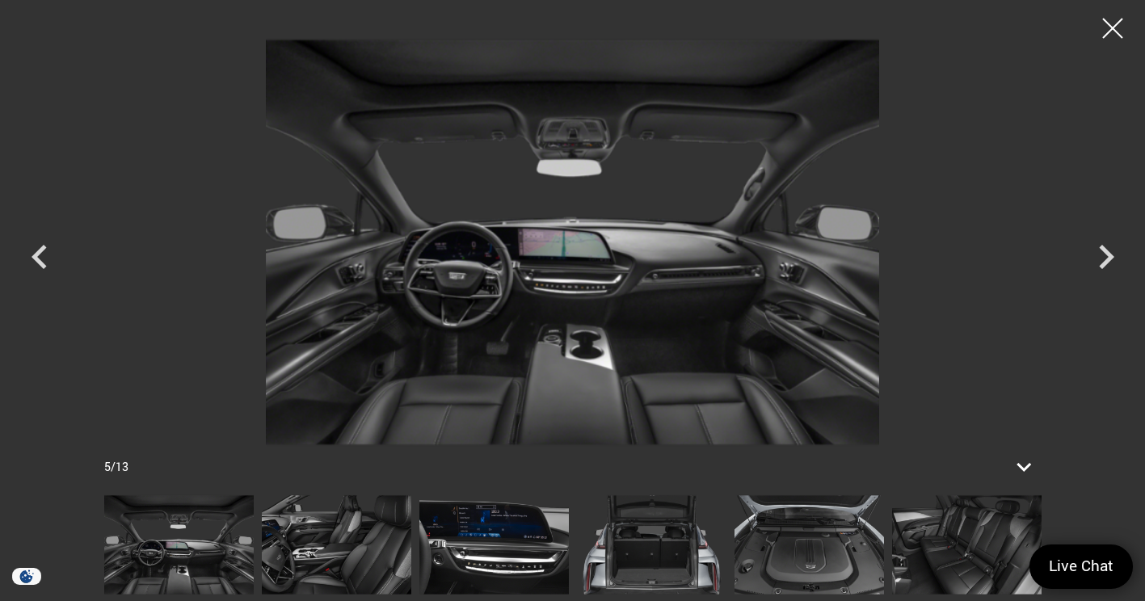
click at [1097, 274] on icon "Next" at bounding box center [1106, 257] width 48 height 48
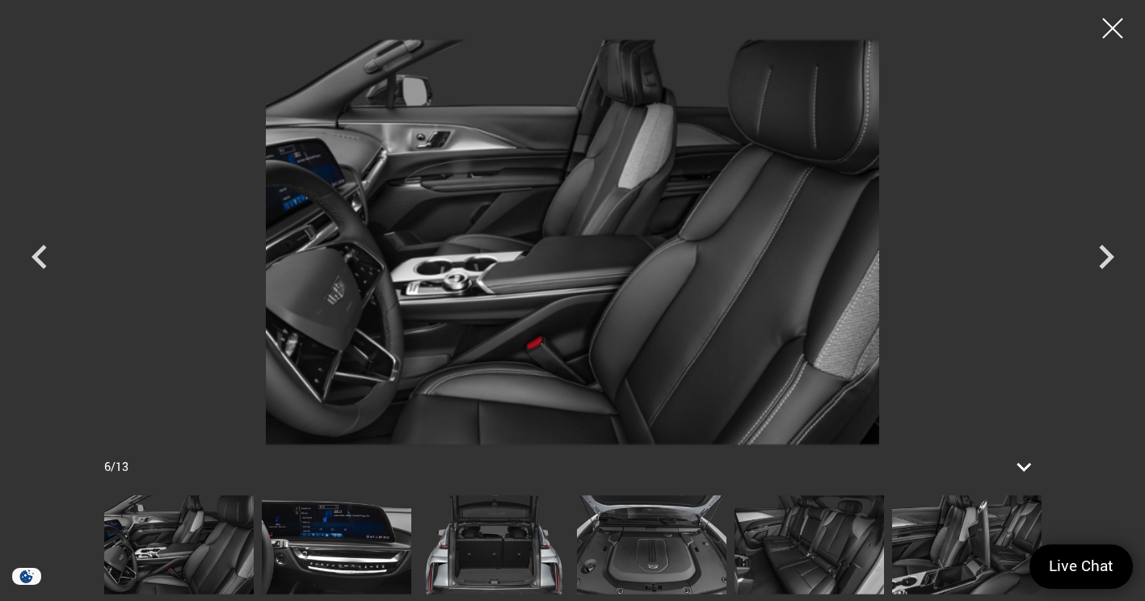
click at [1094, 267] on icon "Next" at bounding box center [1106, 257] width 48 height 48
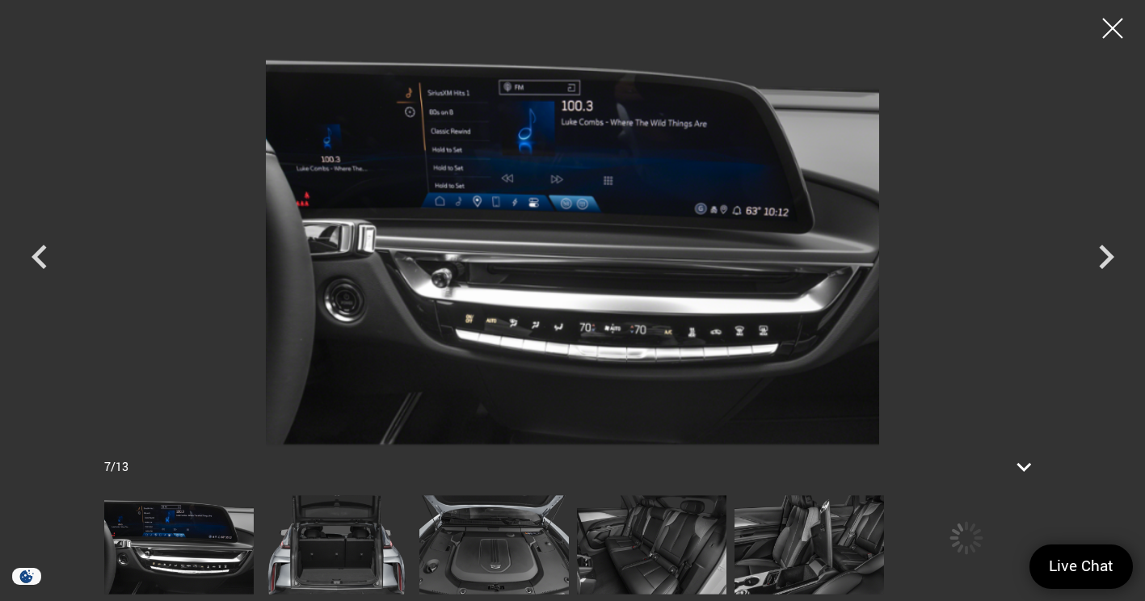
click at [1089, 276] on icon "Next" at bounding box center [1106, 257] width 48 height 48
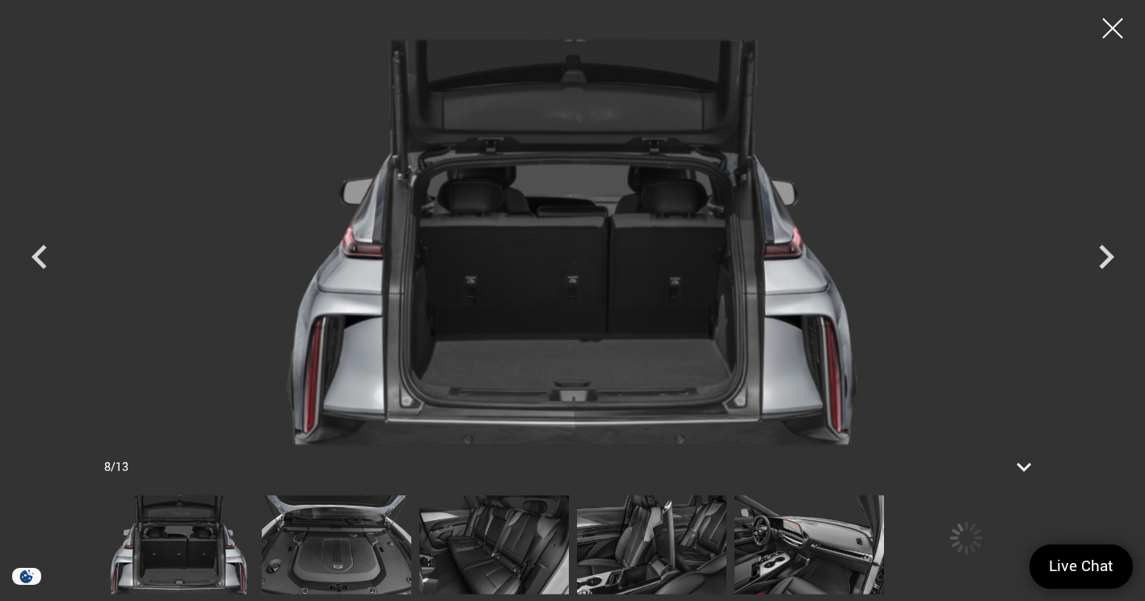
click at [1086, 276] on icon "Next" at bounding box center [1106, 257] width 48 height 48
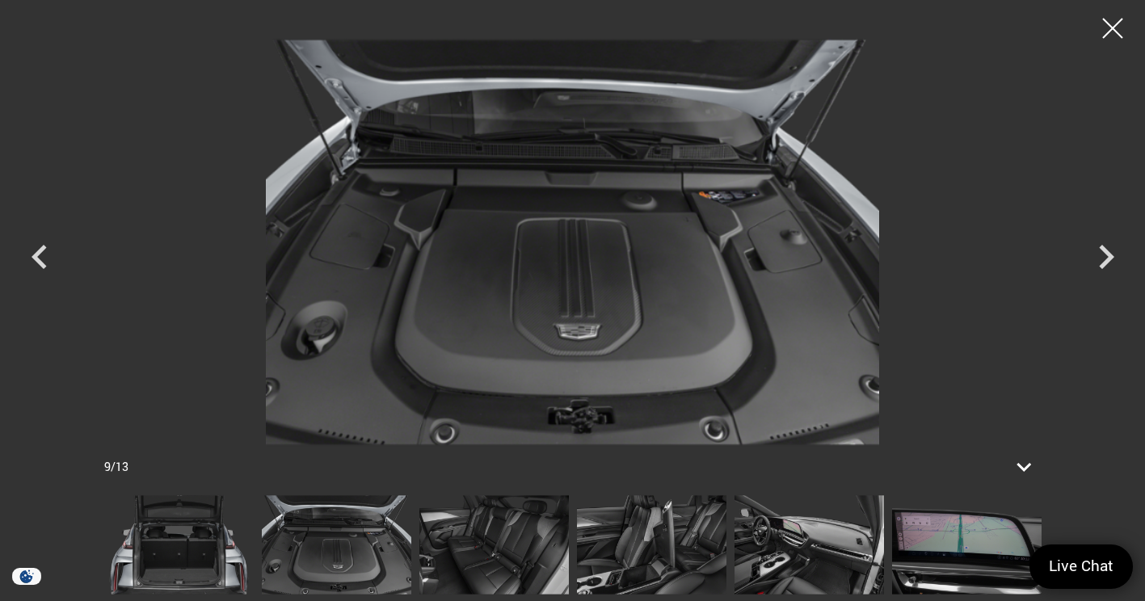
click at [1086, 274] on icon "Next" at bounding box center [1106, 257] width 48 height 48
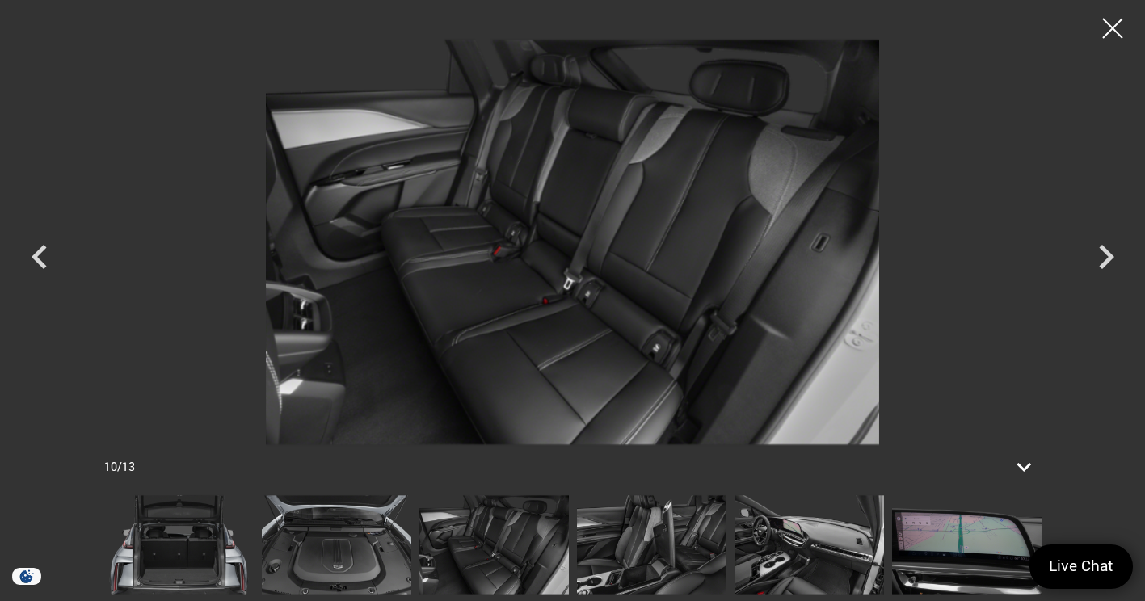
click at [1089, 272] on icon "Next" at bounding box center [1106, 257] width 48 height 48
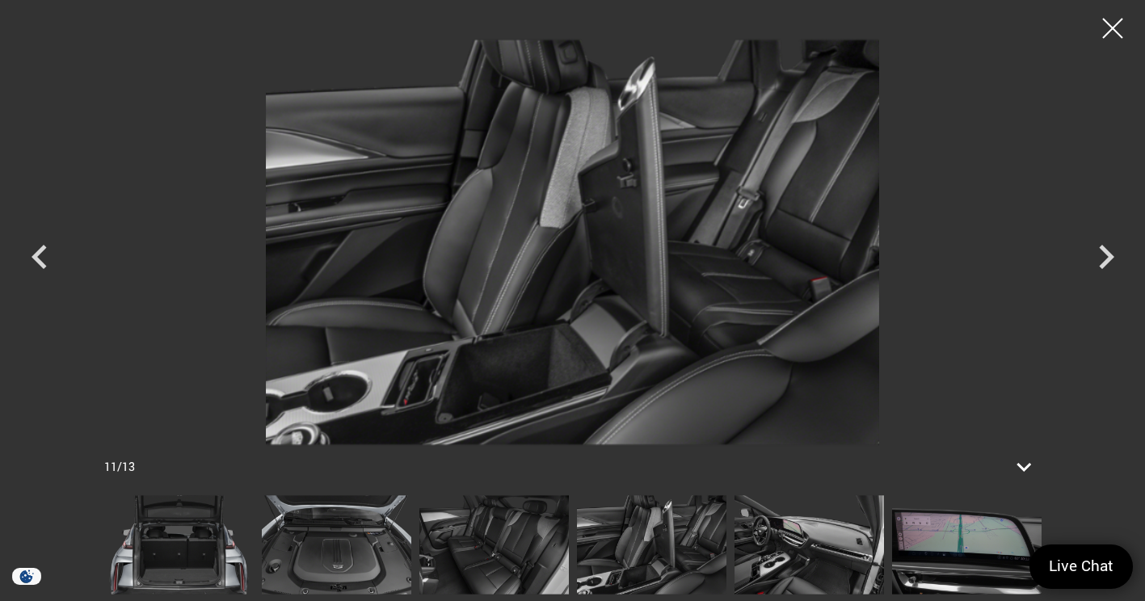
click at [1093, 268] on icon "Next" at bounding box center [1106, 257] width 48 height 48
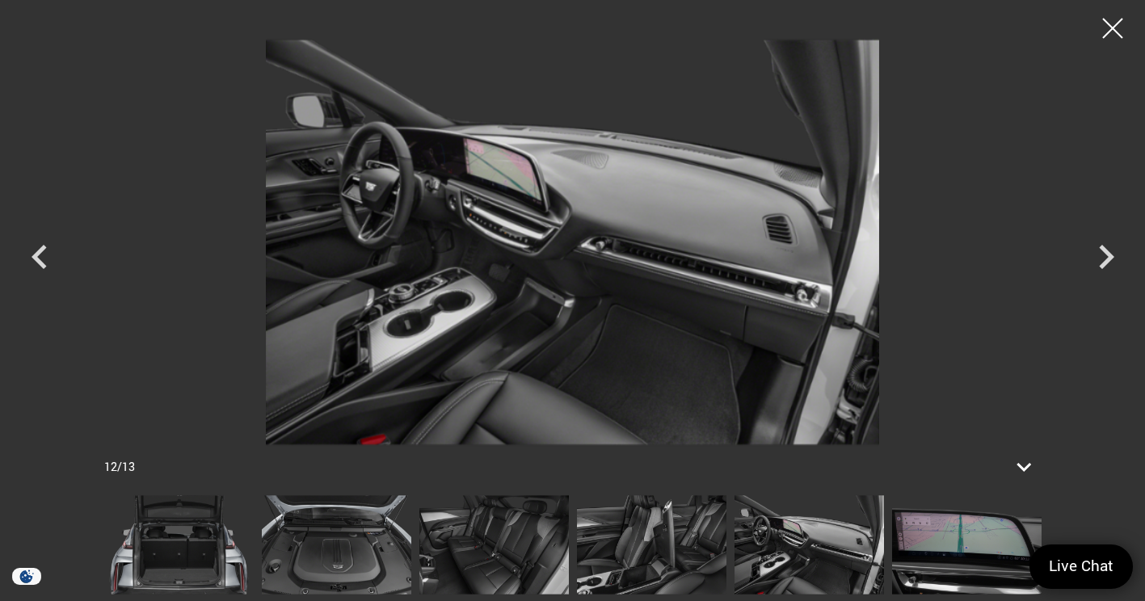
click at [1098, 264] on icon "Next" at bounding box center [1106, 257] width 48 height 48
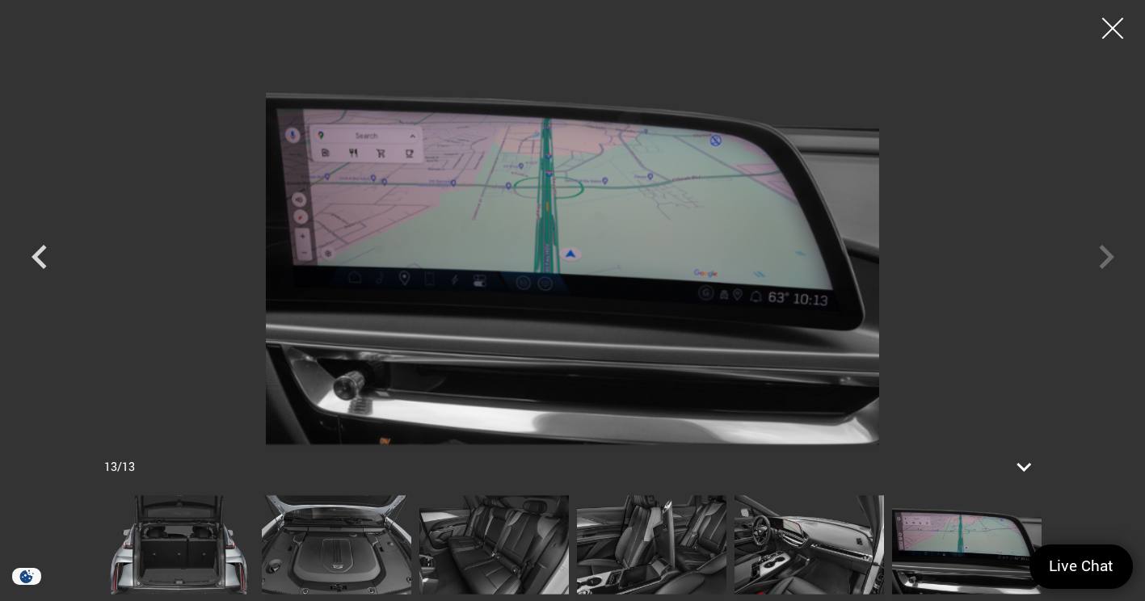
click at [1106, 32] on div at bounding box center [1113, 28] width 43 height 43
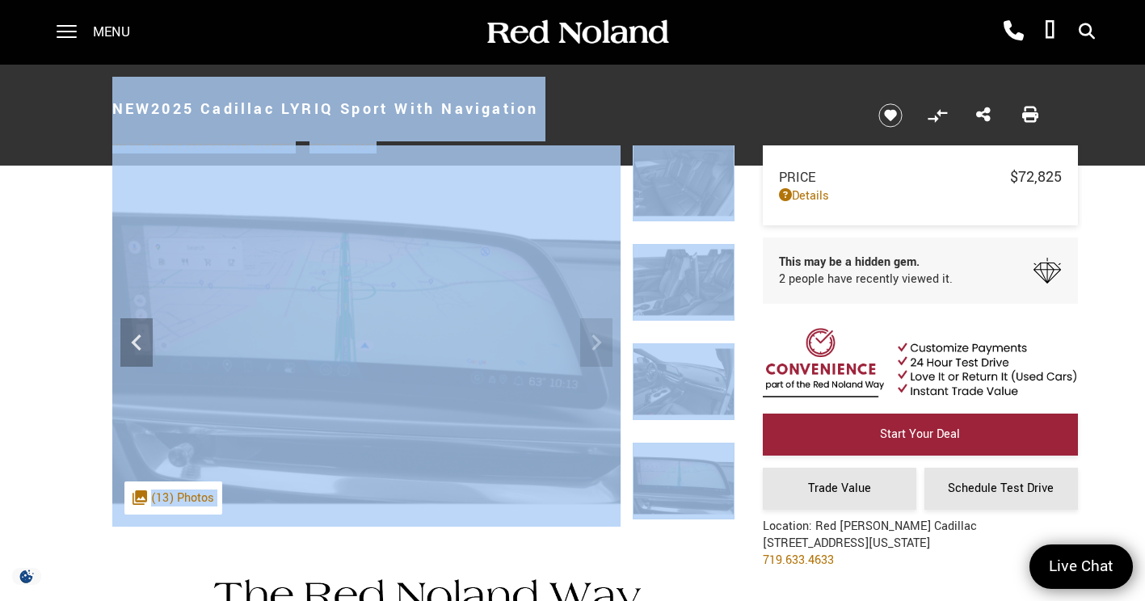
drag, startPoint x: 1145, startPoint y: 45, endPoint x: 1151, endPoint y: 120, distance: 74.6
